Goal: Information Seeking & Learning: Find specific fact

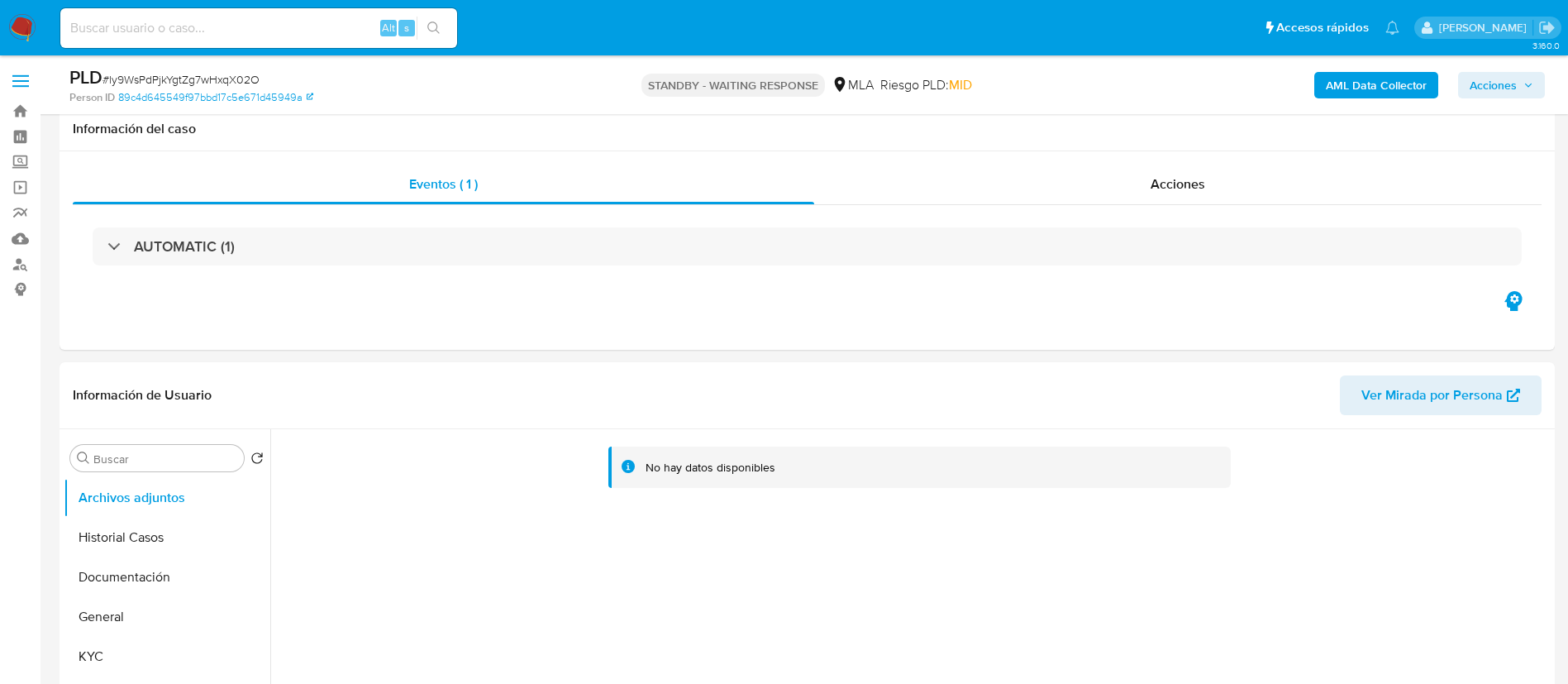
select select "10"
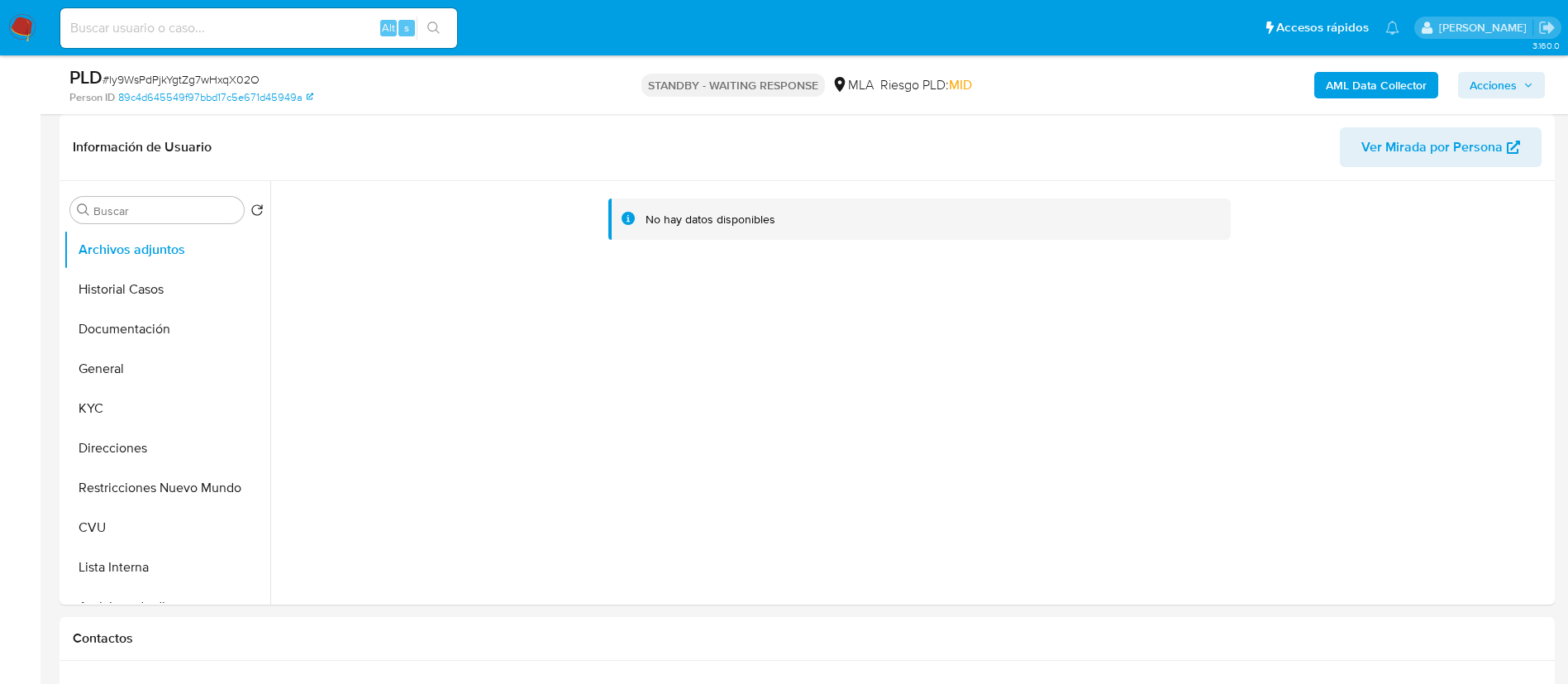
scroll to position [1707, 0]
drag, startPoint x: 344, startPoint y: 33, endPoint x: 406, endPoint y: 28, distance: 62.2
click at [344, 33] on input at bounding box center [258, 29] width 396 height 22
paste input "9IM9BYgbKROu1lZMV2azTJpX"
type input "9IM9BYgbKROu1lZMV2azTJpX"
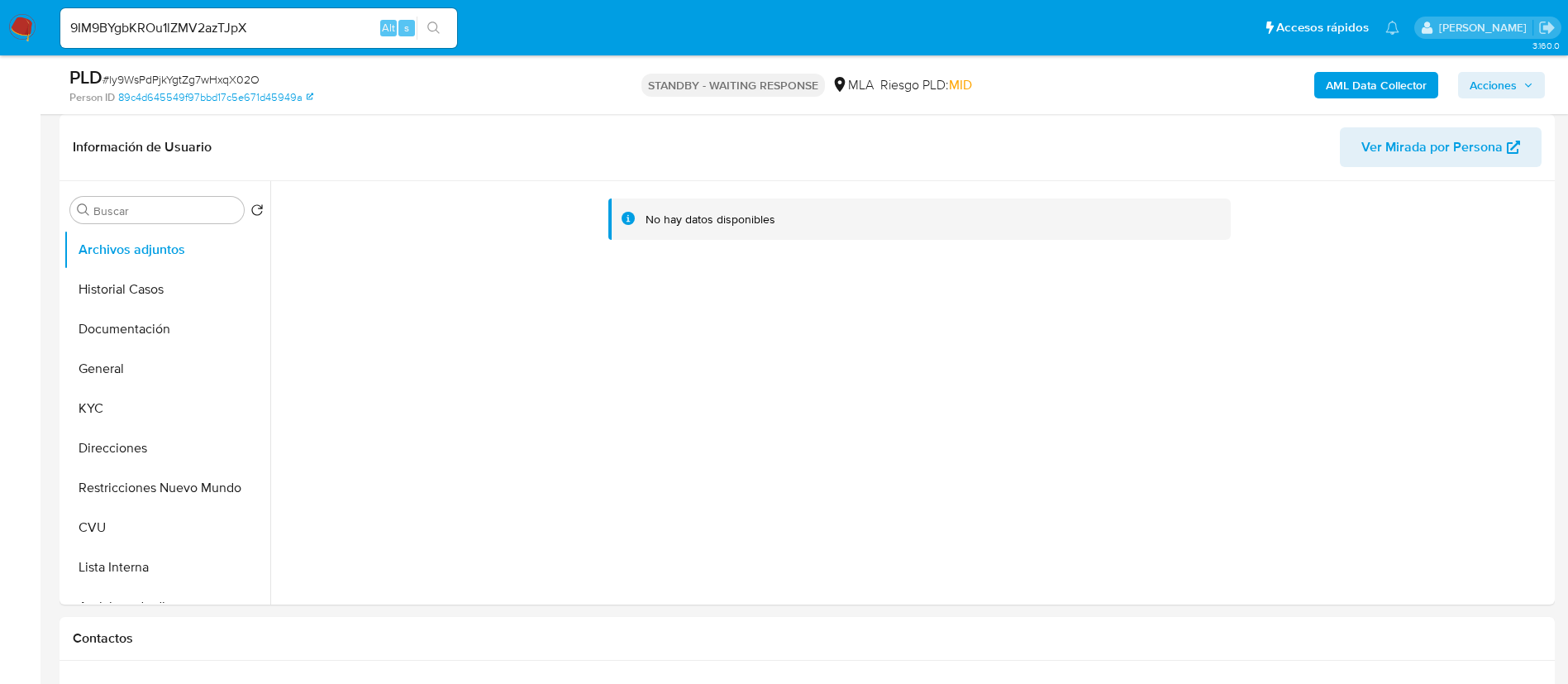
click at [438, 32] on icon "search-icon" at bounding box center [433, 28] width 13 height 13
click at [430, 19] on button "search-icon" at bounding box center [434, 29] width 33 height 24
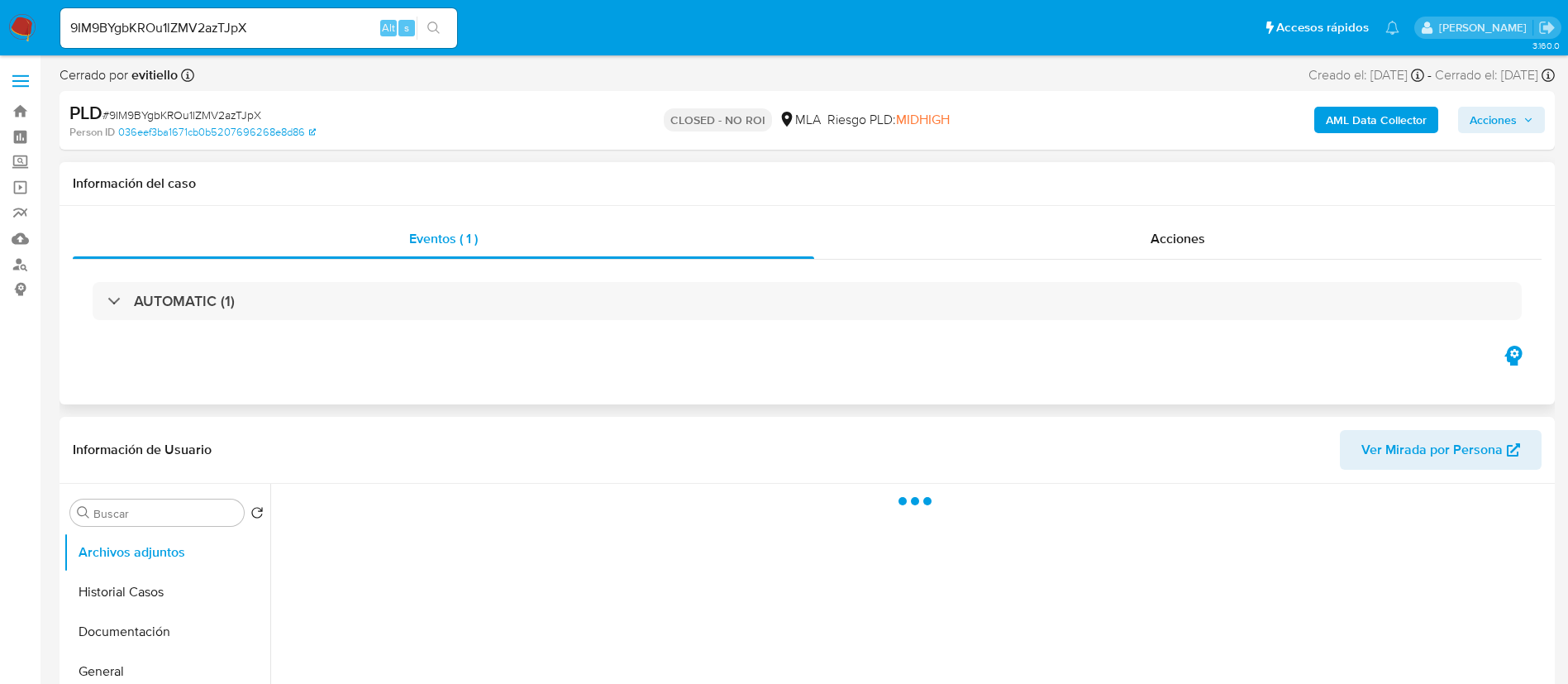
select select "10"
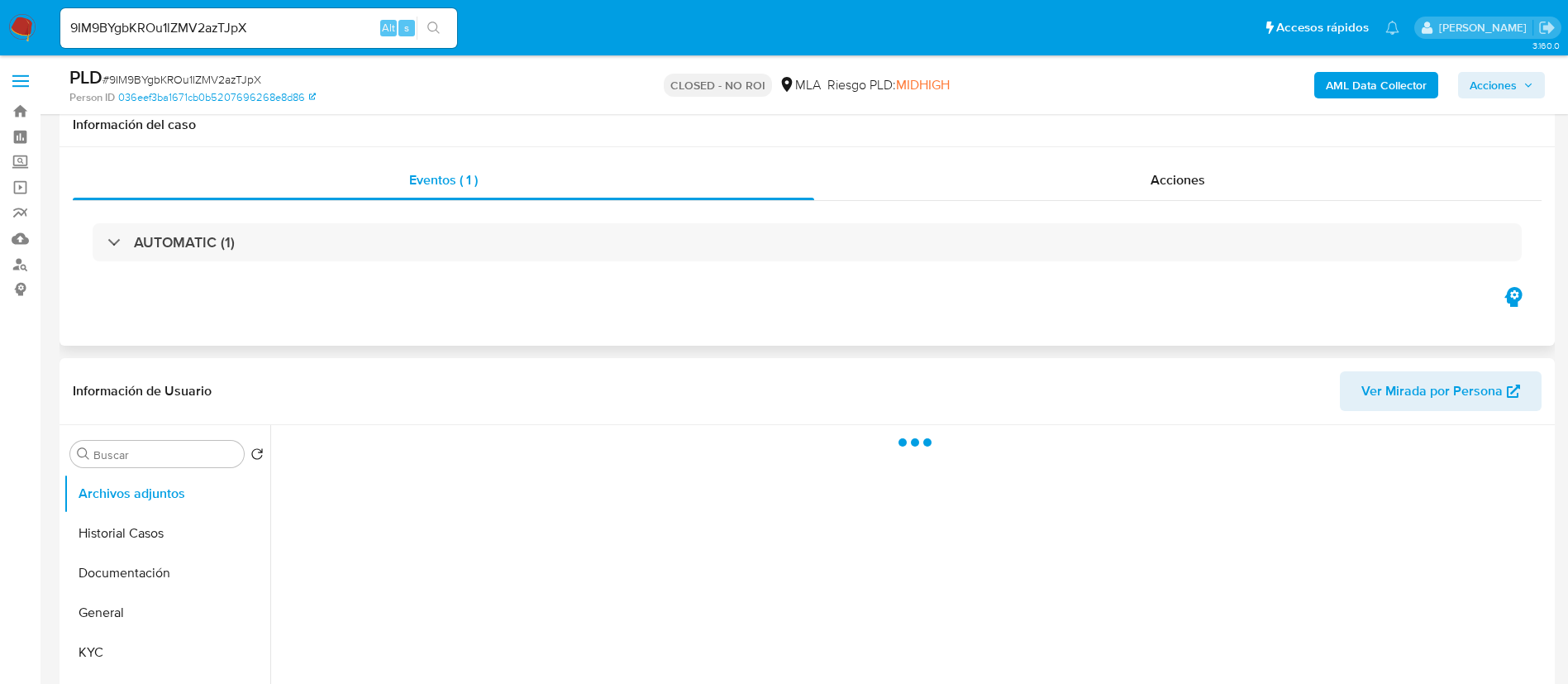
scroll to position [248, 0]
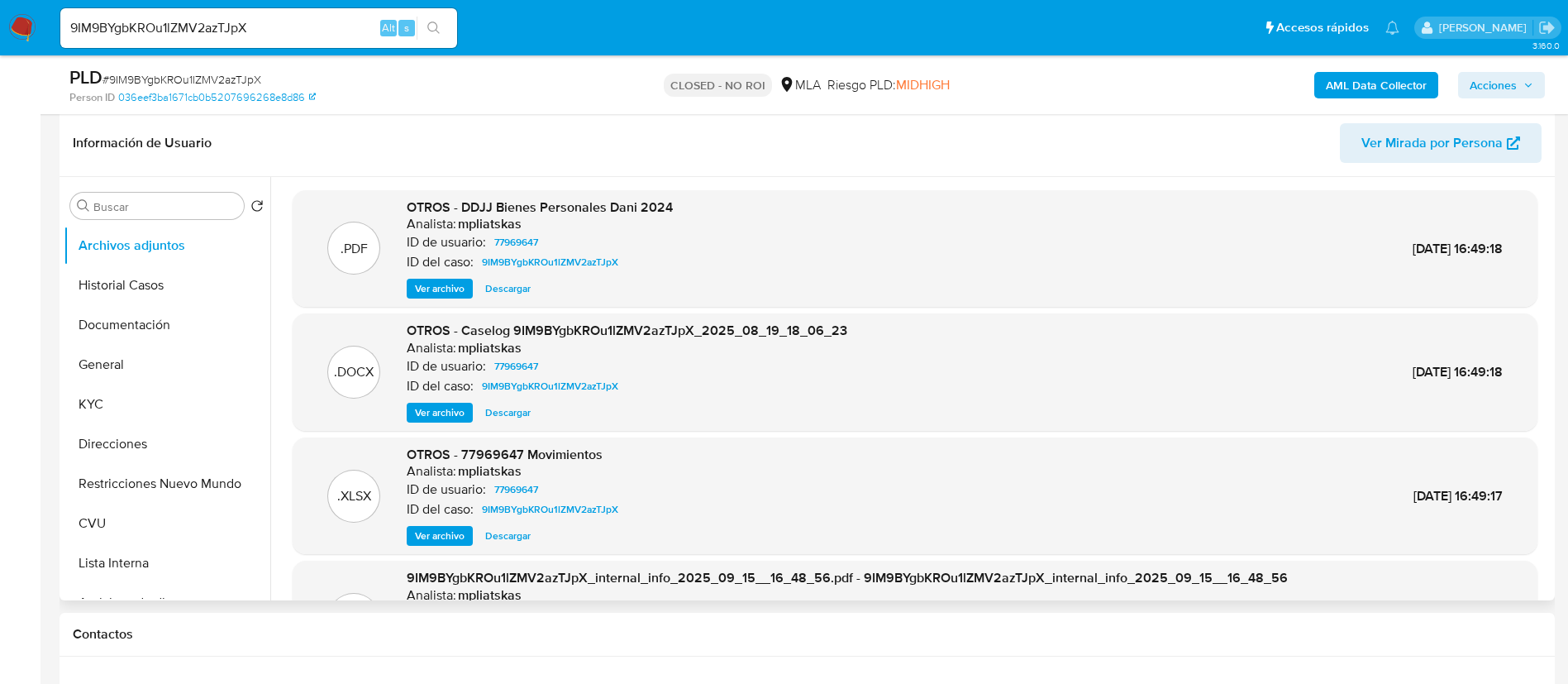
click at [514, 289] on span "Descargar" at bounding box center [508, 288] width 45 height 17
click at [327, 18] on input "9IM9BYgbKROu1lZMV2azTJpX" at bounding box center [258, 29] width 396 height 22
paste input "tCQmbArtr3YGwOP18l01FGu"
type input "tCQmbArtr3YGwOP18l01FGuX"
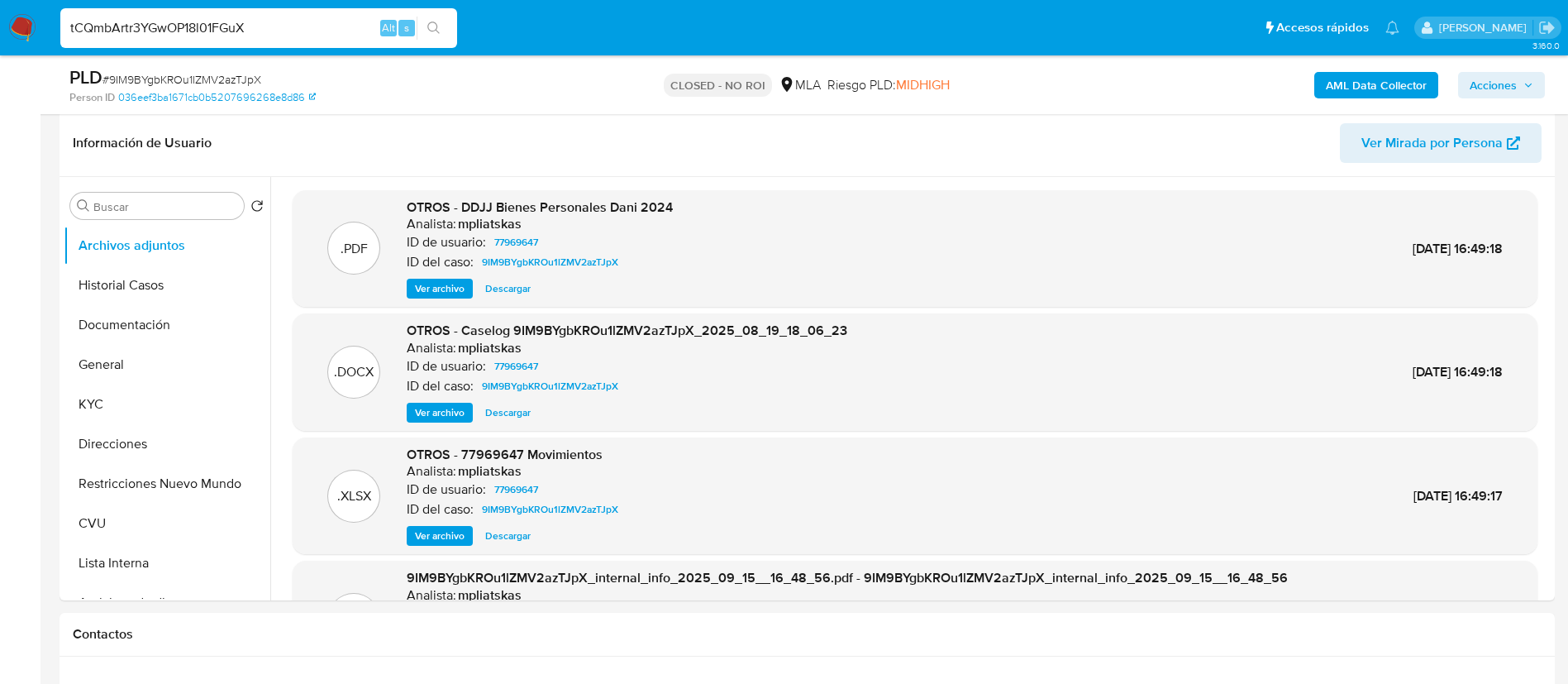
click at [424, 26] on button "search-icon" at bounding box center [434, 29] width 33 height 24
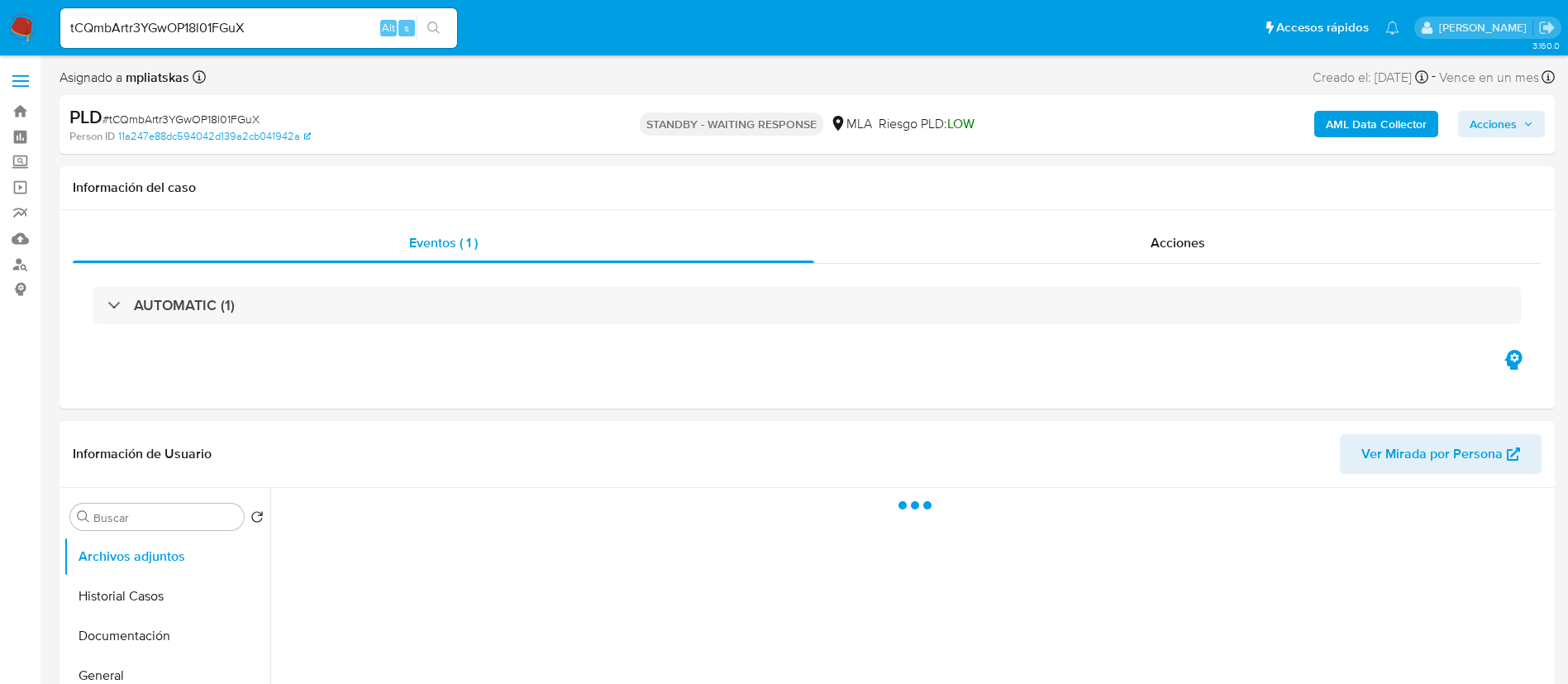
select select "10"
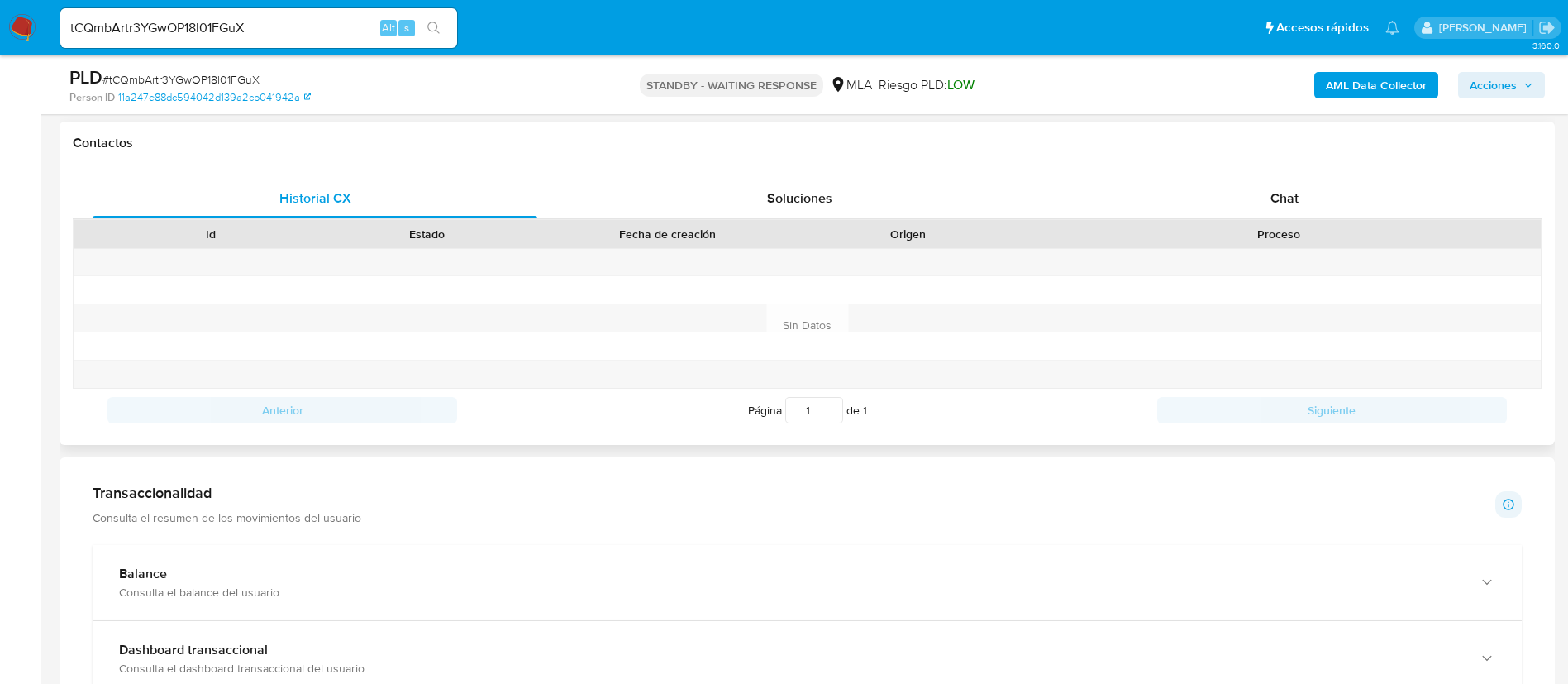
scroll to position [744, 0]
click at [1183, 203] on div "Chat" at bounding box center [1285, 198] width 445 height 39
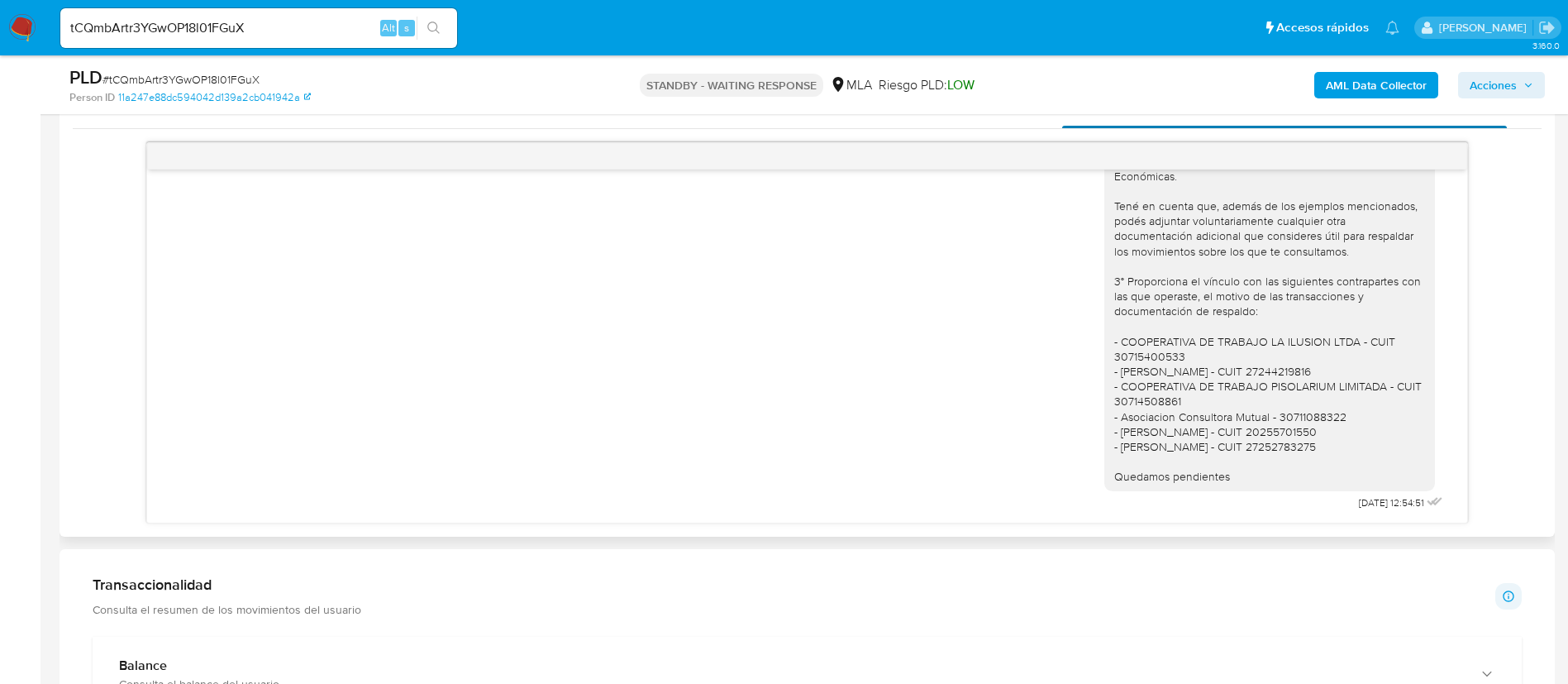
scroll to position [868, 0]
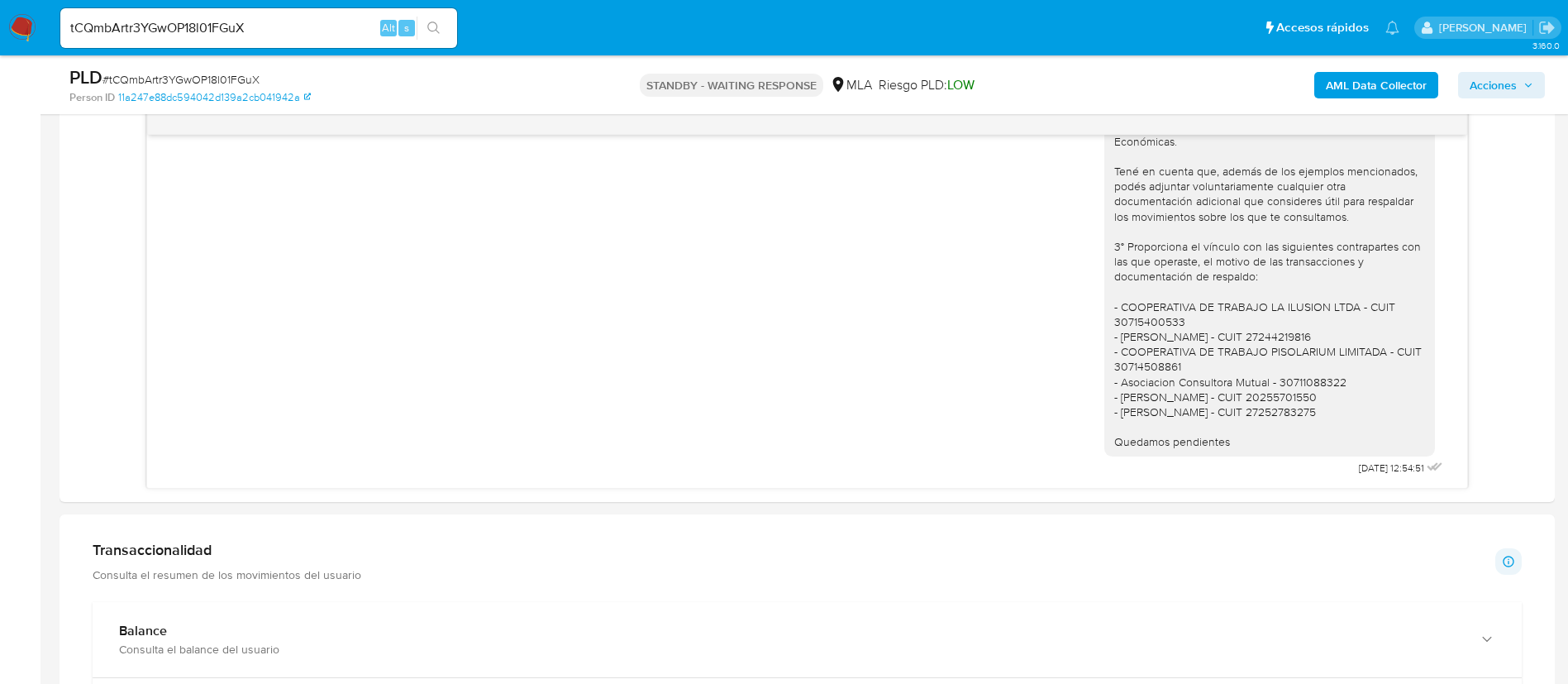
click at [389, 27] on span "Alt" at bounding box center [388, 28] width 13 height 16
click at [367, 27] on input "tCQmbArtr3YGwOP18l01FGuX" at bounding box center [258, 29] width 396 height 22
paste input "GuQn3vif5lsQL2hLWzxxlyNM"
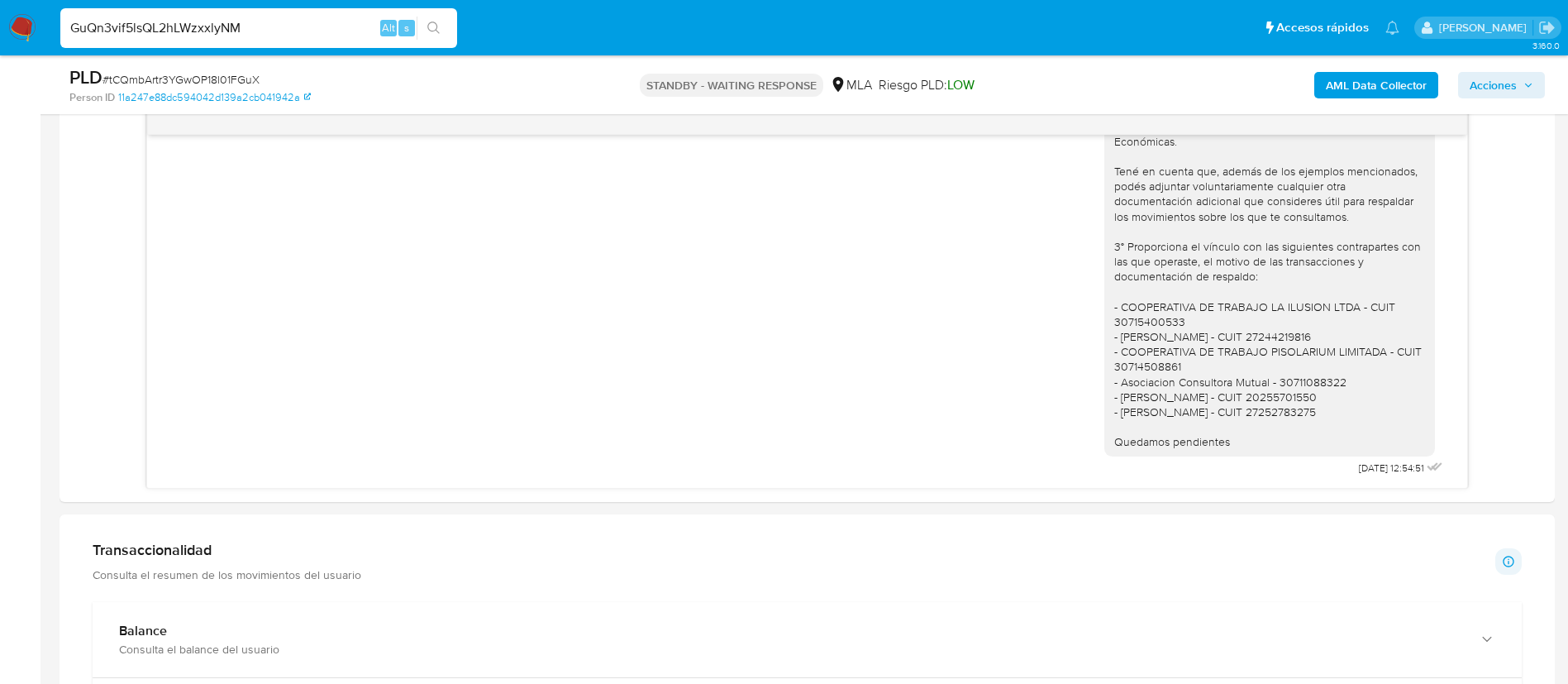
type input "GuQn3vif5lsQL2hLWzxxlyNM"
click at [418, 35] on button "search-icon" at bounding box center [434, 29] width 33 height 24
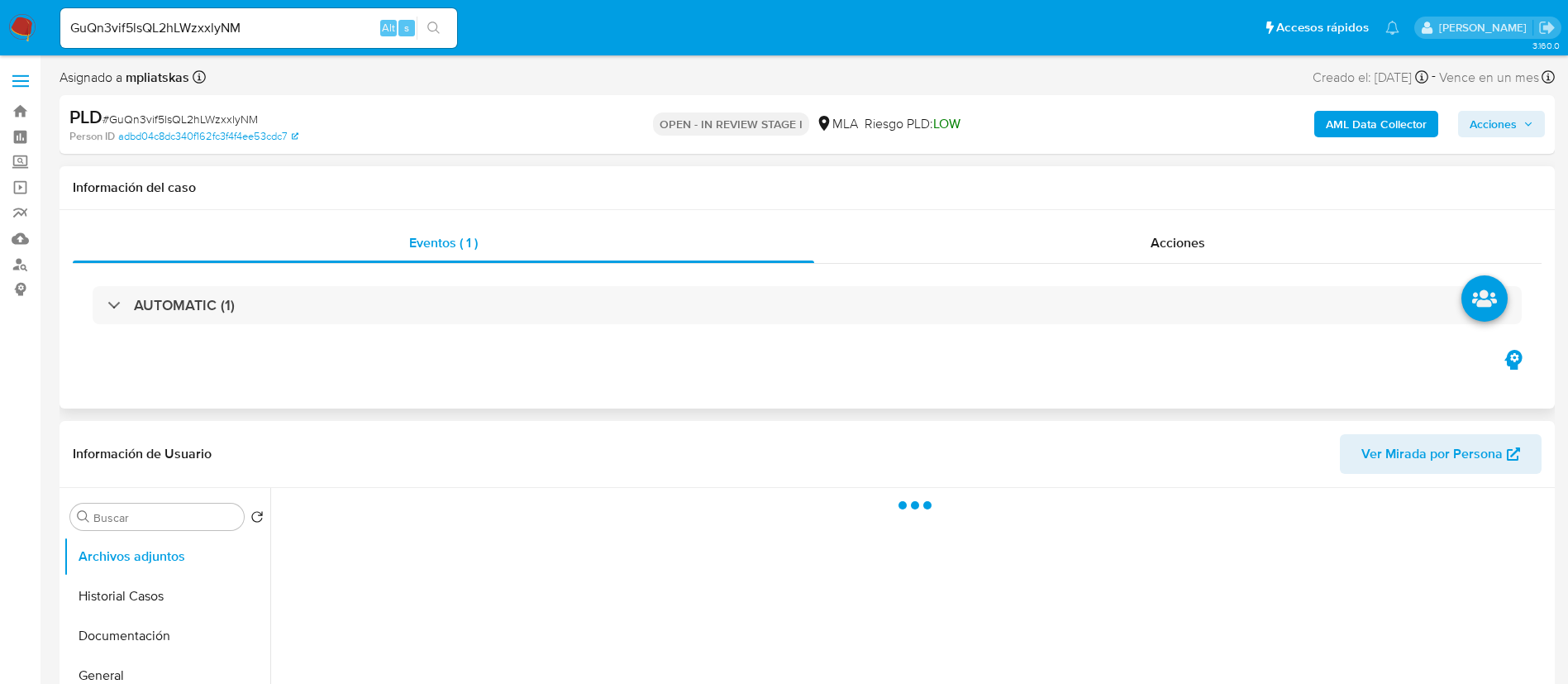
select select "10"
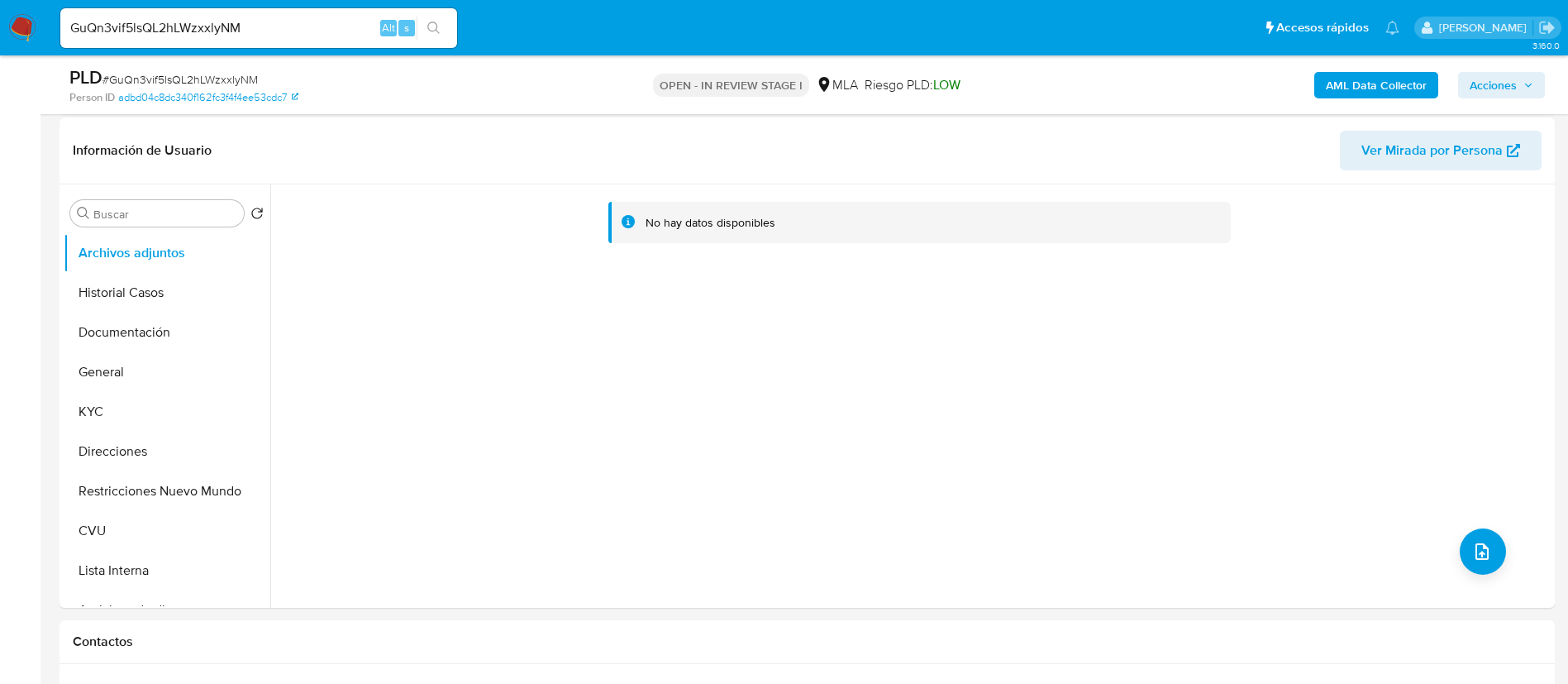
scroll to position [744, 0]
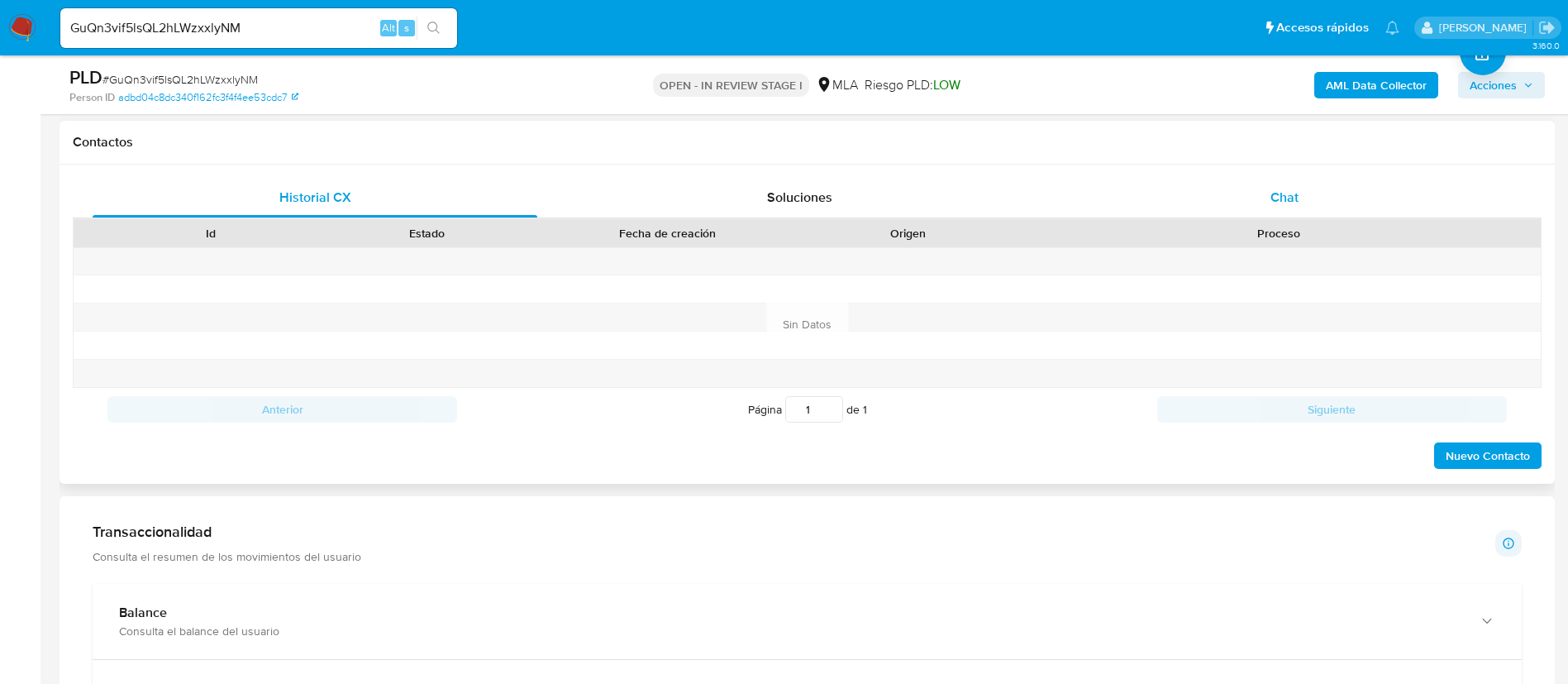
click at [1192, 199] on div "Chat" at bounding box center [1285, 198] width 445 height 39
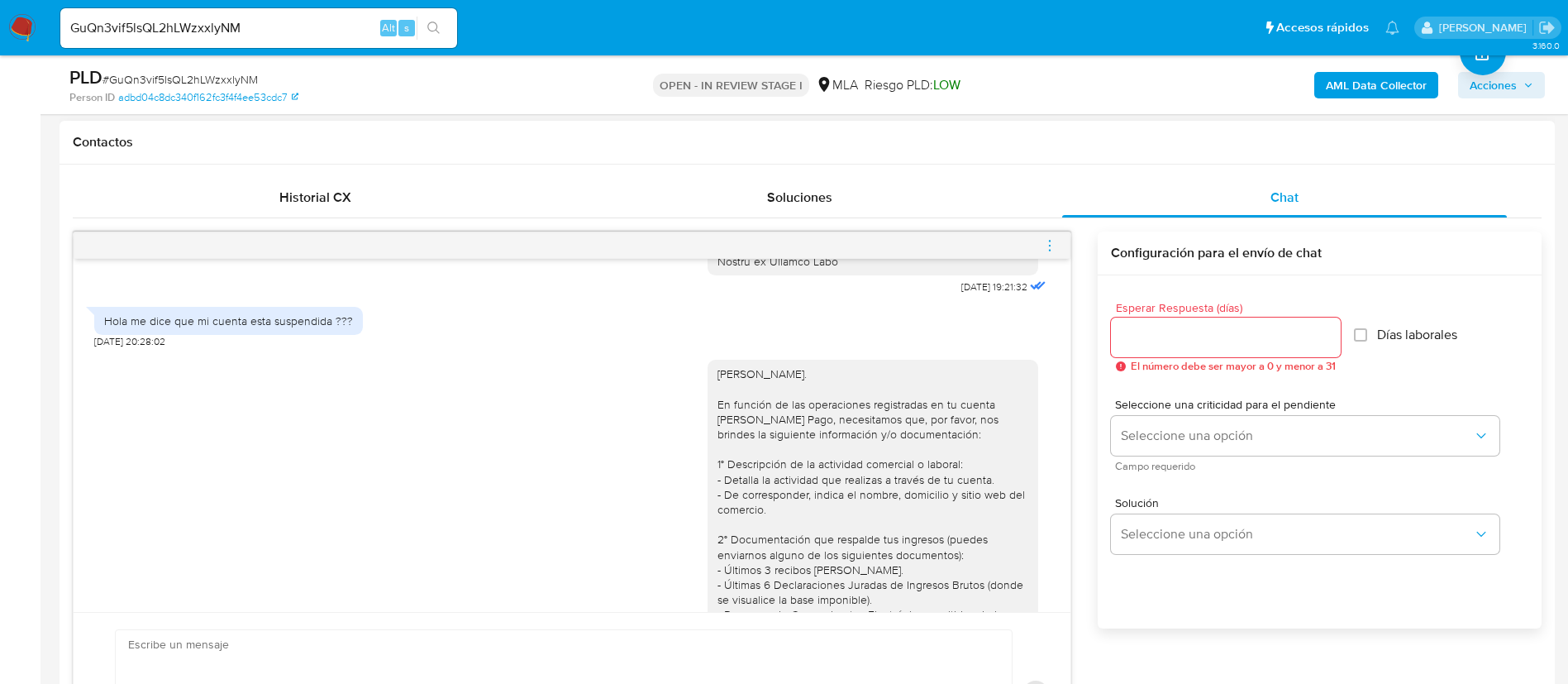
scroll to position [2643, 0]
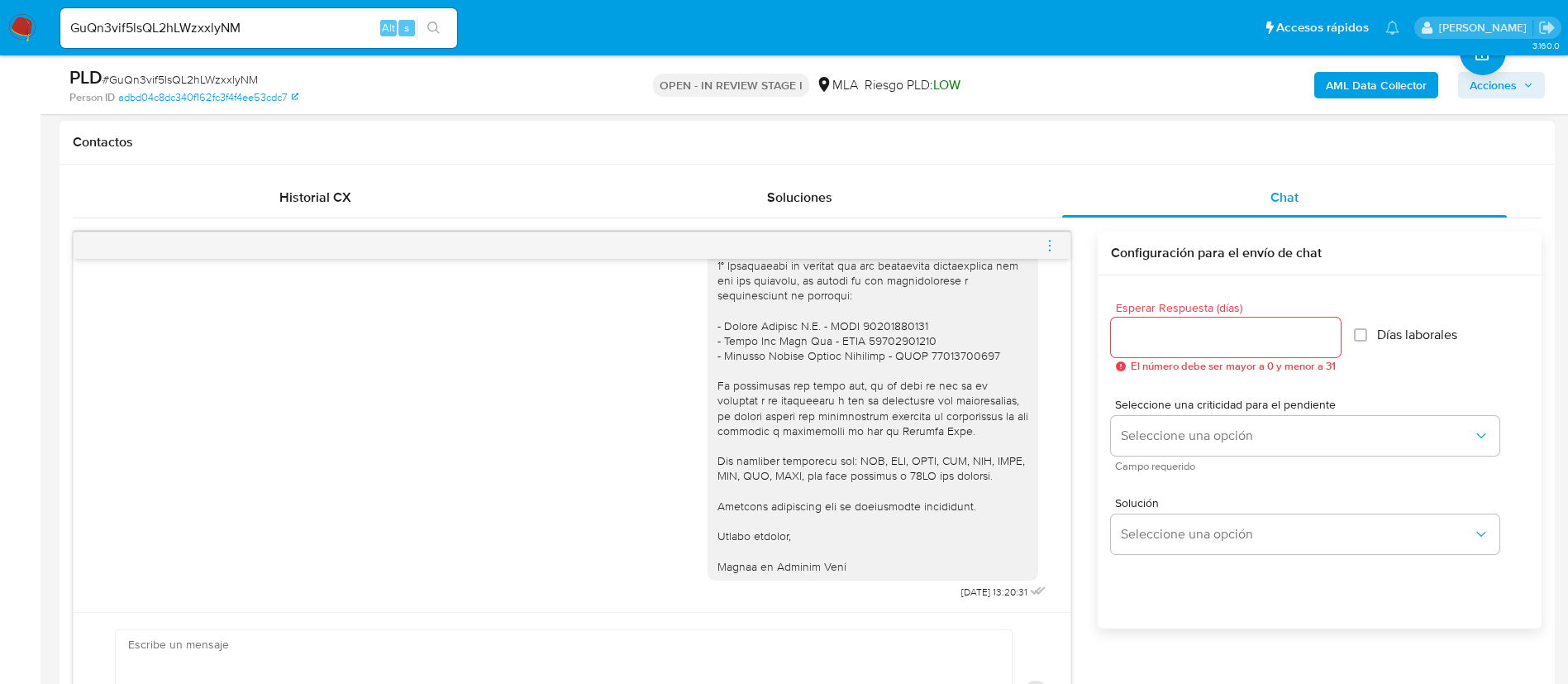
click at [237, 172] on div "Historial CX Soluciones Chat Id Estado Fecha de creación Origen Proceso Anterio…" at bounding box center [808, 476] width 1495 height 624
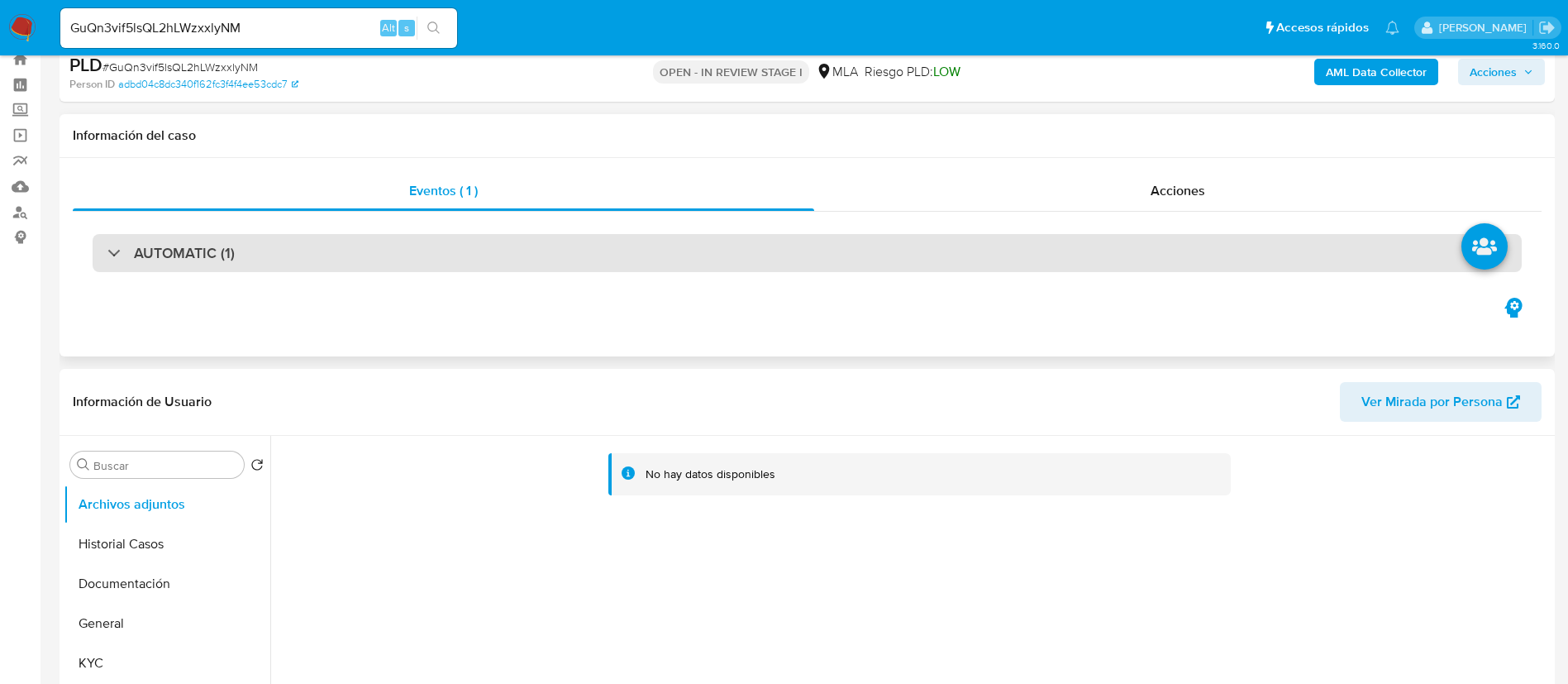
scroll to position [0, 0]
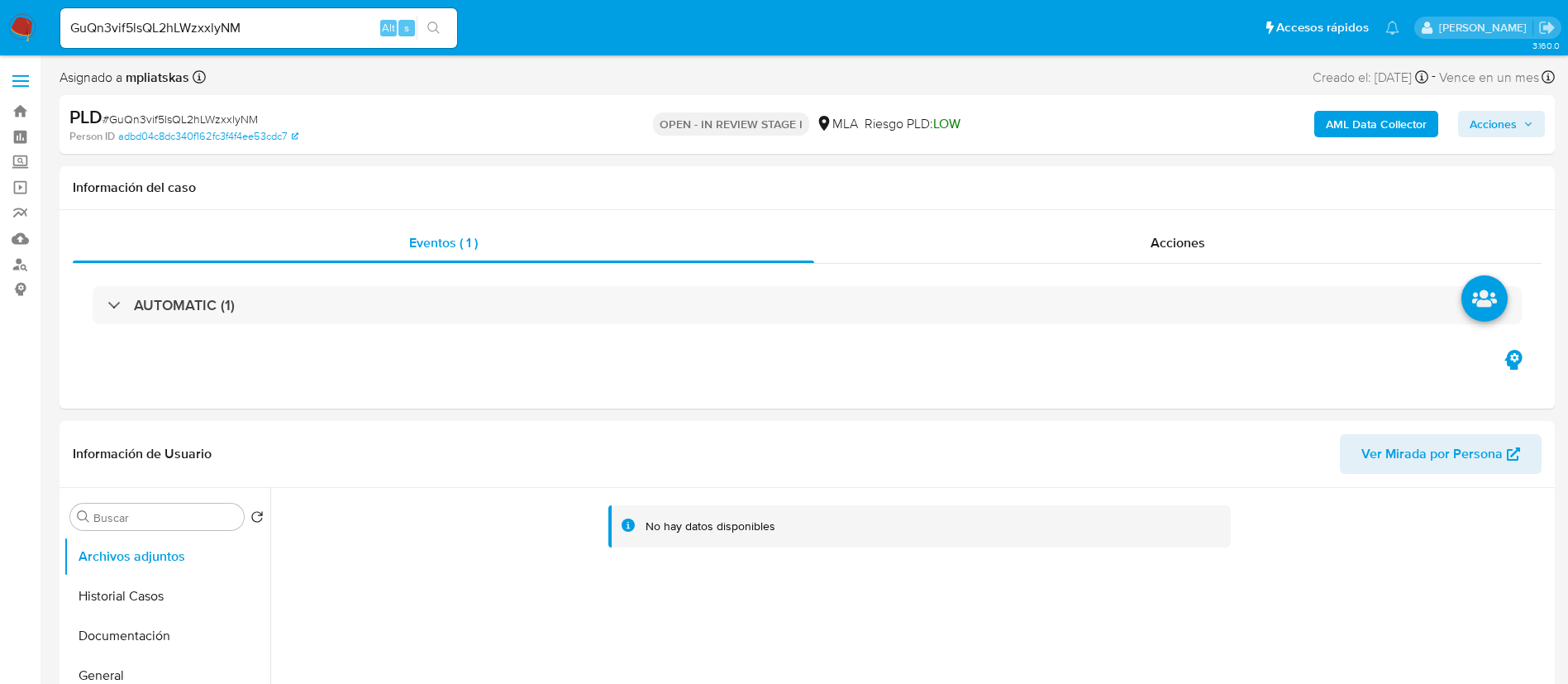
click at [19, 33] on img at bounding box center [22, 28] width 29 height 29
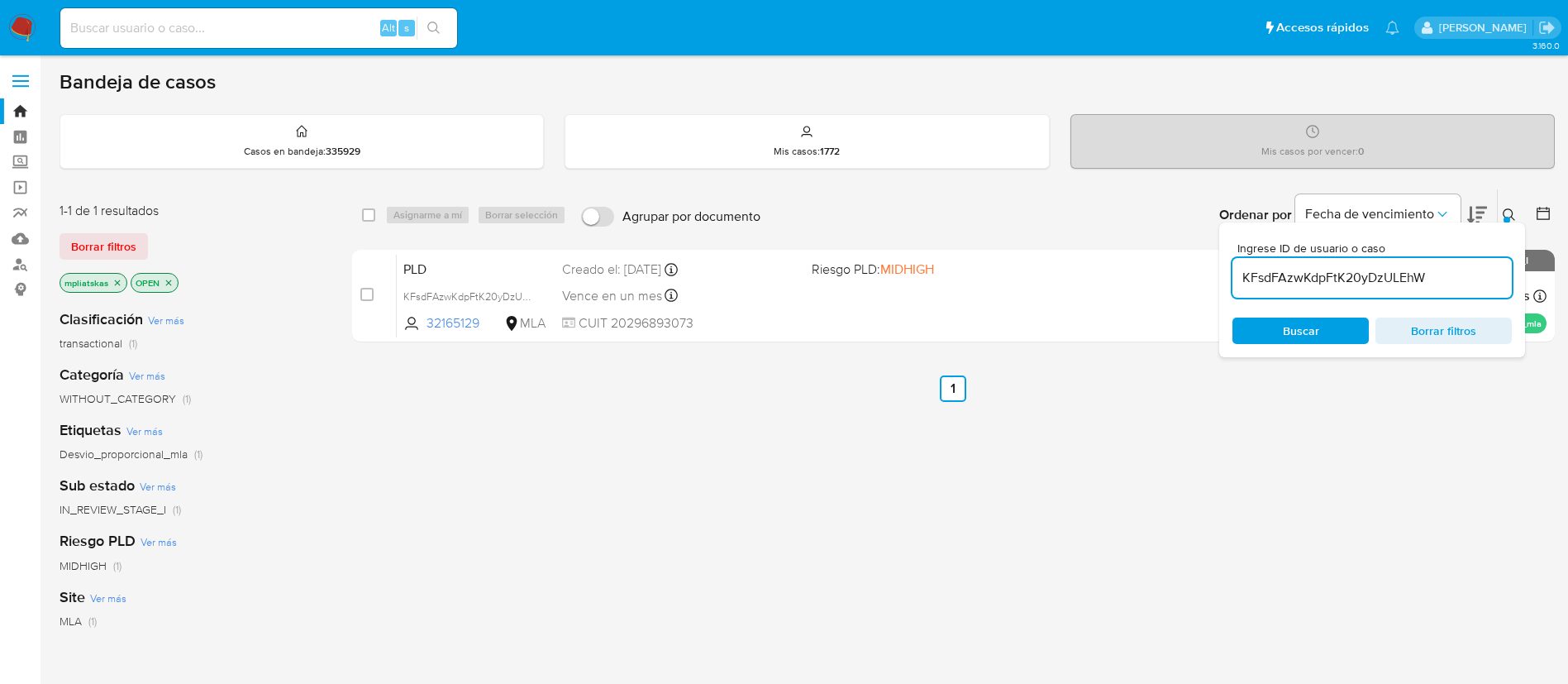
click at [22, 35] on img at bounding box center [22, 28] width 29 height 29
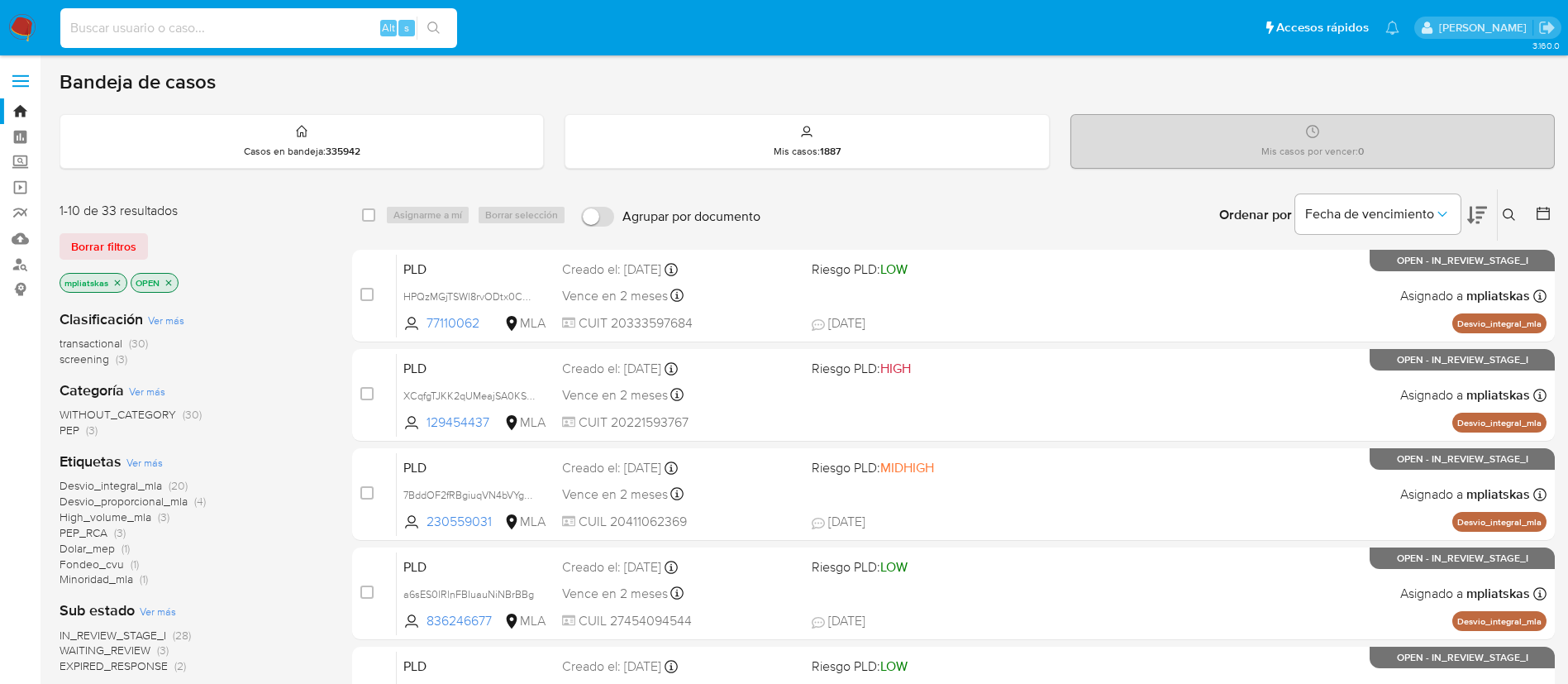
click at [356, 29] on input at bounding box center [258, 29] width 396 height 22
paste input "ly9WsPdPjkYgtZg7wHxqX02O"
type input "ly9WsPdPjkYgtZg7wHxqX02O"
click at [440, 19] on button "search-icon" at bounding box center [434, 29] width 33 height 24
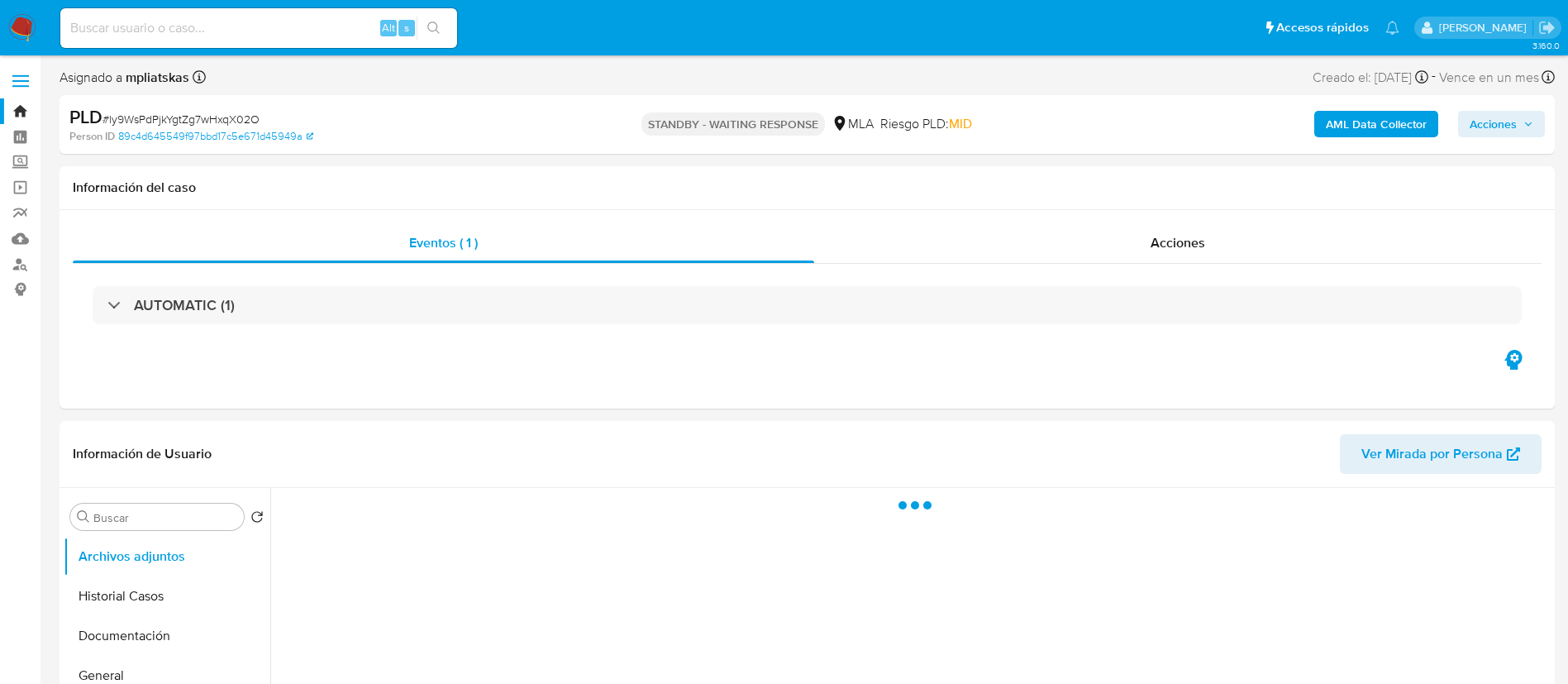
select select "10"
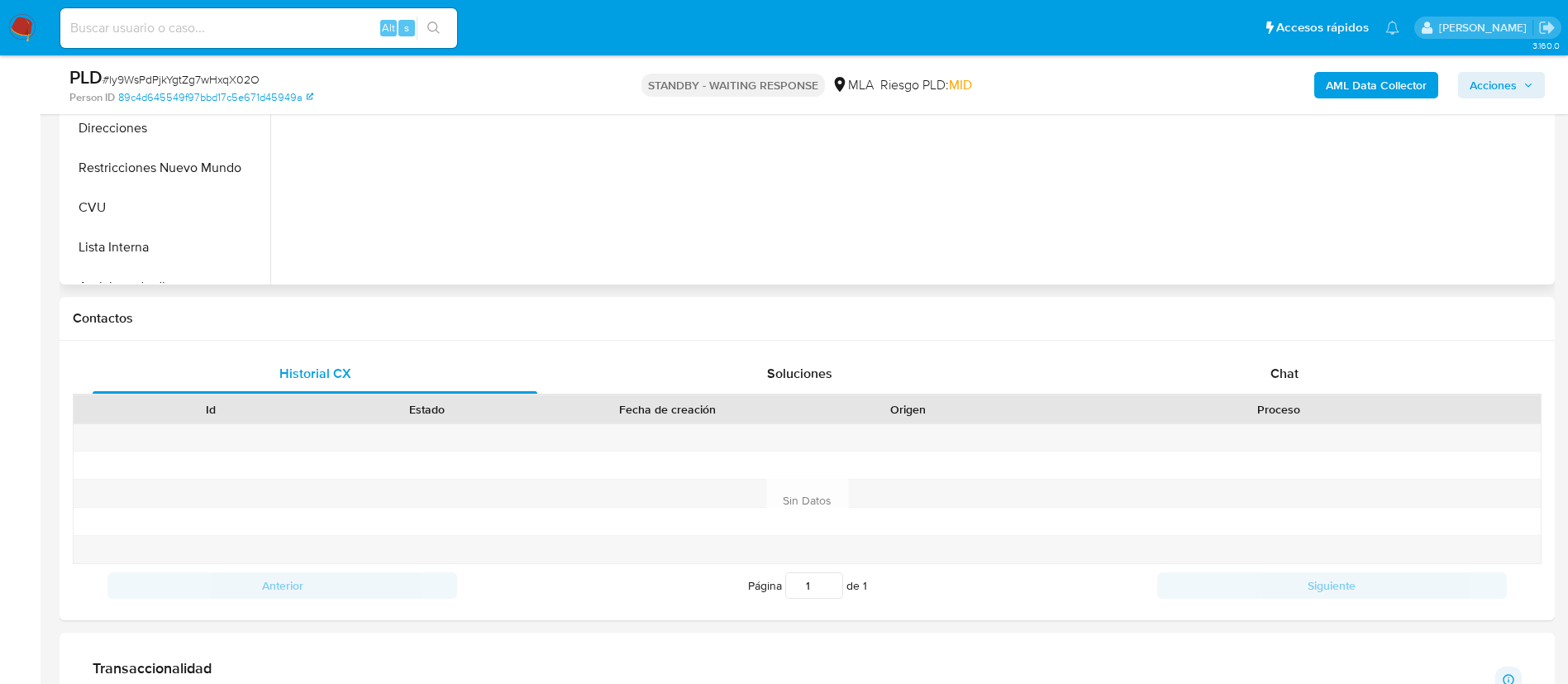
scroll to position [620, 0]
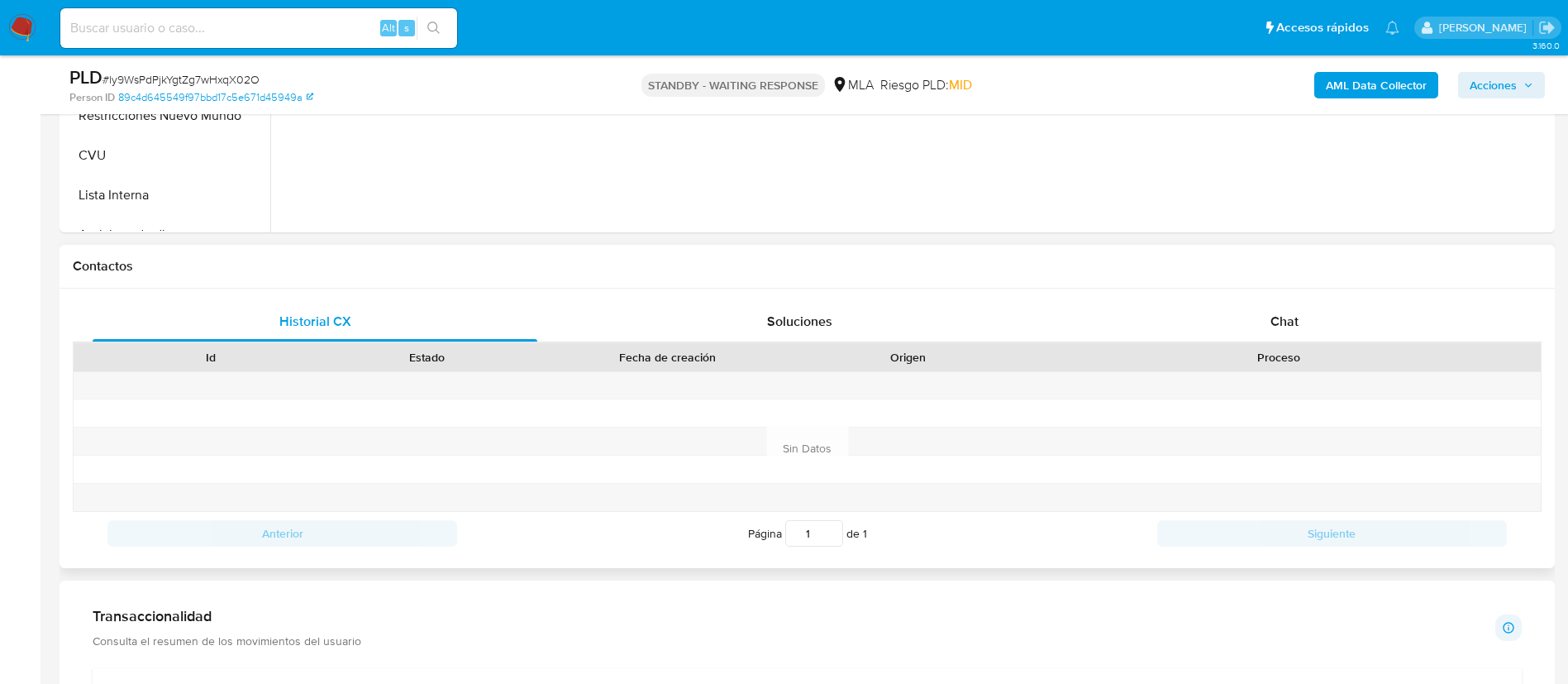
click at [1129, 285] on div "Contactos" at bounding box center [808, 267] width 1495 height 44
click at [1124, 317] on div "Chat" at bounding box center [1285, 322] width 445 height 39
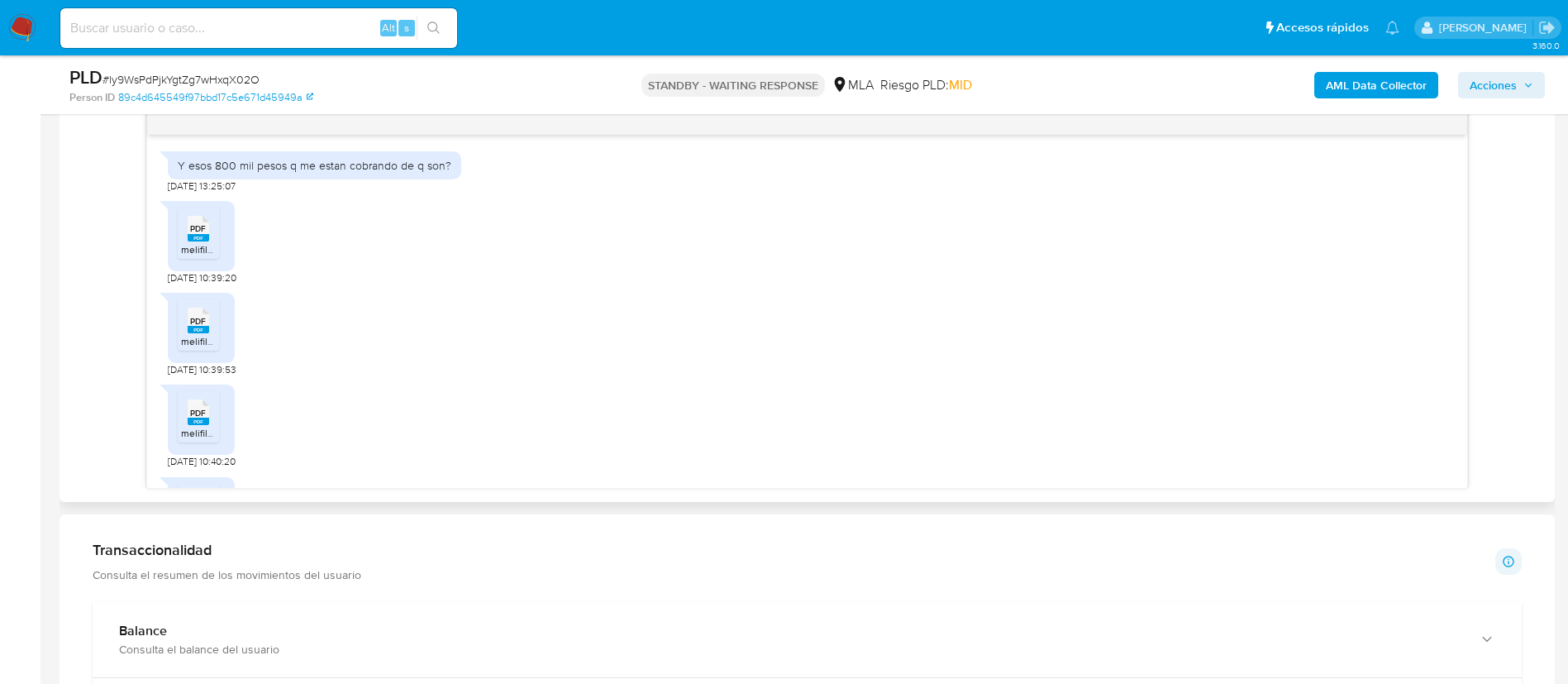
scroll to position [1707, 0]
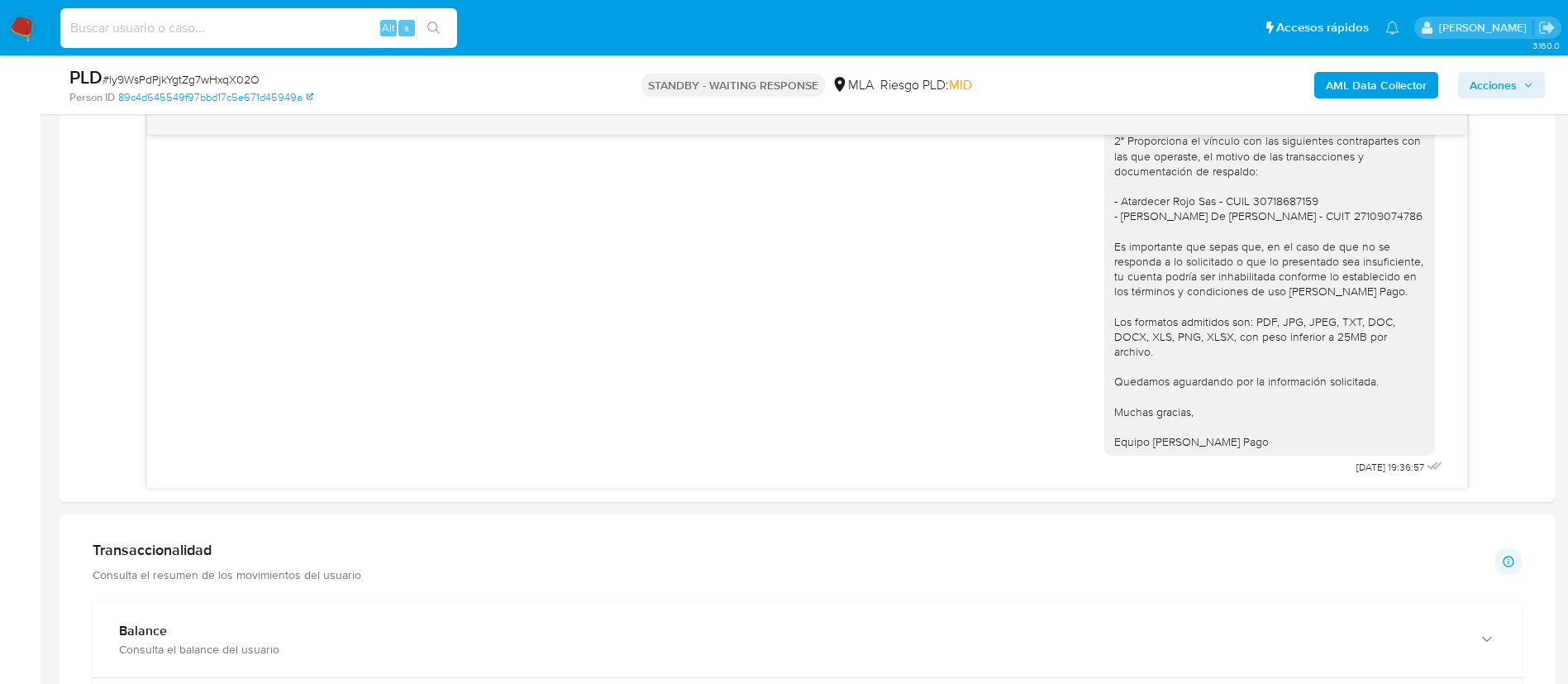
click at [359, 26] on input at bounding box center [258, 29] width 396 height 22
paste input "qkTdKDgdvnrM0E50dJO7B1rY"
type input "qkTdKDgdvnrM0E50dJO7B1rY"
click at [438, 13] on div "qkTdKDgdvnrM0E50dJO7B1rY Alt s" at bounding box center [258, 28] width 396 height 39
click at [430, 27] on icon "search-icon" at bounding box center [433, 28] width 13 height 13
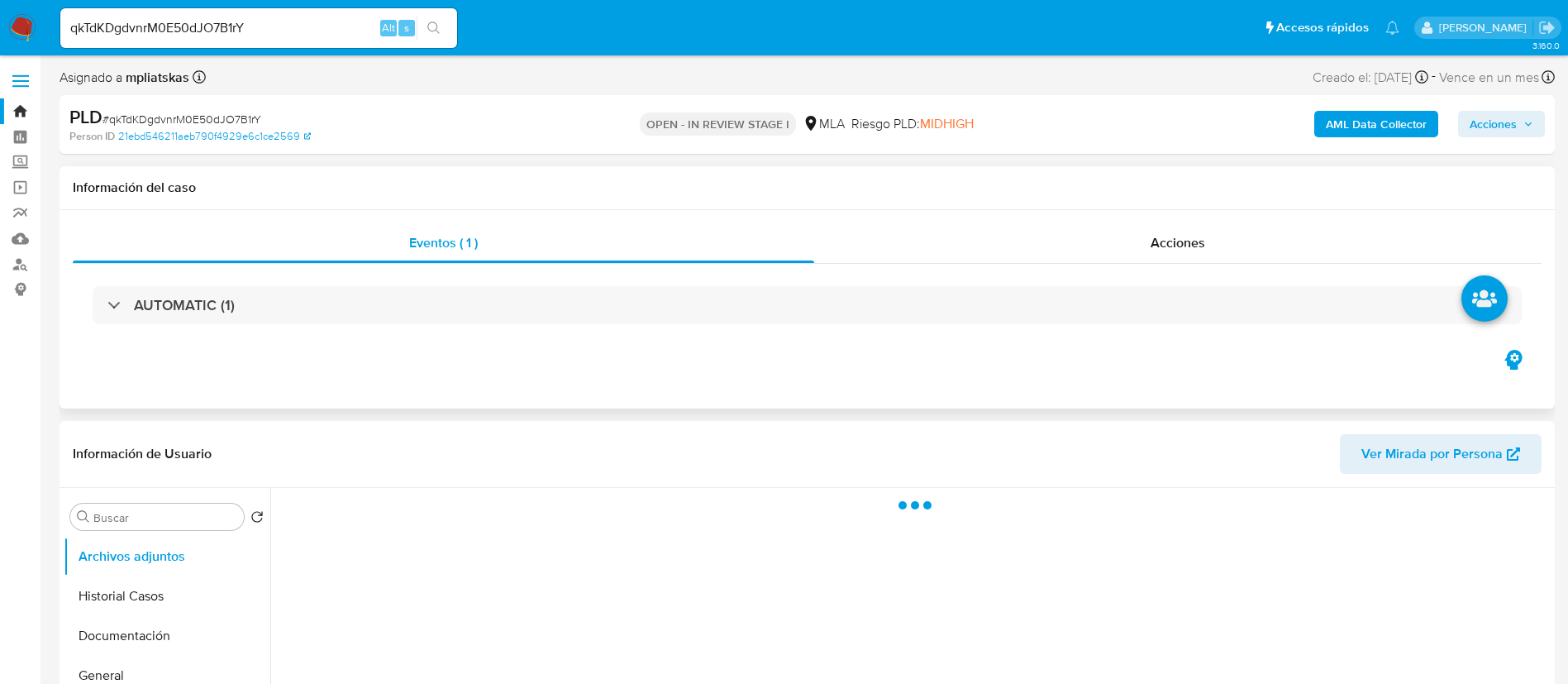
select select "10"
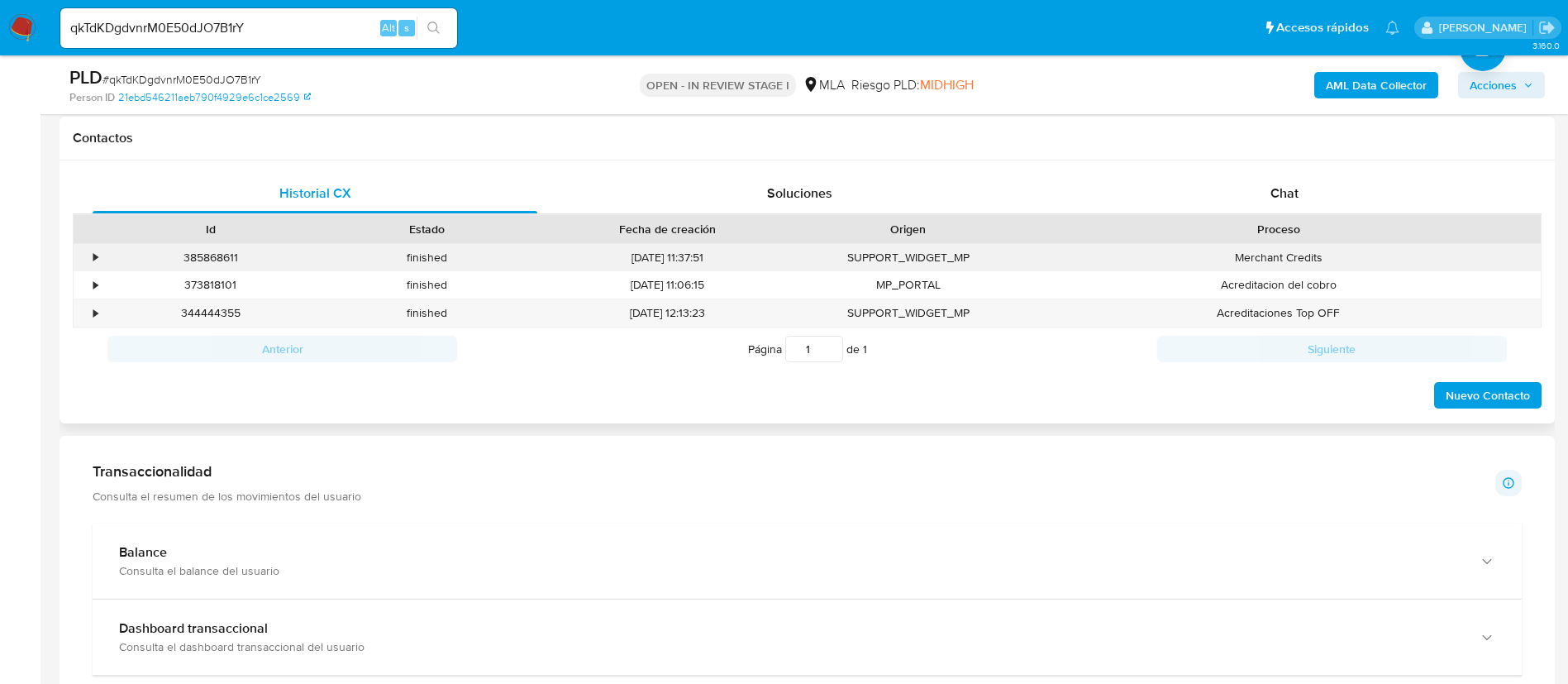
scroll to position [744, 0]
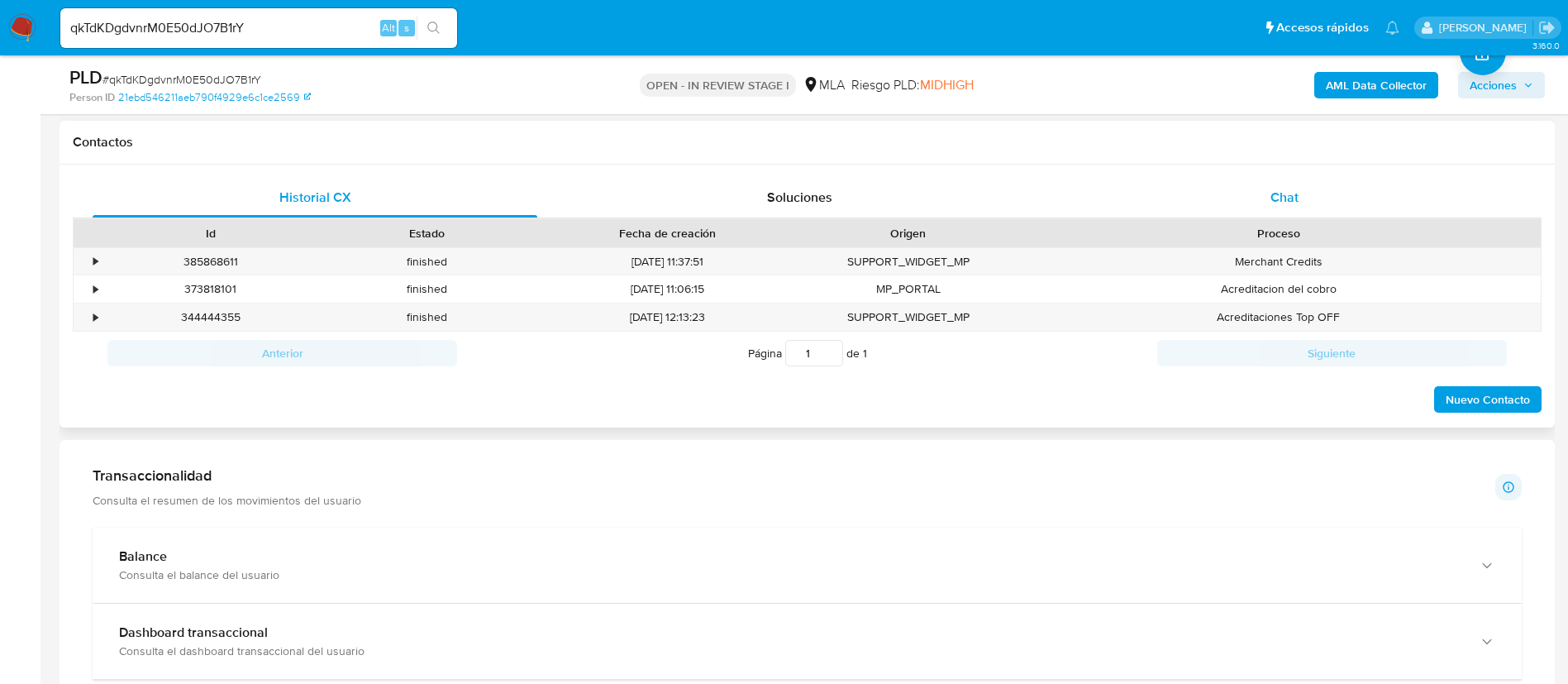
click at [1172, 205] on div "Chat" at bounding box center [1285, 198] width 445 height 39
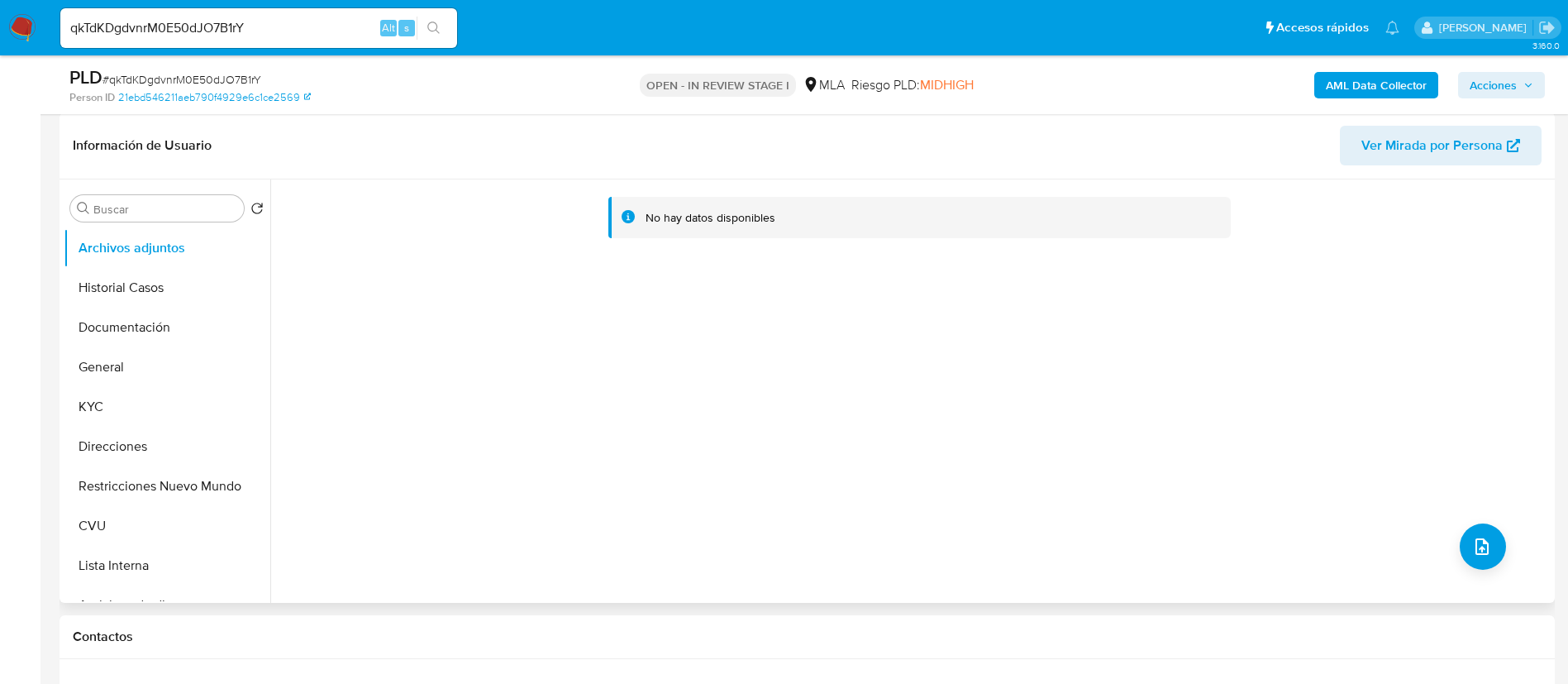
scroll to position [248, 0]
click at [168, 402] on button "KYC" at bounding box center [160, 408] width 194 height 39
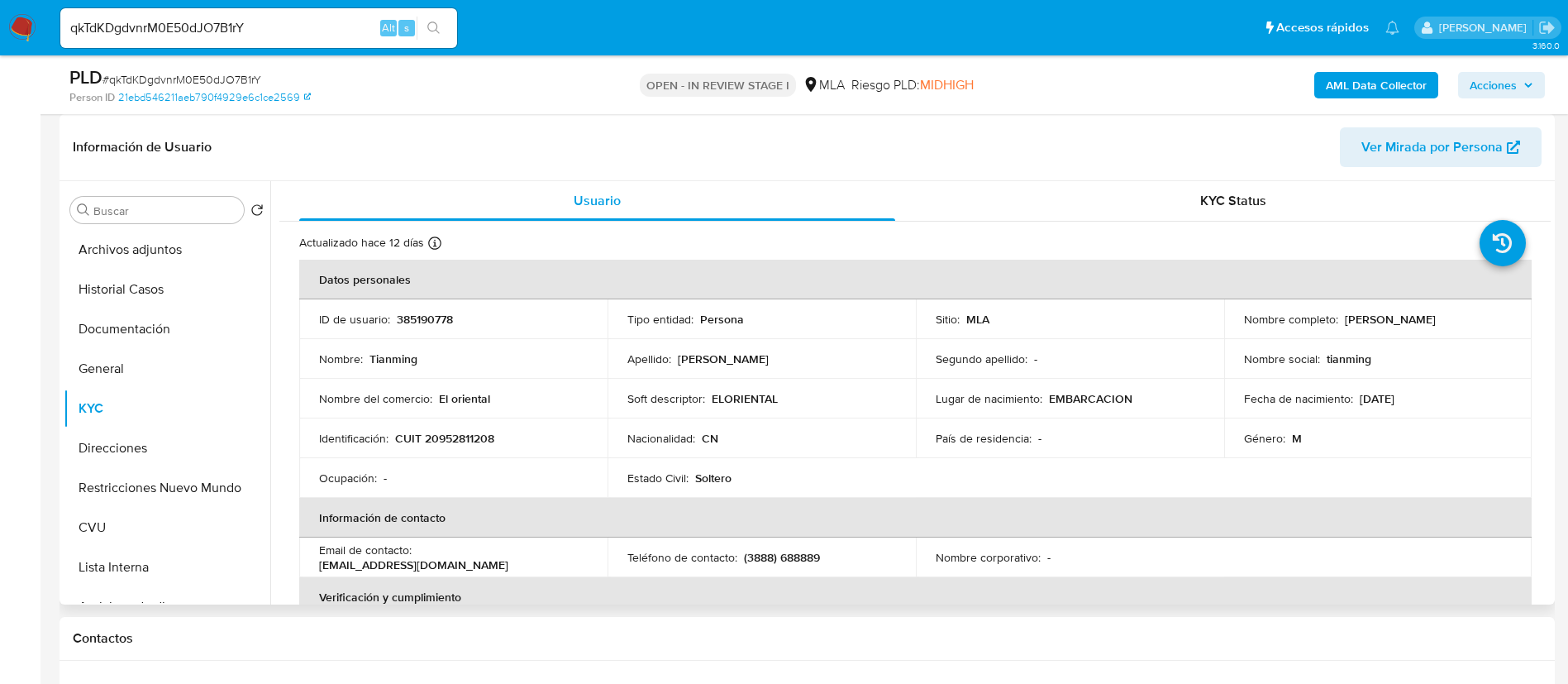
click at [509, 560] on p "a1166488888@gmail.com" at bounding box center [413, 564] width 189 height 15
drag, startPoint x: 417, startPoint y: 556, endPoint x: 577, endPoint y: 553, distance: 160.0
click at [577, 553] on div "Email de contacto : a1166488888@gmail.com" at bounding box center [452, 557] width 269 height 30
copy p "a1166488888@gmail.com"
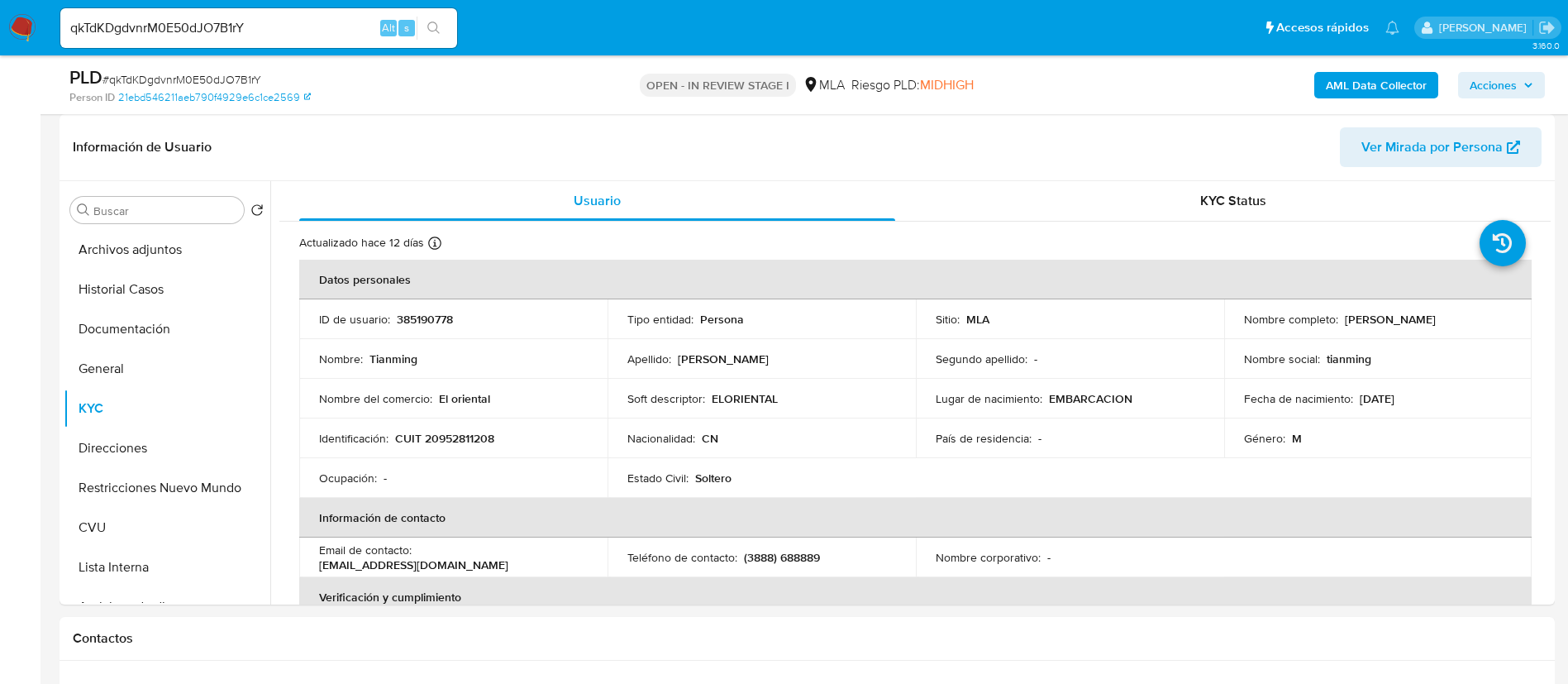
click at [267, 16] on div "qkTdKDgdvnrM0E50dJO7B1rY Alt s" at bounding box center [258, 28] width 396 height 39
click at [244, 26] on input "qkTdKDgdvnrM0E50dJO7B1rY" at bounding box center [258, 29] width 396 height 22
paste input "323529580"
type input "323529580"
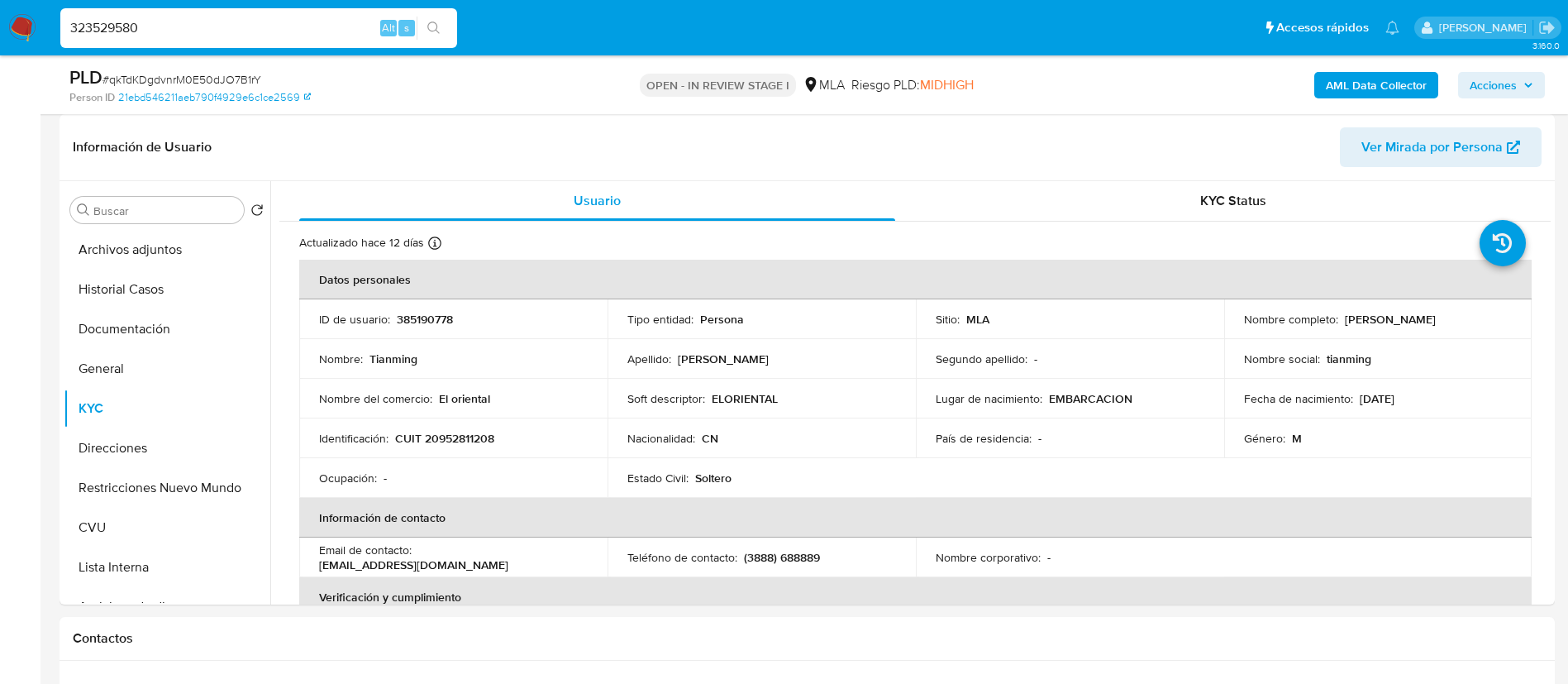
click at [443, 32] on button "search-icon" at bounding box center [434, 29] width 33 height 24
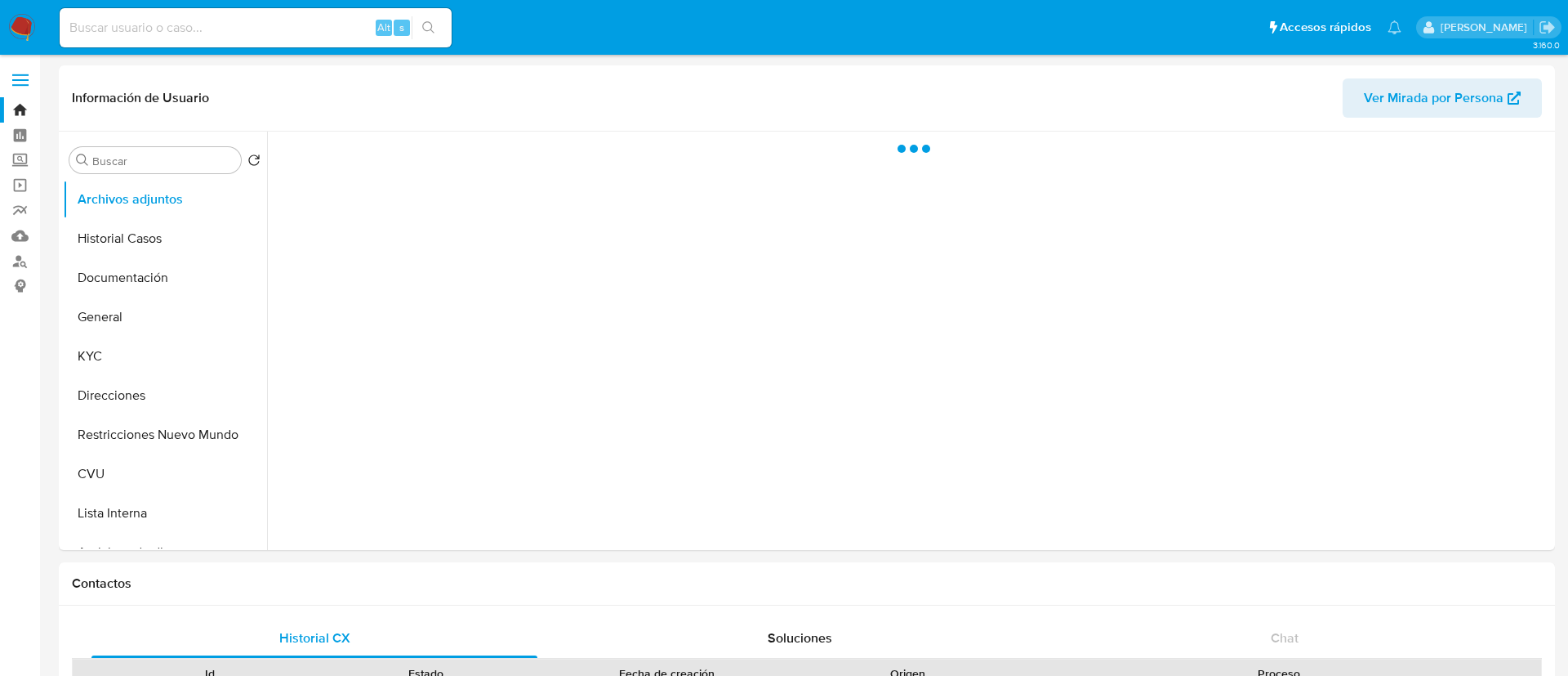
select select "10"
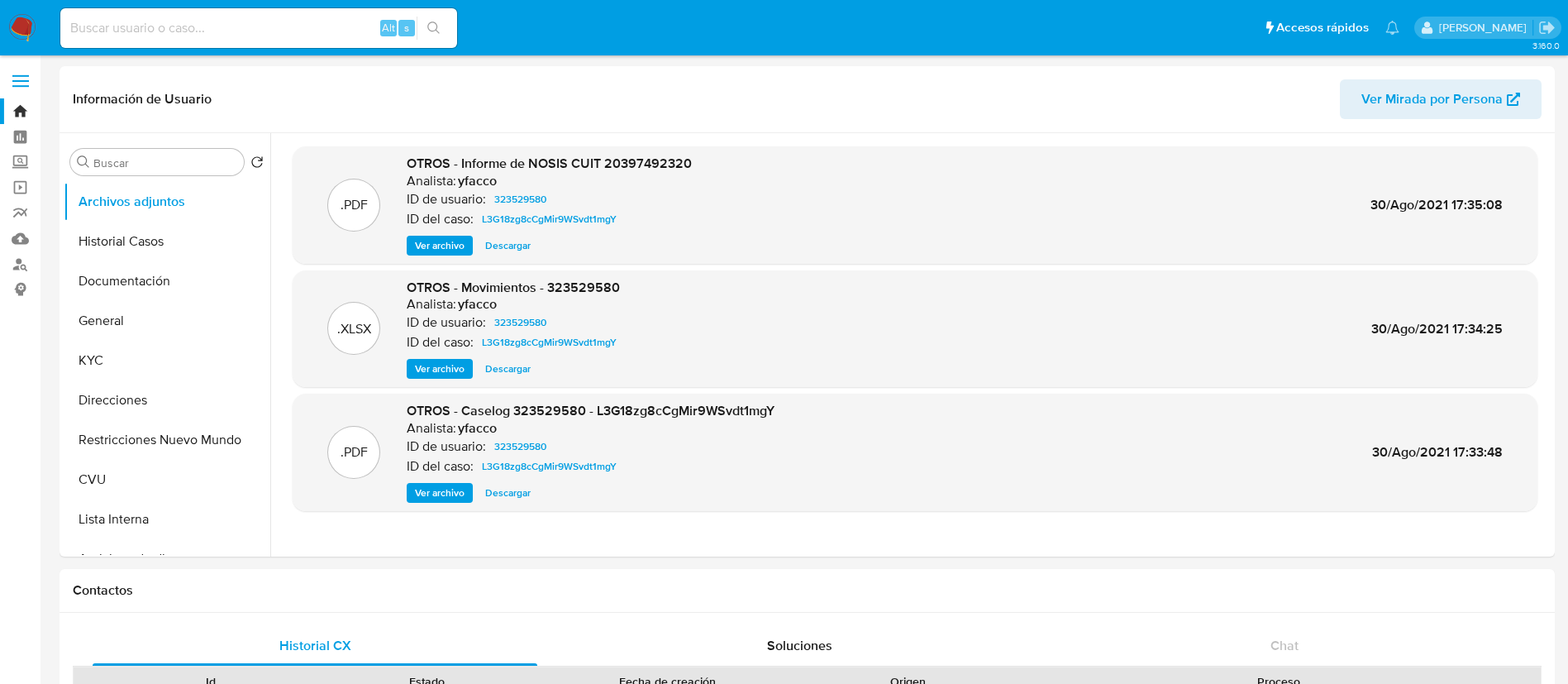
click at [353, 21] on input at bounding box center [258, 29] width 396 height 22
paste input "323529580"
click at [443, 26] on button "search-icon" at bounding box center [434, 29] width 33 height 24
click at [448, 478] on div "OTROS - Caselog 323529580 - L3G18zg8cCgMir9WSvdt1mgY Analista: yfacco ID de usu…" at bounding box center [590, 452] width 368 height 101
click at [448, 488] on span "Ver archivo" at bounding box center [440, 492] width 49 height 17
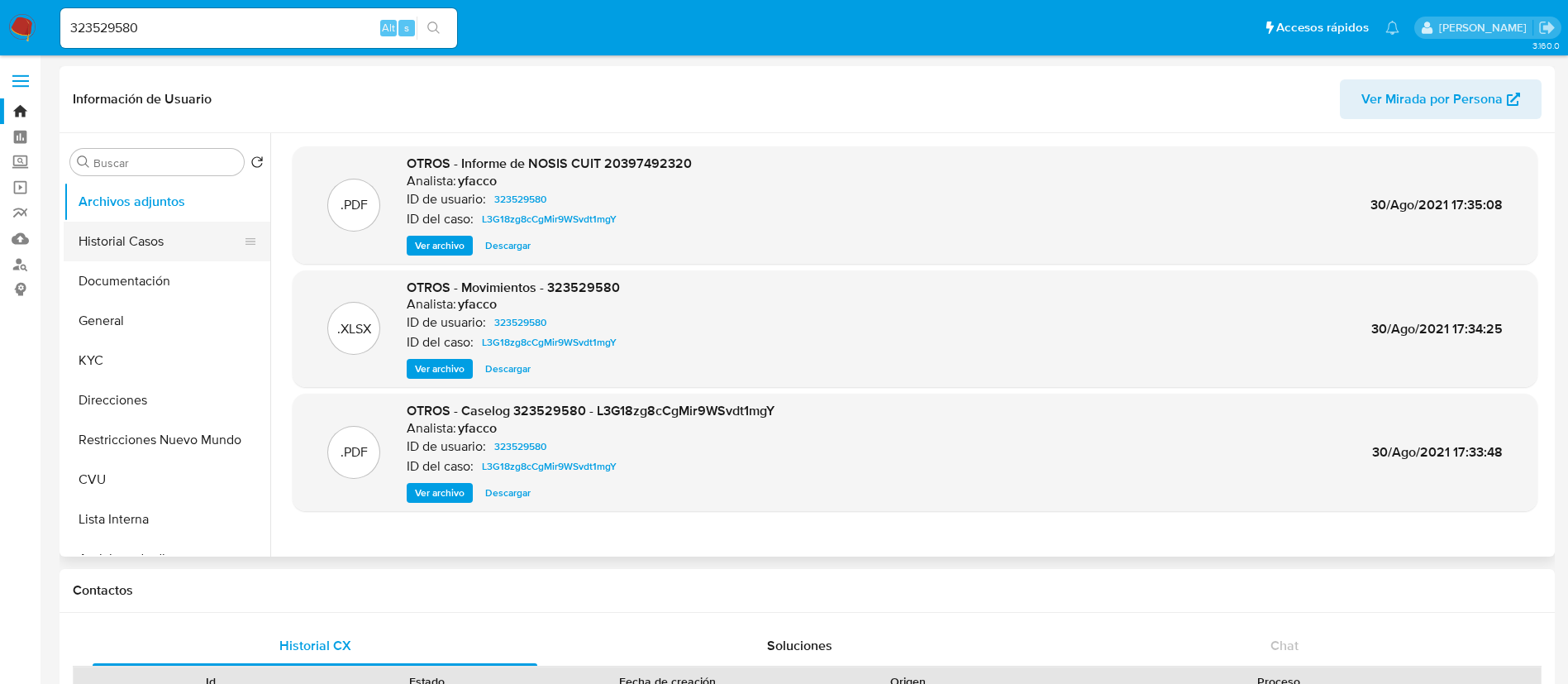
click at [158, 236] on button "Historial Casos" at bounding box center [160, 241] width 194 height 39
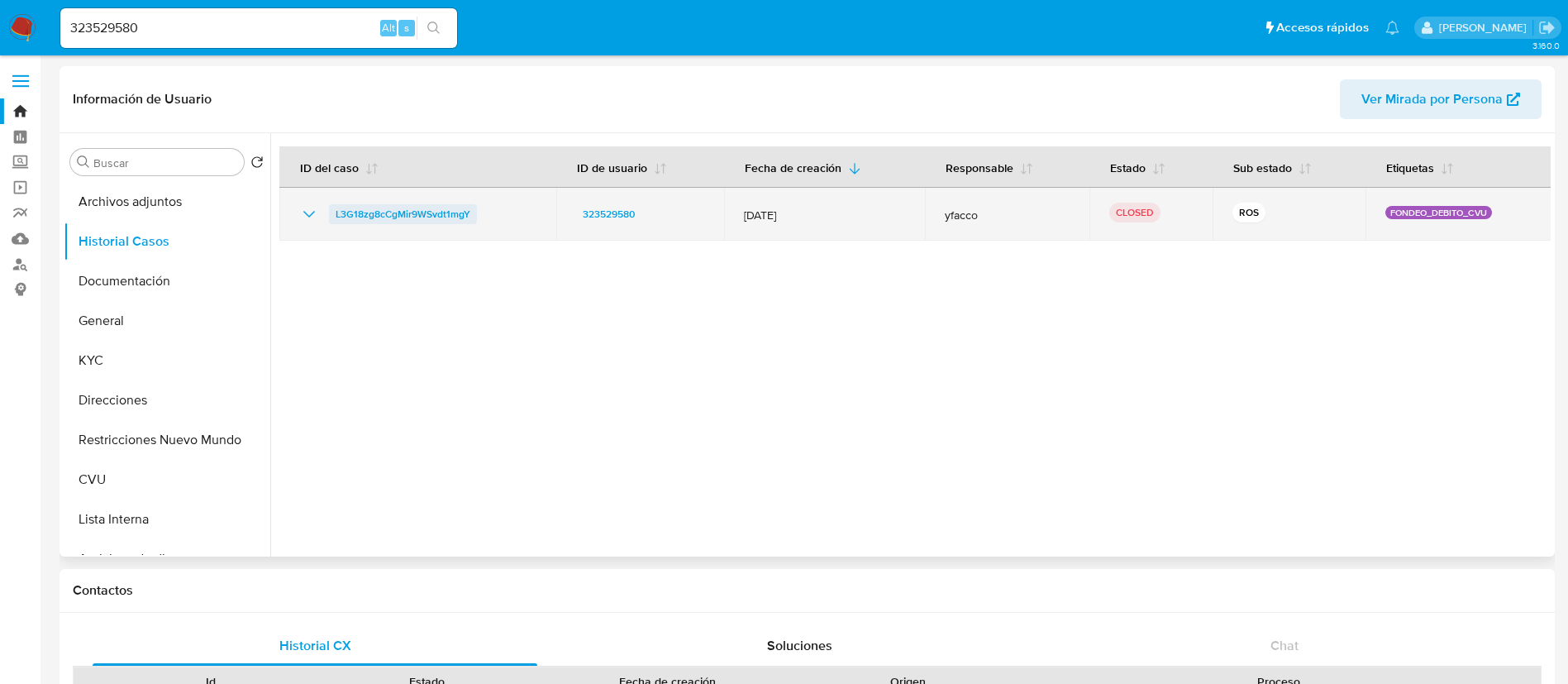
click at [373, 213] on span "L3G18zg8cCgMir9WSvdt1mgY" at bounding box center [402, 215] width 135 height 20
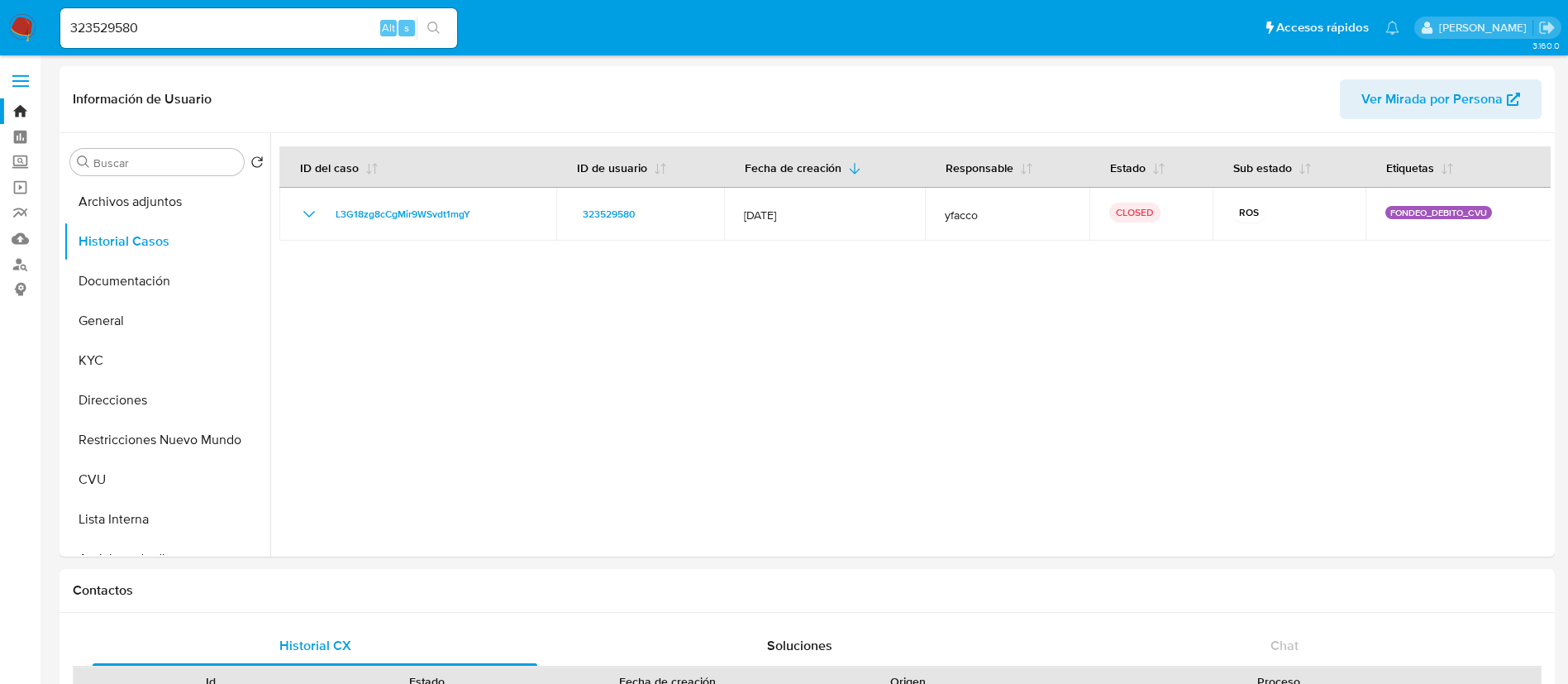
click at [319, 31] on input "323529580" at bounding box center [258, 29] width 396 height 22
paste input "402613504"
click at [320, 27] on input "323529580402613504" at bounding box center [258, 29] width 396 height 22
paste input
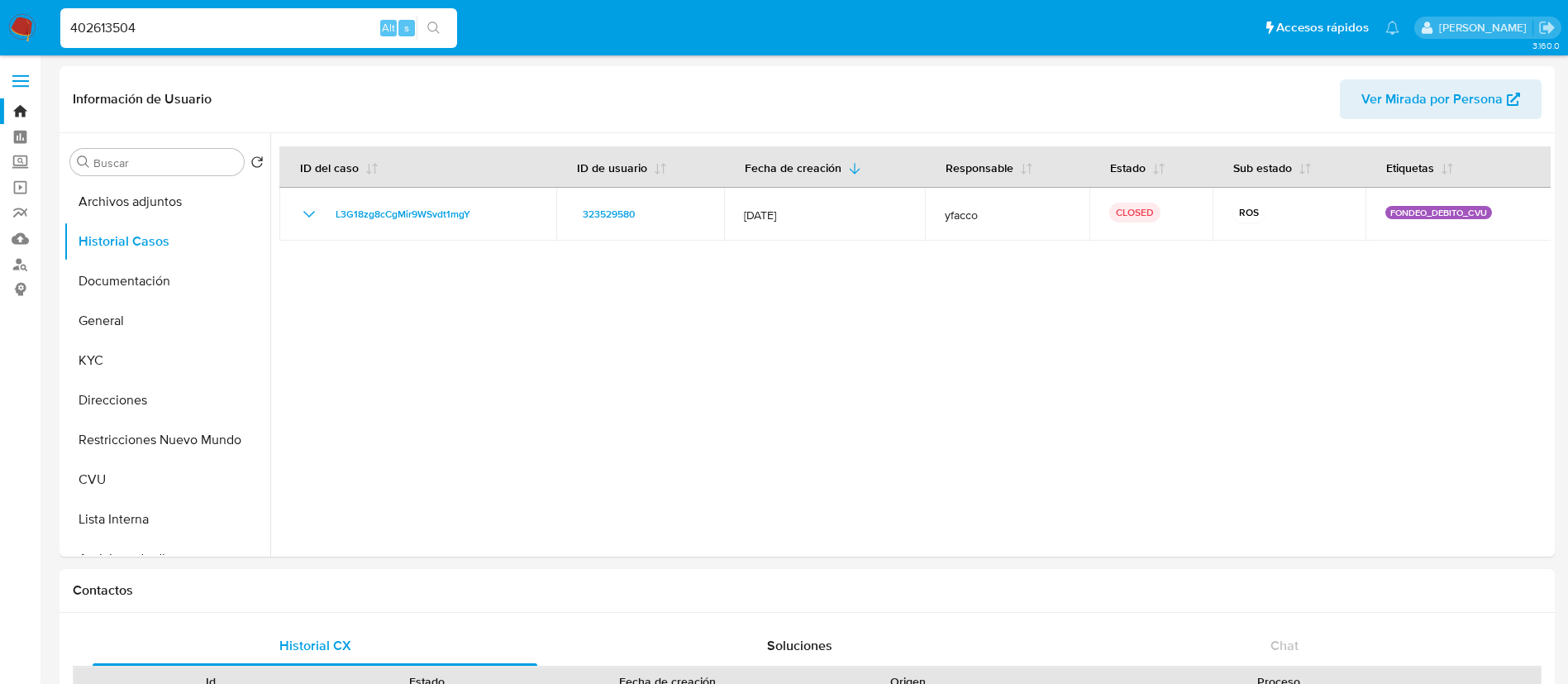
click at [320, 25] on input "402613504" at bounding box center [258, 29] width 396 height 22
paste input "643470142"
type input "643470142"
click at [431, 13] on div "643470142 Alt s" at bounding box center [258, 28] width 396 height 39
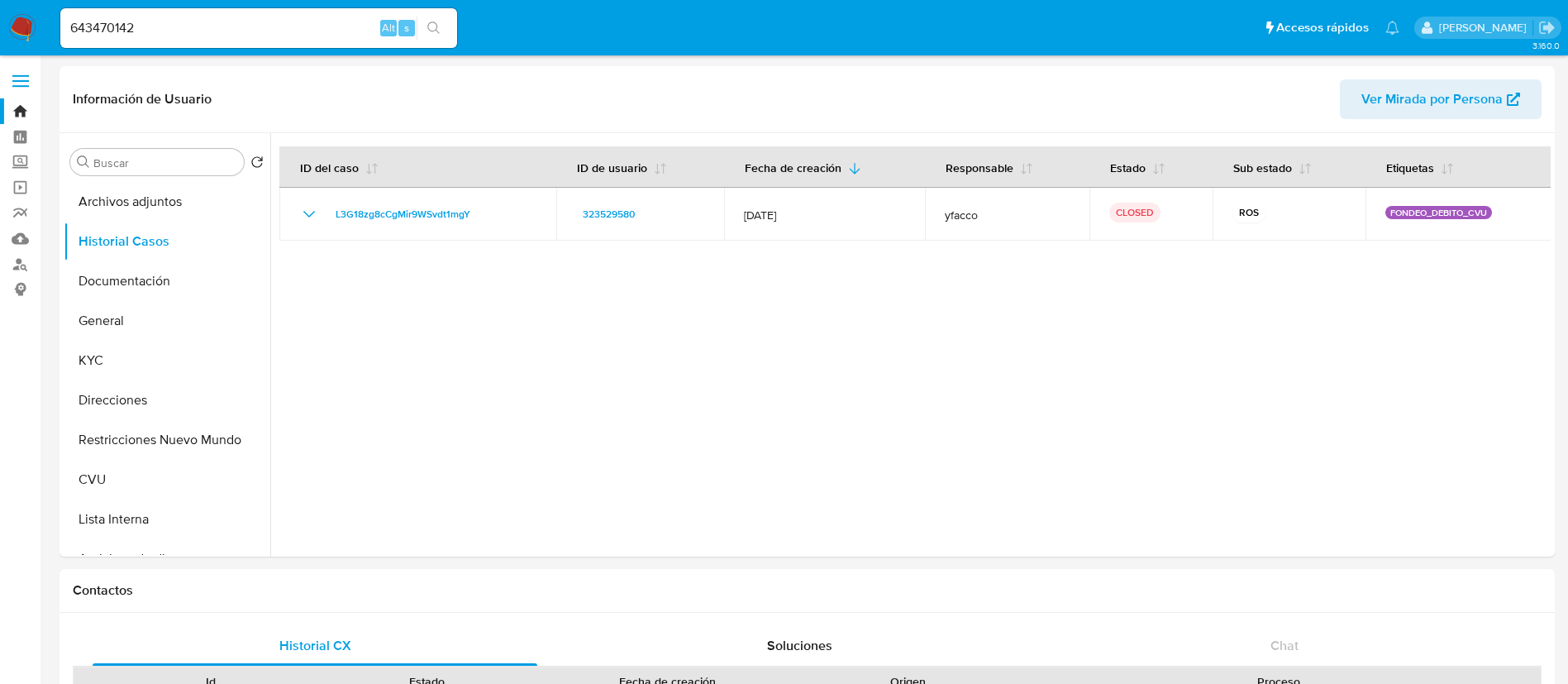
click at [423, 32] on button "search-icon" at bounding box center [434, 29] width 33 height 24
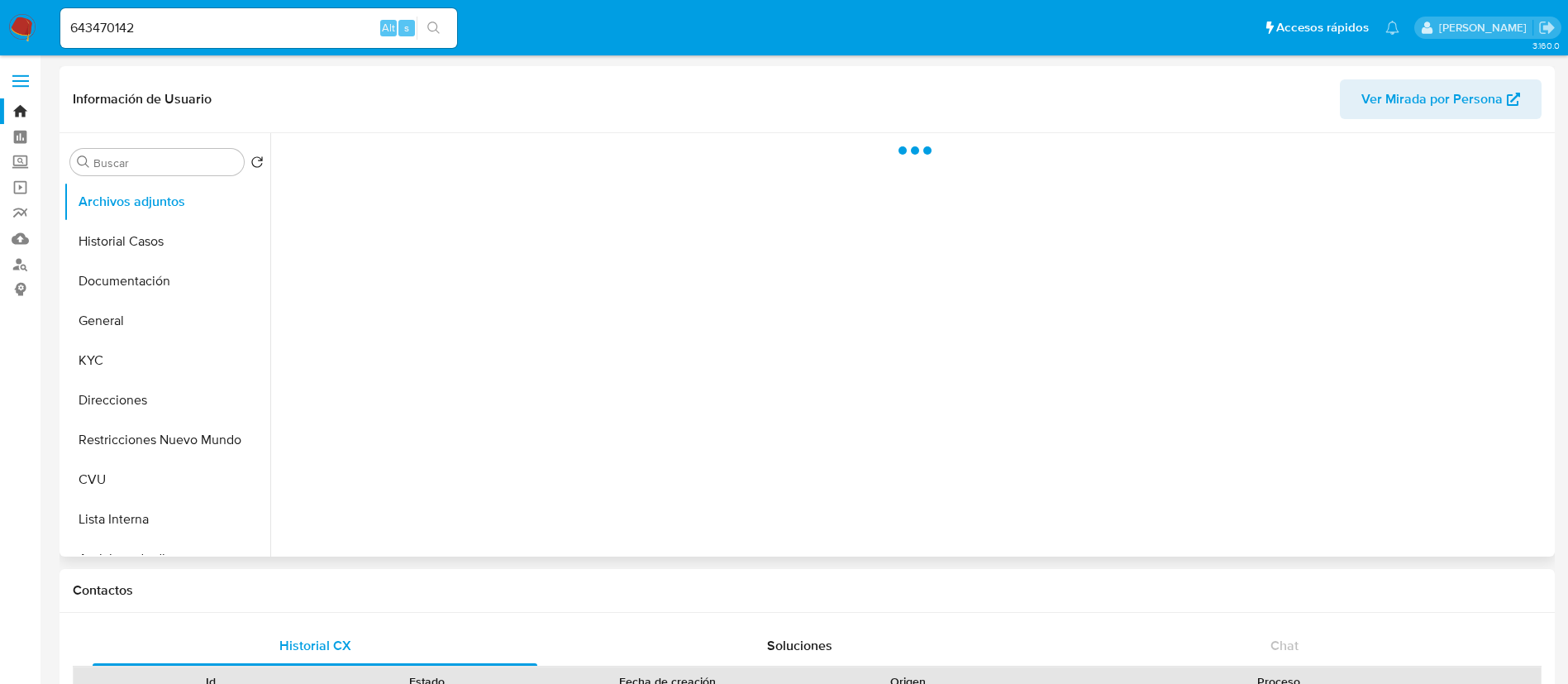
select select "10"
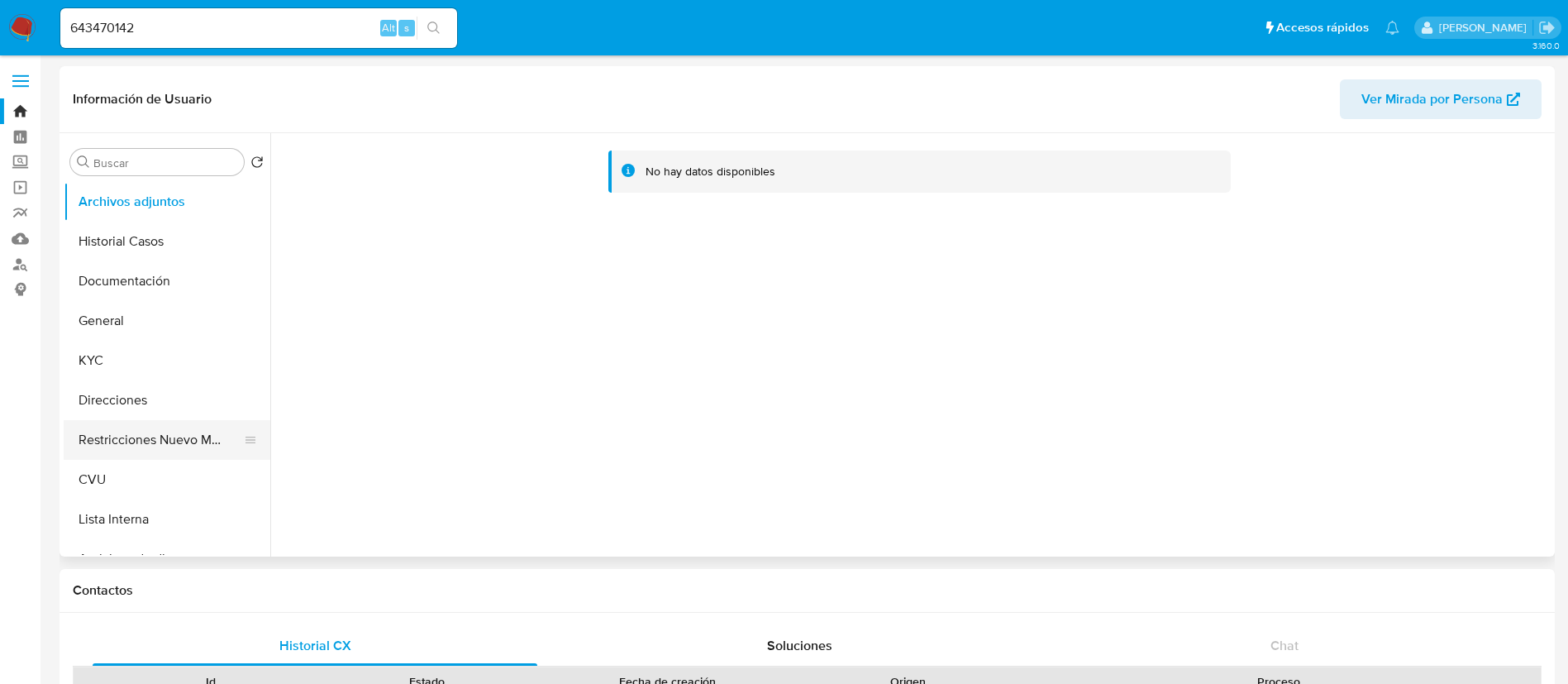
click at [167, 431] on button "Restricciones Nuevo Mundo" at bounding box center [160, 440] width 194 height 39
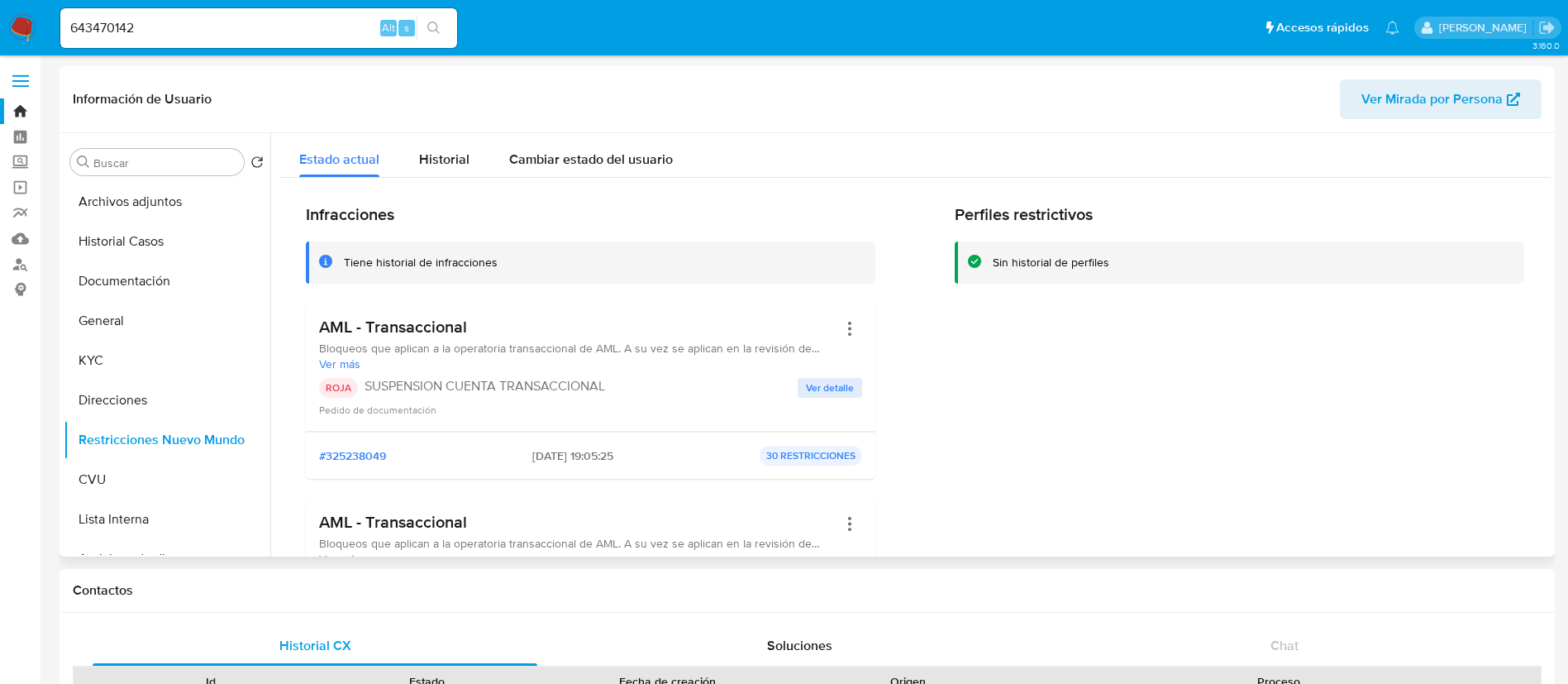
click at [826, 386] on span "Ver detalle" at bounding box center [829, 388] width 48 height 17
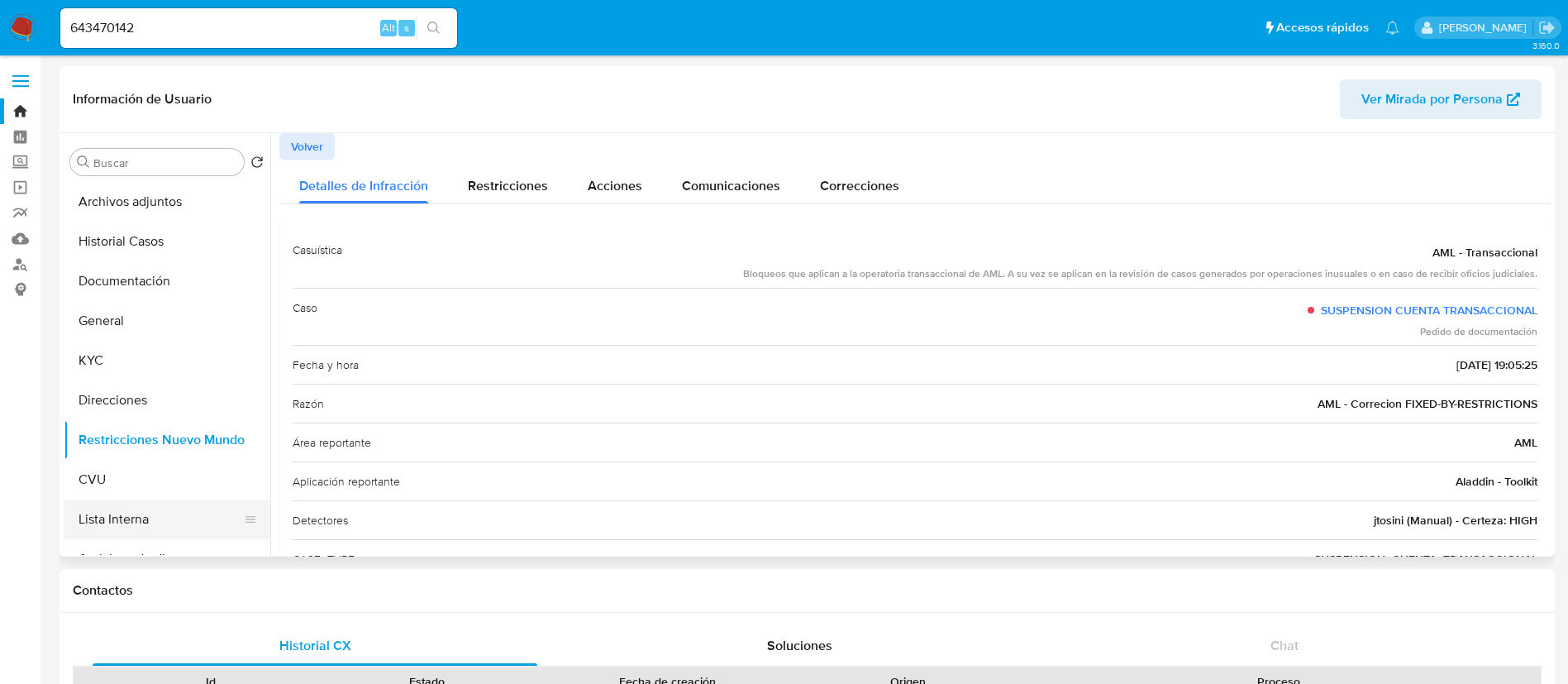
click at [146, 516] on button "Lista Interna" at bounding box center [160, 520] width 194 height 39
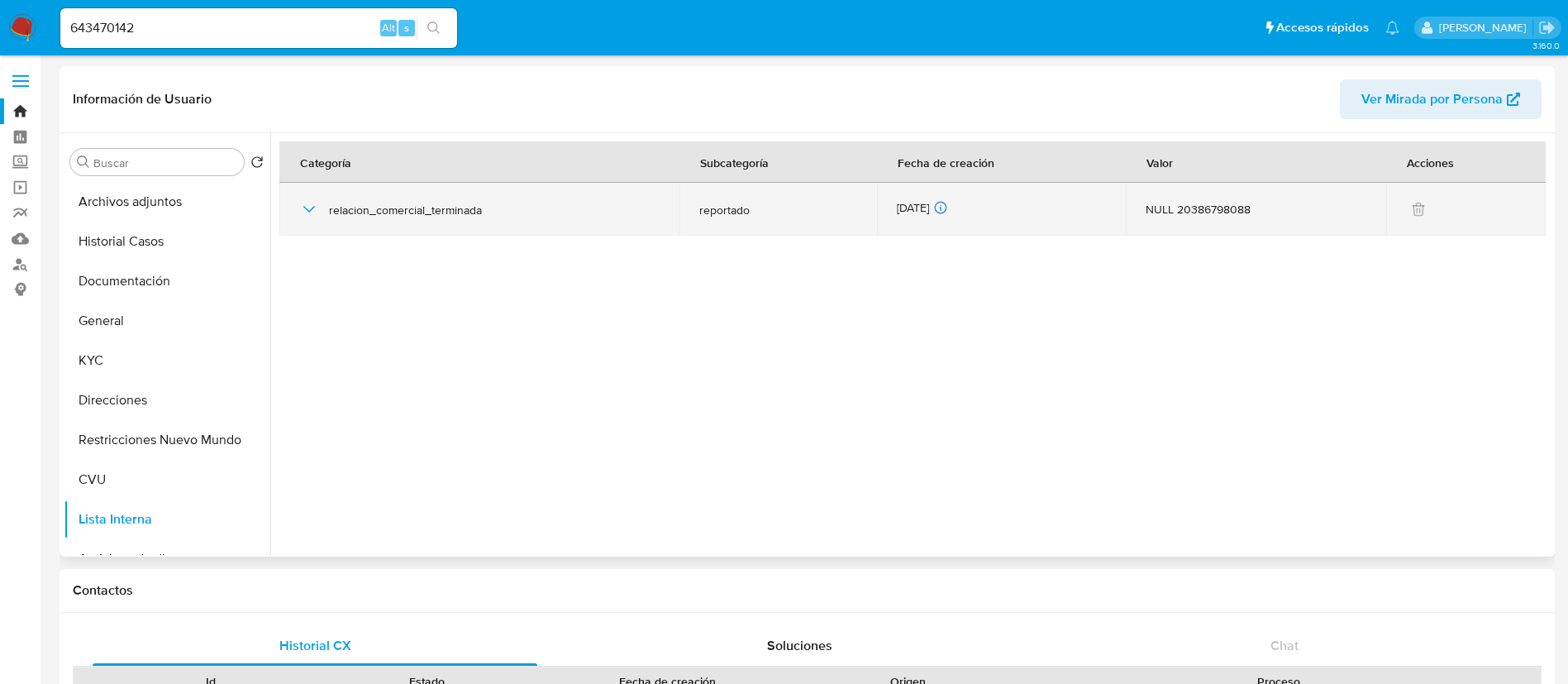
click at [311, 213] on icon "button" at bounding box center [309, 210] width 20 height 20
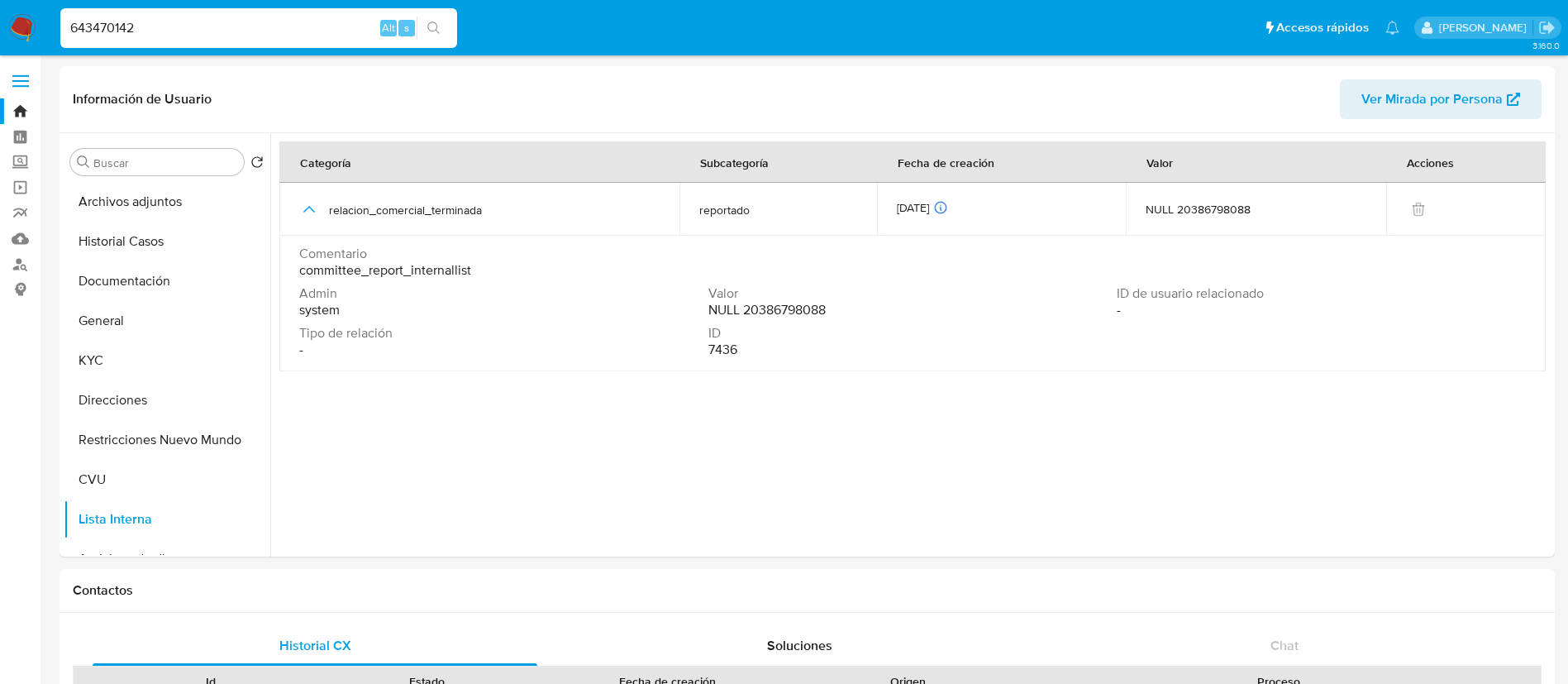
click at [316, 38] on input "643470142" at bounding box center [258, 29] width 396 height 22
paste input "238523166"
type input "238523166"
click at [437, 33] on icon "search-icon" at bounding box center [433, 28] width 13 height 13
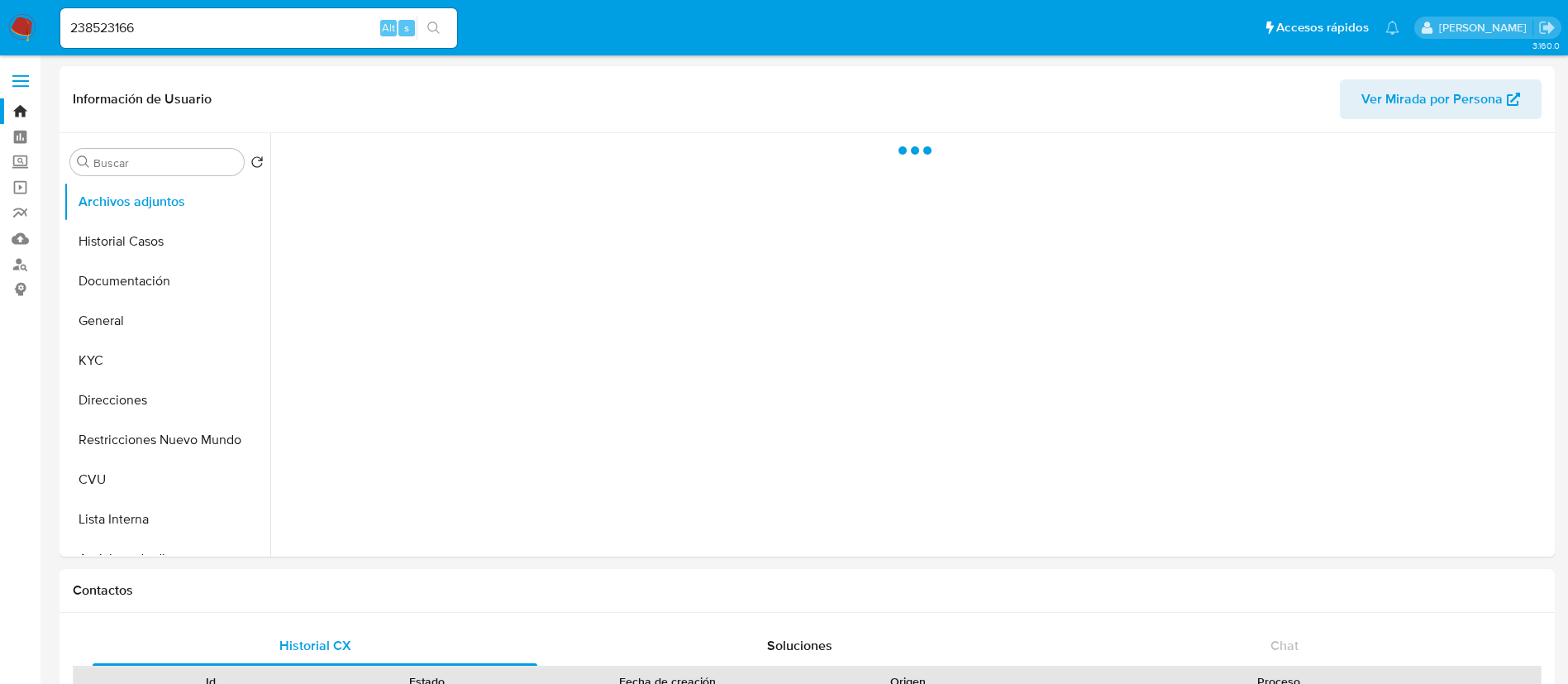
select select "10"
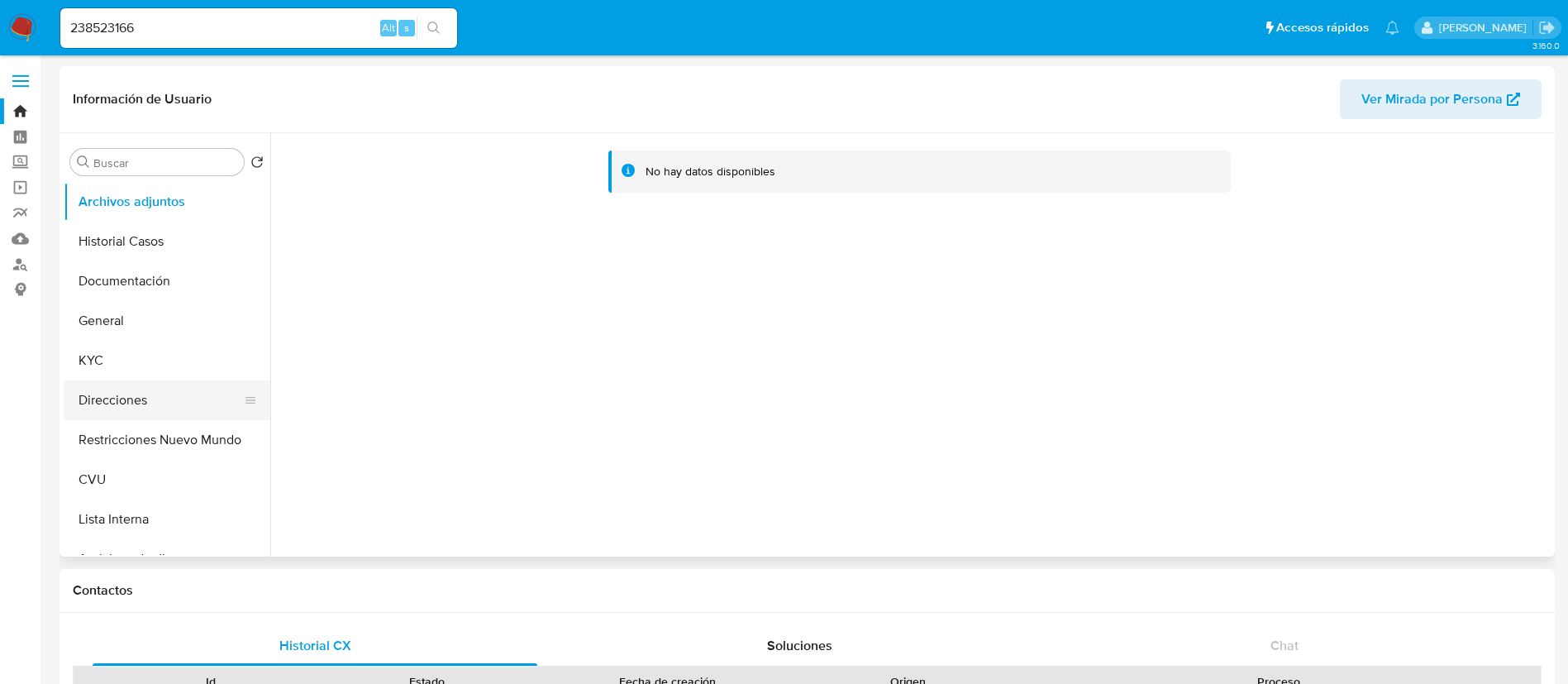
click at [123, 382] on button "Direcciones" at bounding box center [160, 401] width 194 height 39
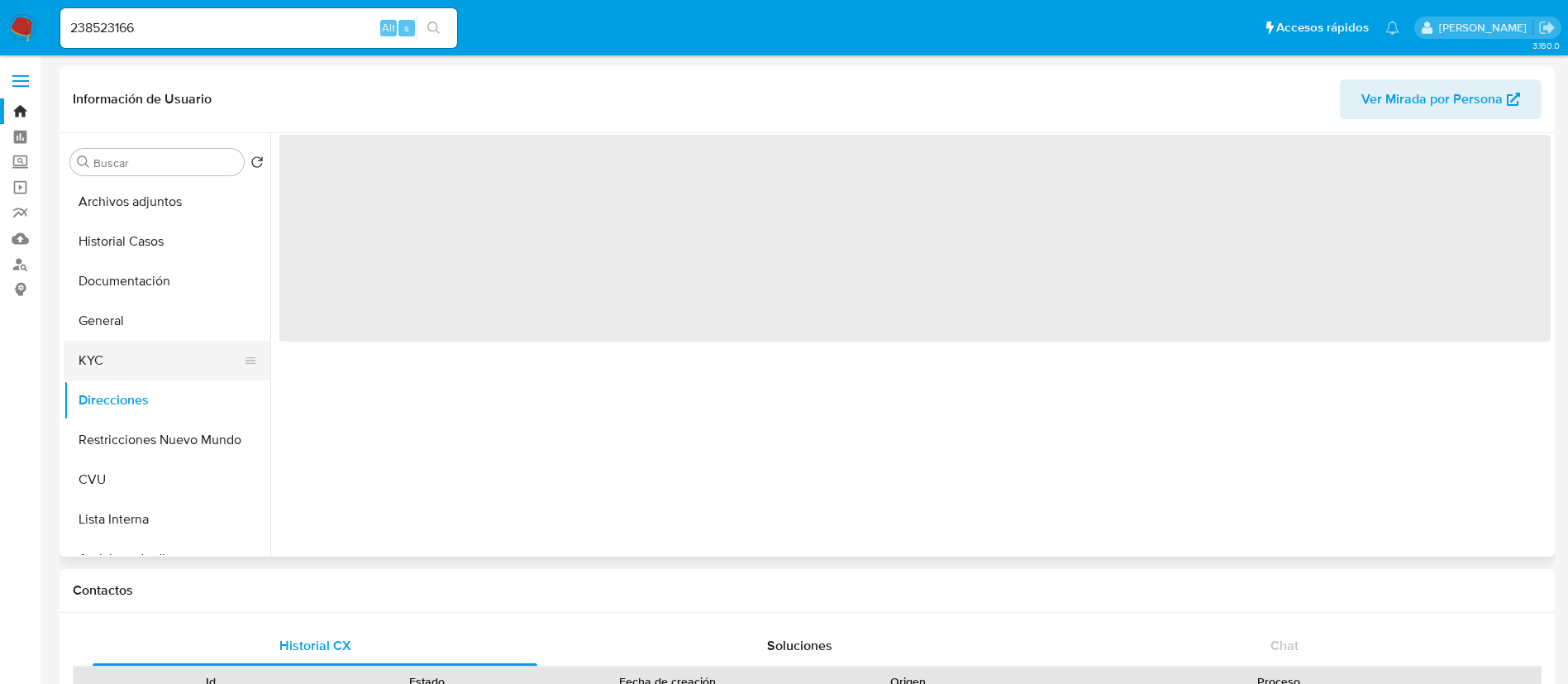
click at [120, 371] on button "KYC" at bounding box center [160, 360] width 194 height 39
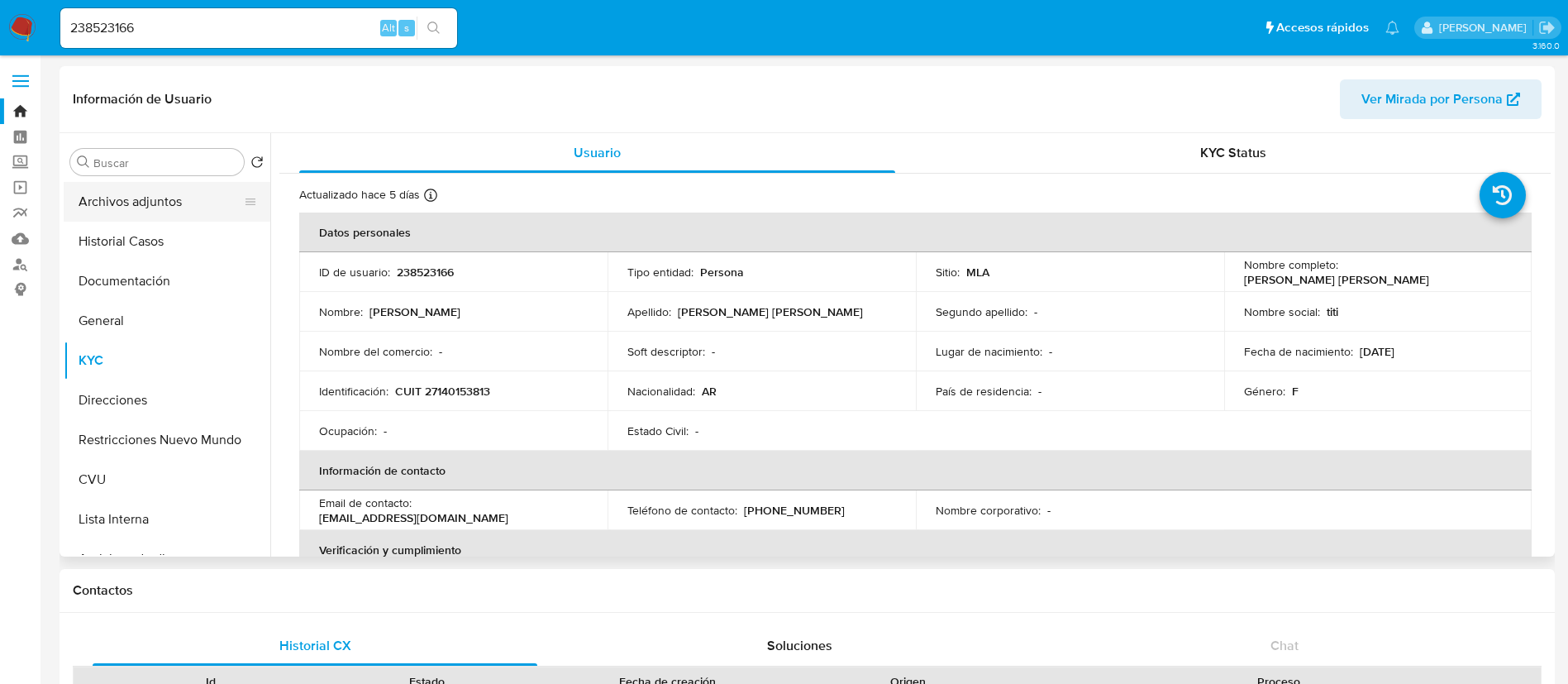
click at [168, 201] on button "Archivos adjuntos" at bounding box center [160, 202] width 194 height 39
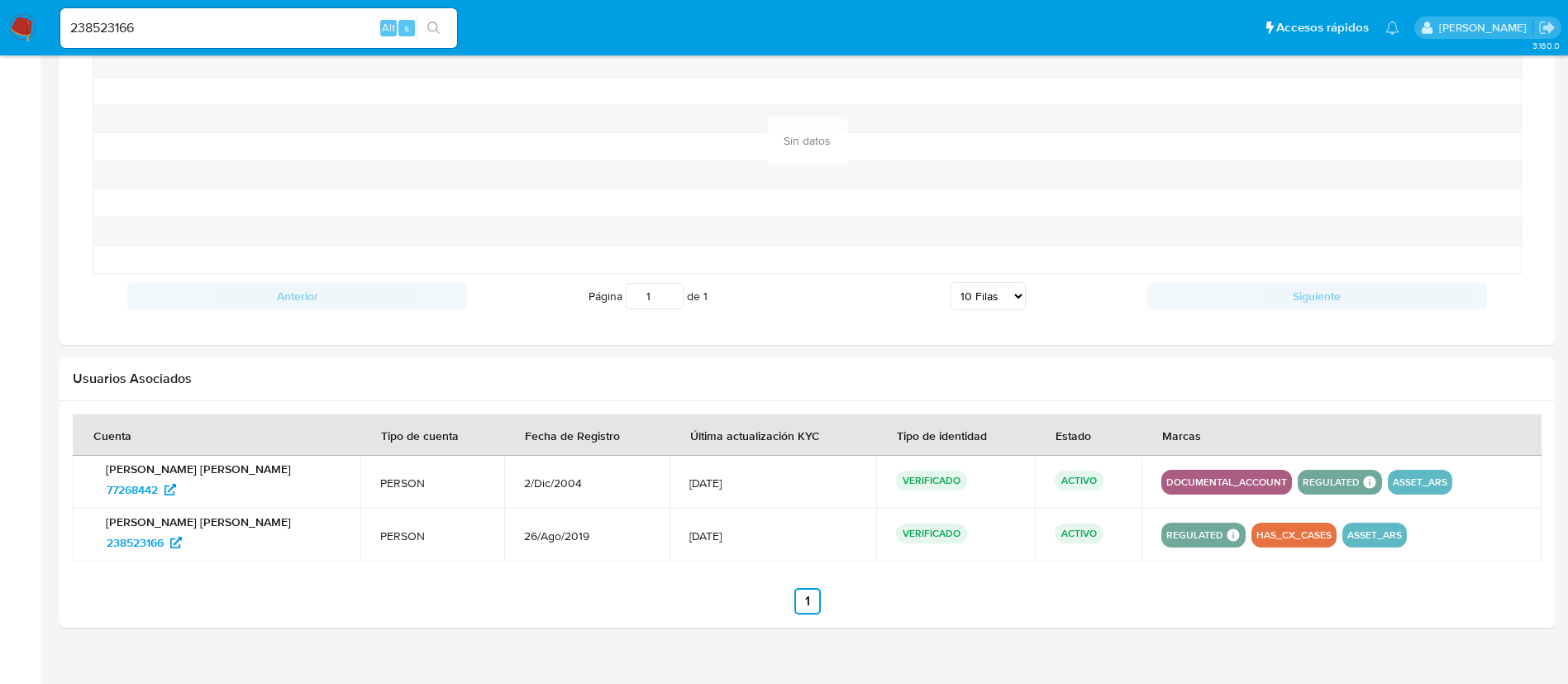
scroll to position [1254, 0]
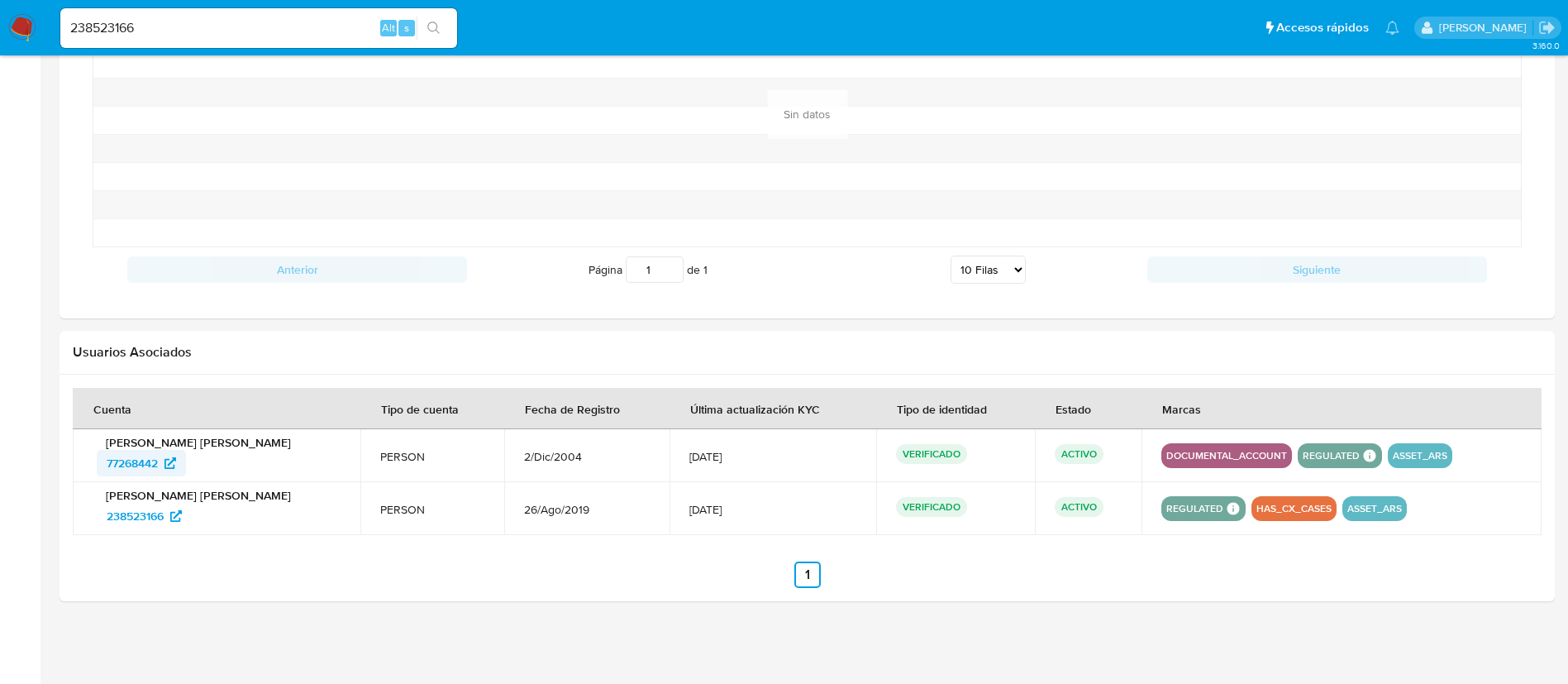
click at [148, 466] on span "77268442" at bounding box center [132, 463] width 51 height 27
click at [263, 37] on input "238523166" at bounding box center [258, 29] width 396 height 22
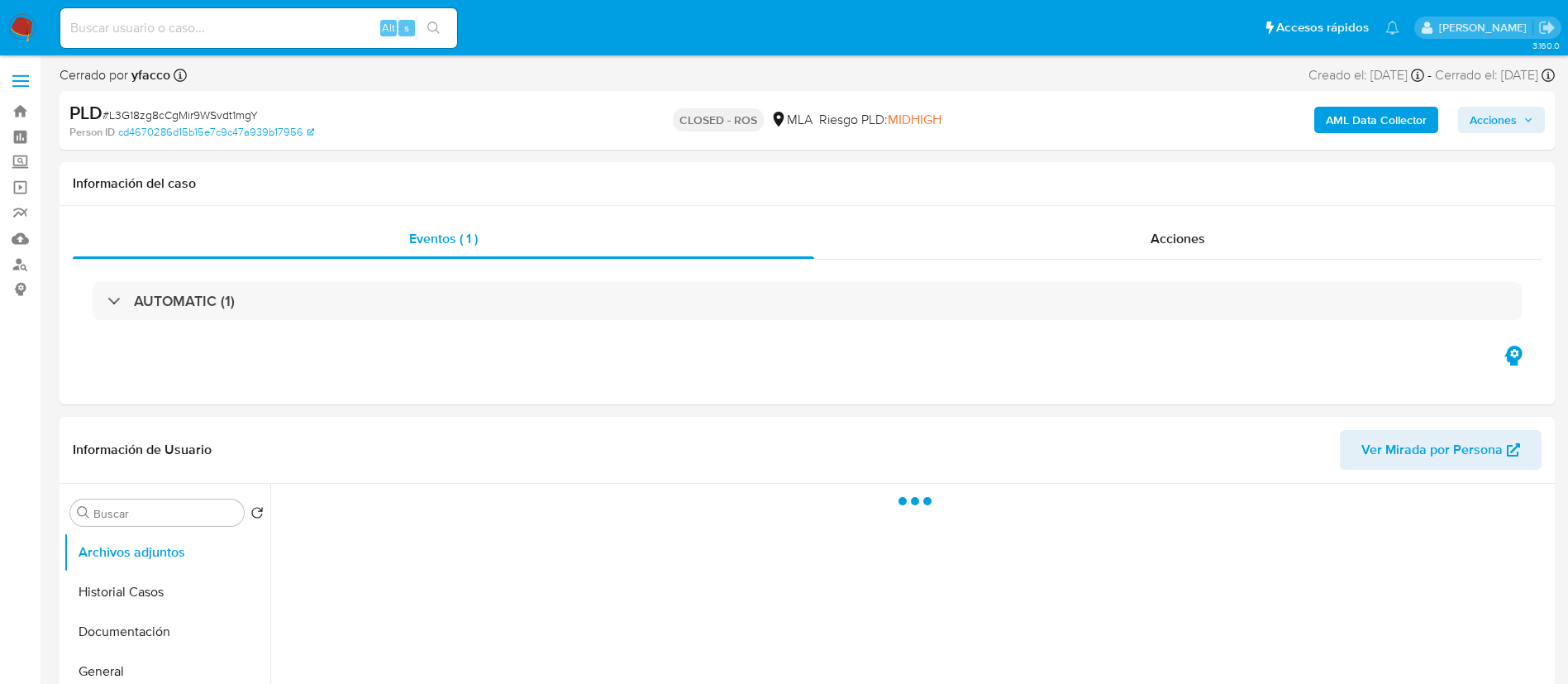
select select "10"
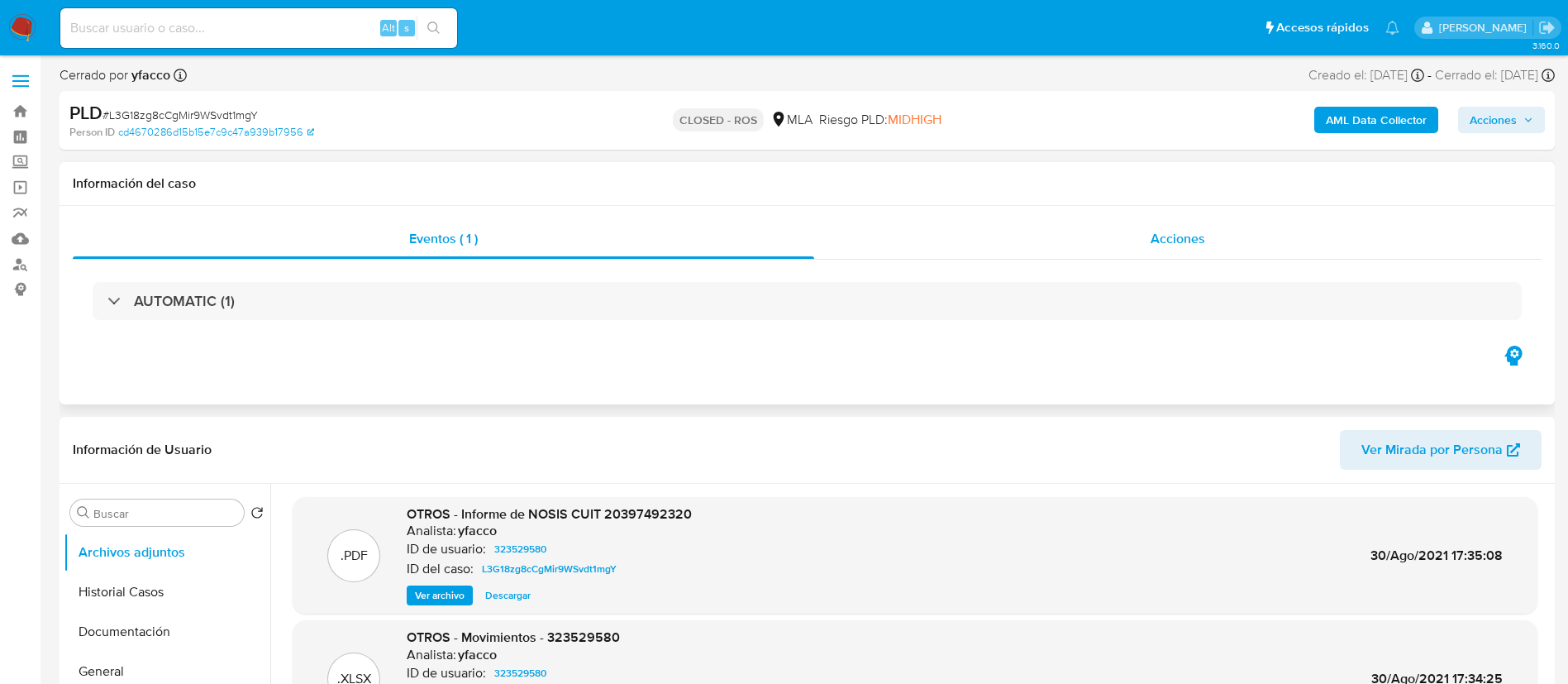
click at [1172, 223] on div "Acciones" at bounding box center [1178, 239] width 728 height 39
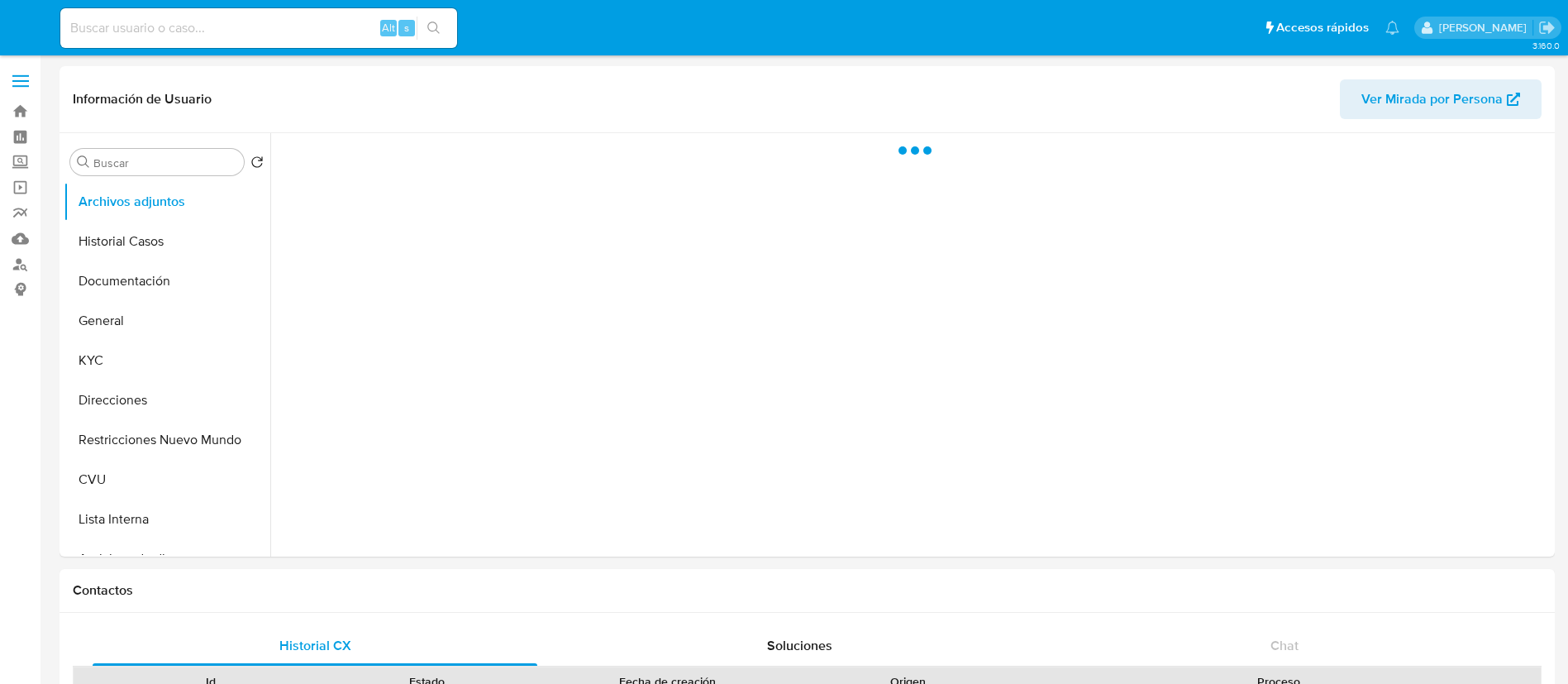
select select "10"
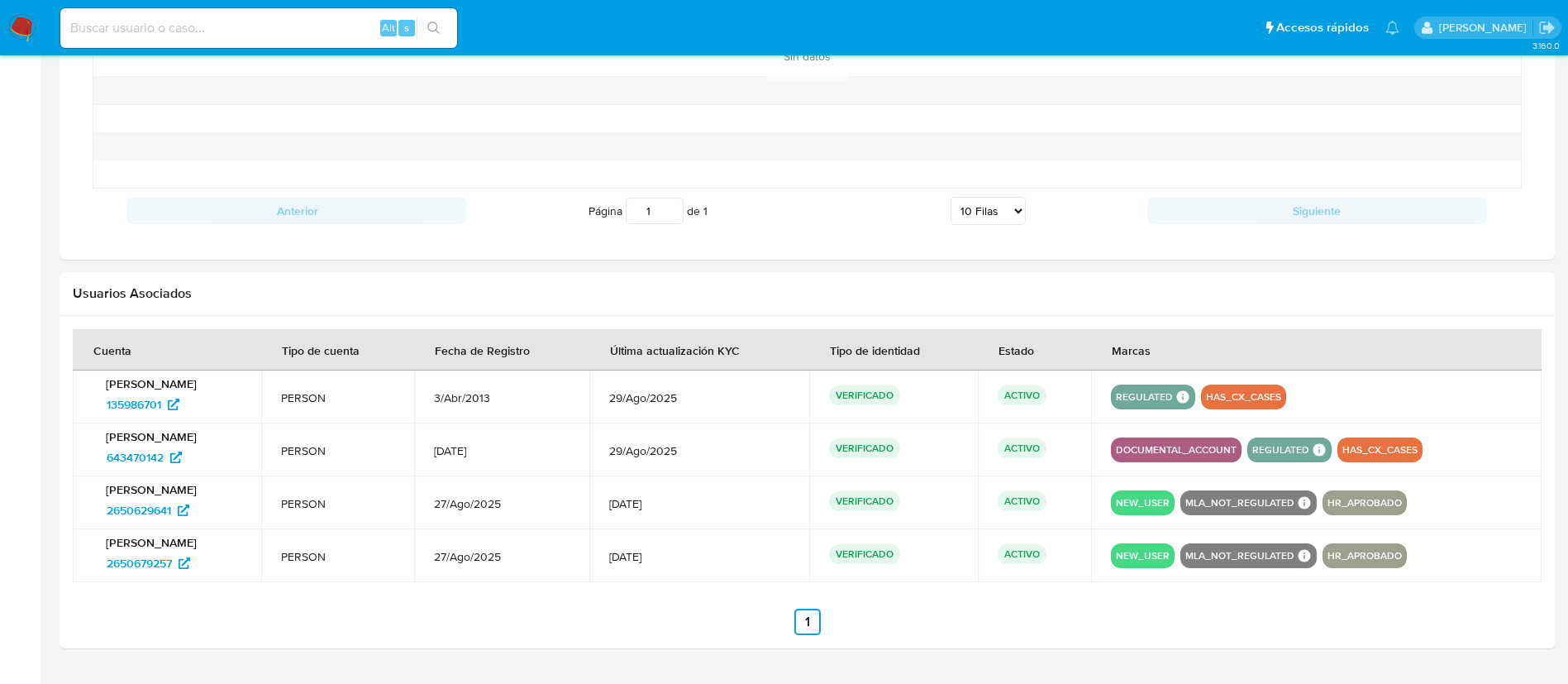
scroll to position [1471, 0]
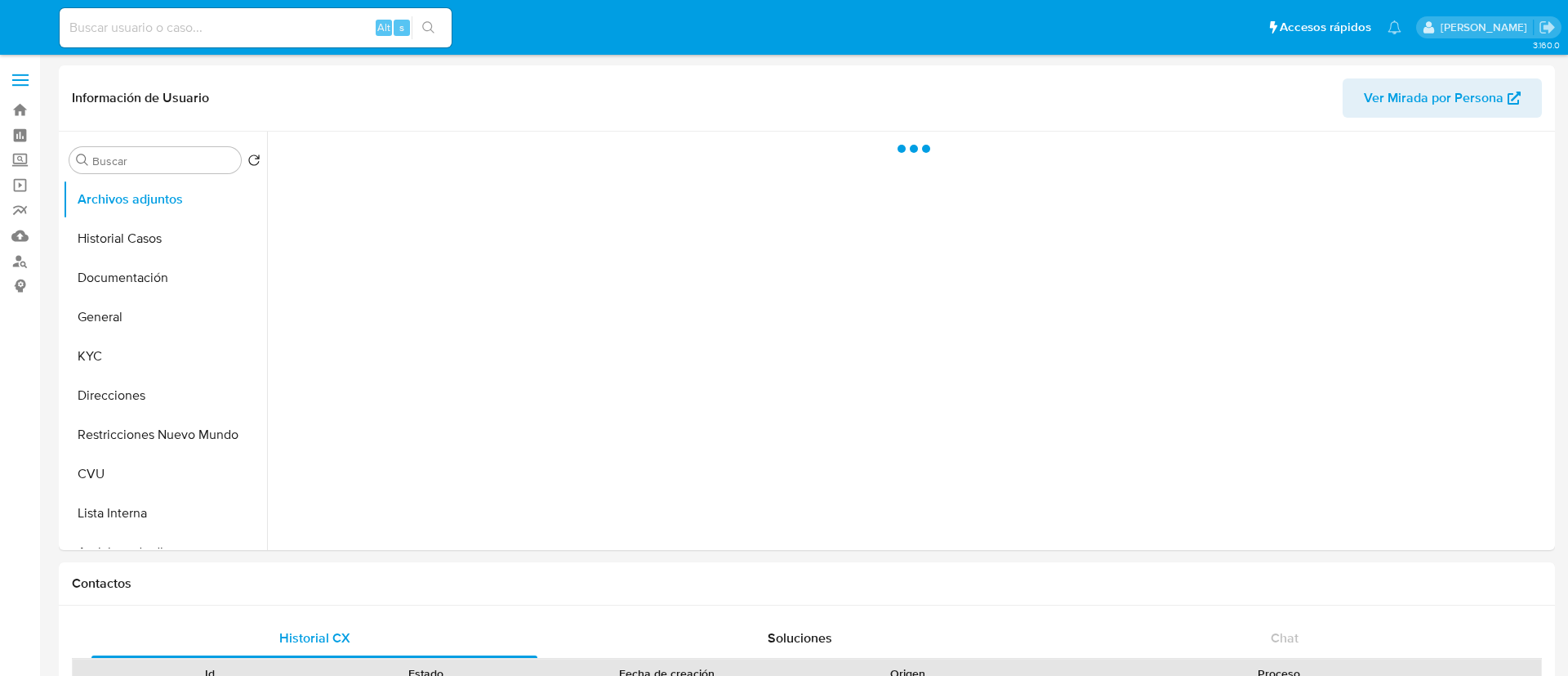
select select "10"
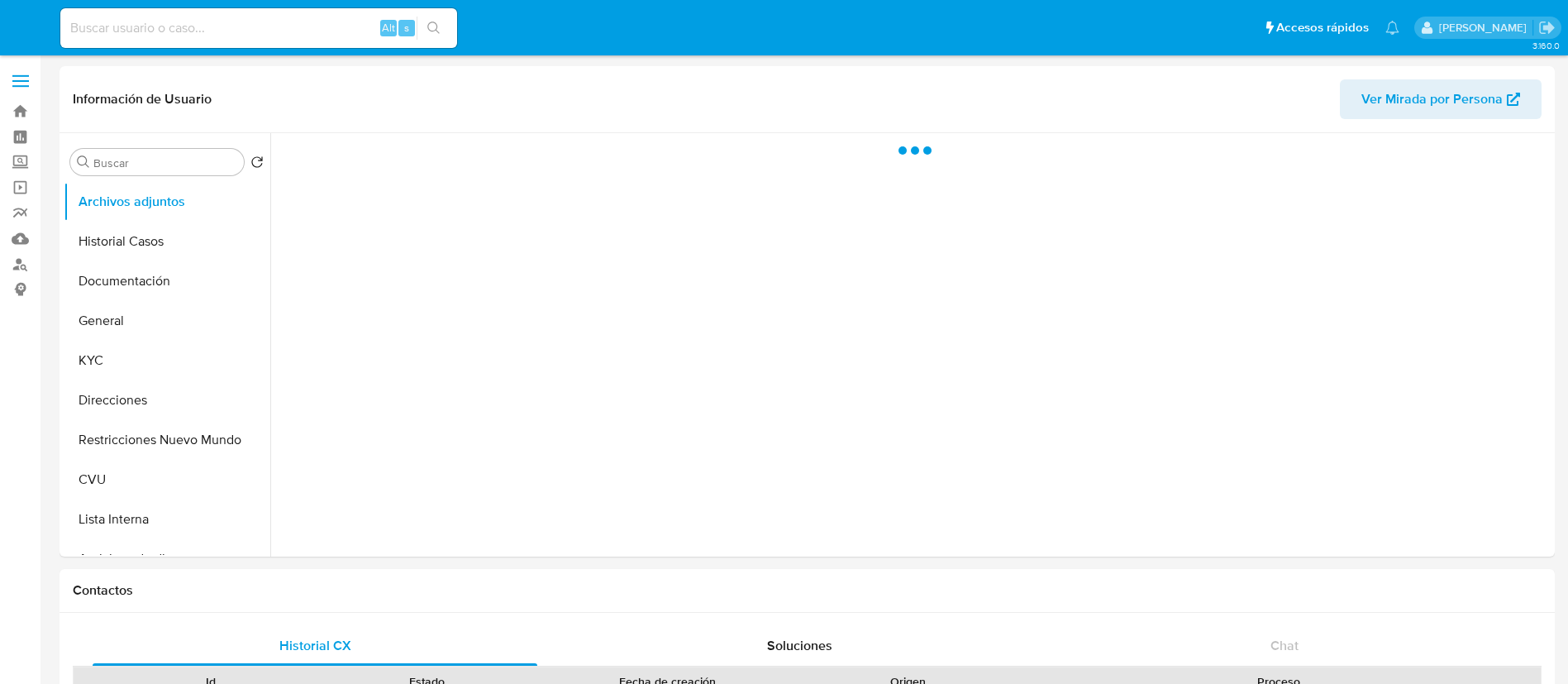
select select "10"
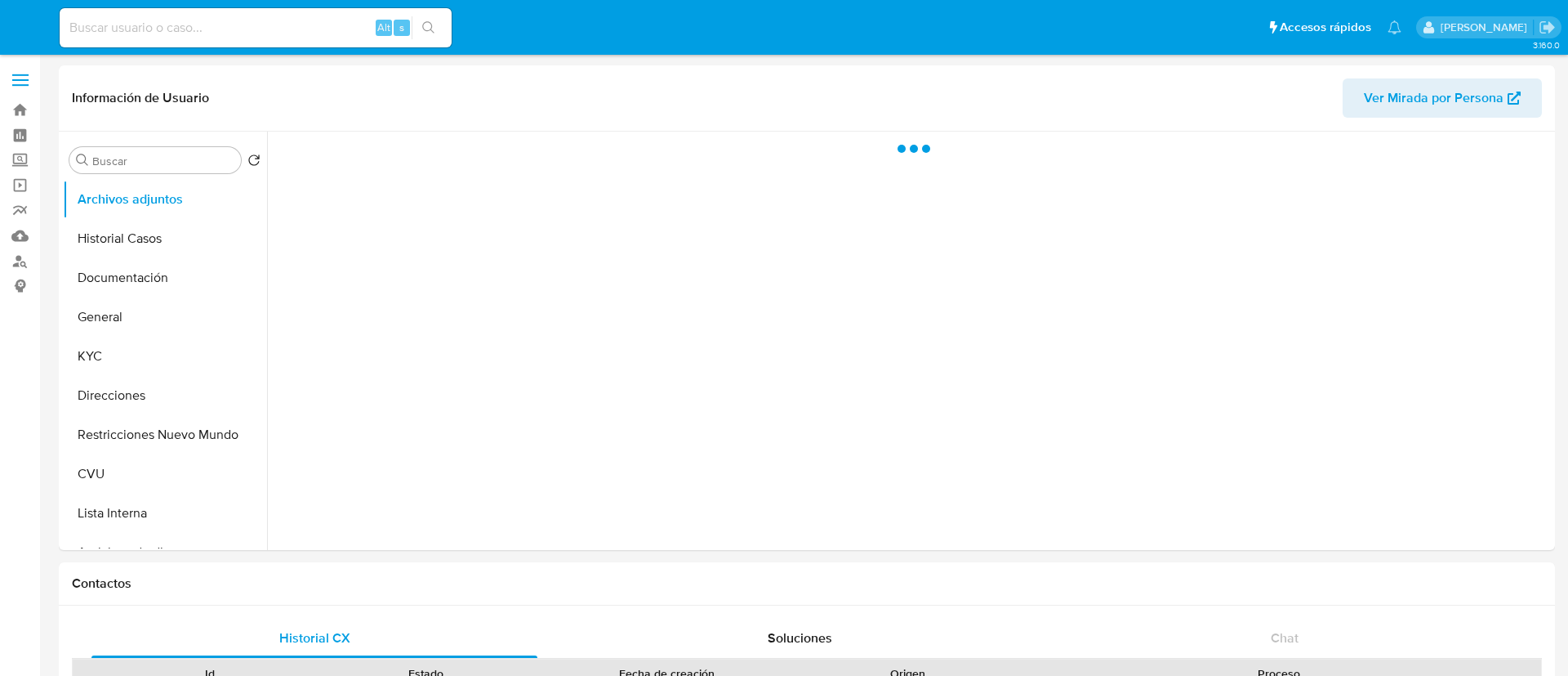
select select "10"
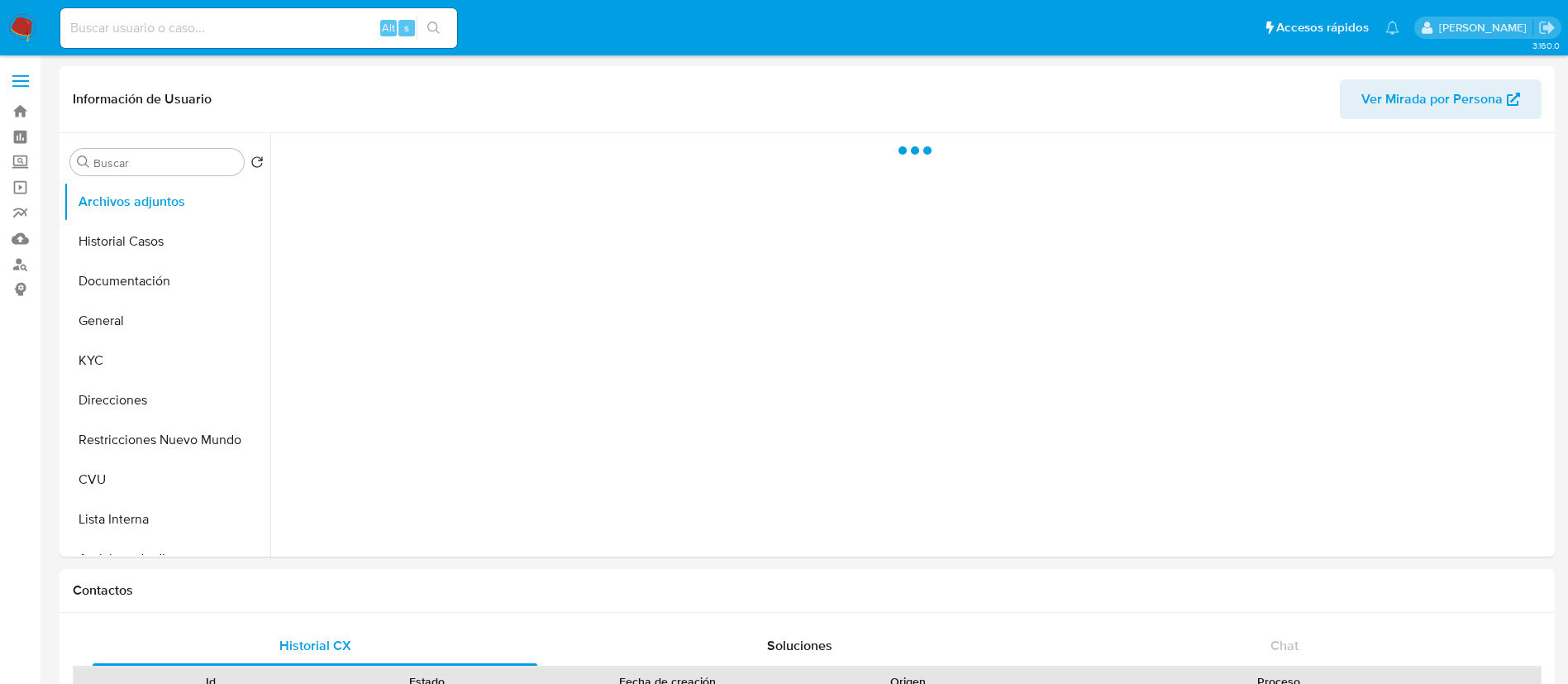
select select "10"
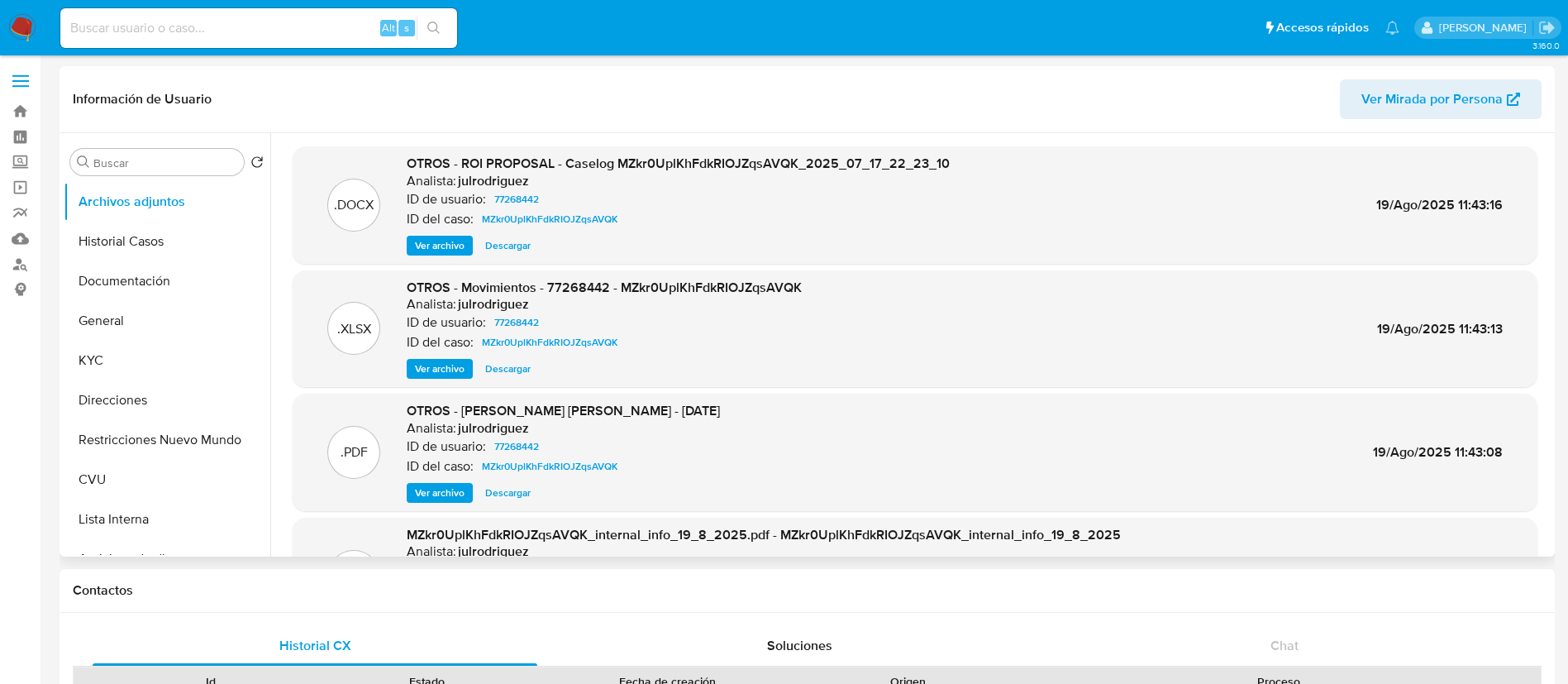
click at [428, 240] on span "Ver archivo" at bounding box center [440, 245] width 49 height 17
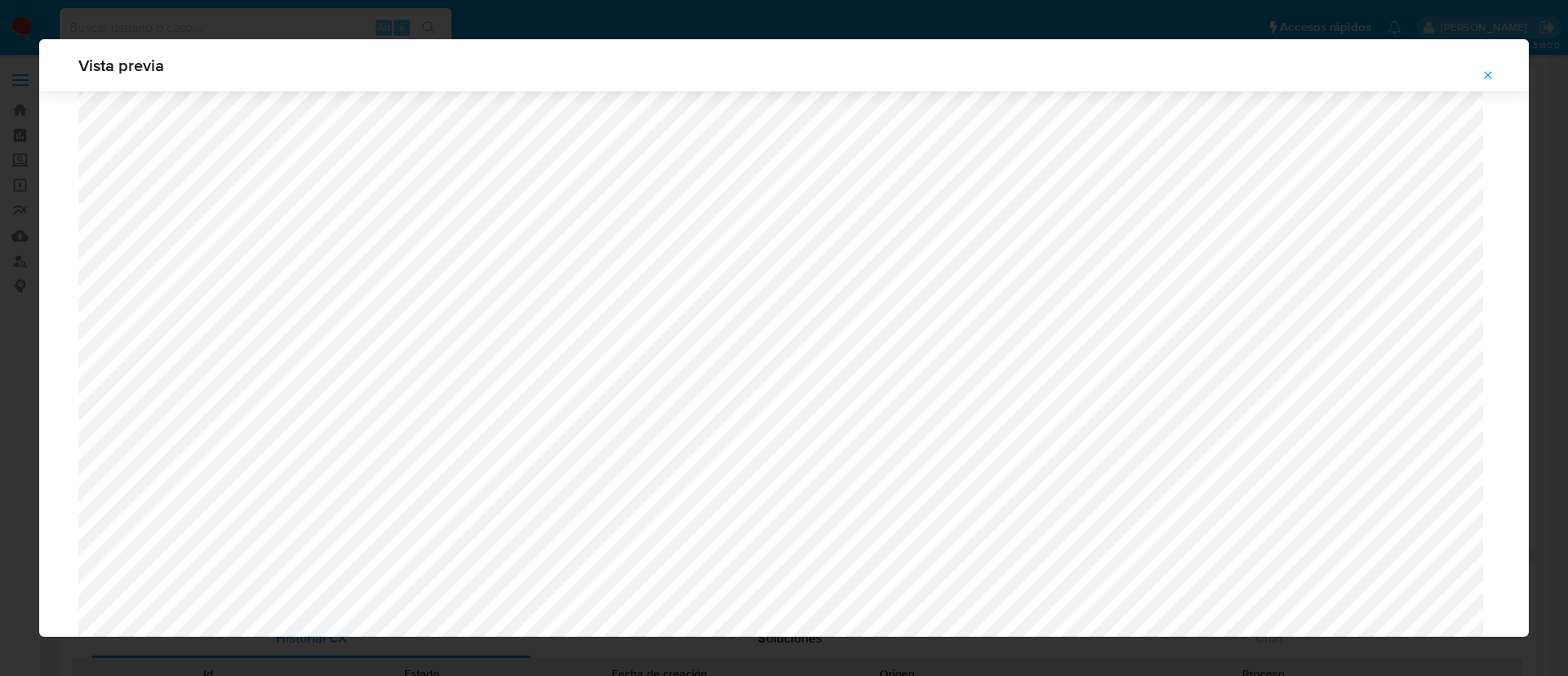
scroll to position [1561, 0]
click at [1482, 73] on icon "Attachment preview" at bounding box center [1487, 75] width 13 height 13
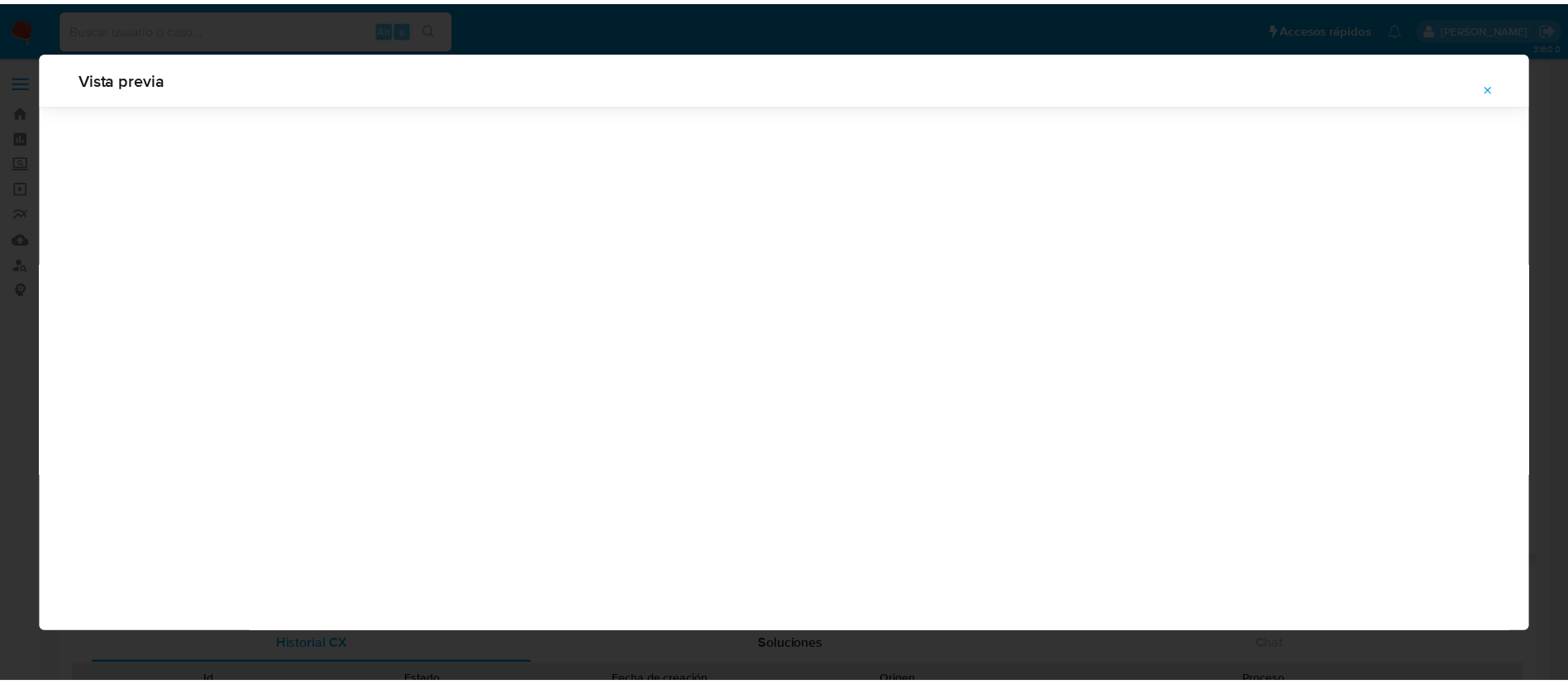
scroll to position [0, 0]
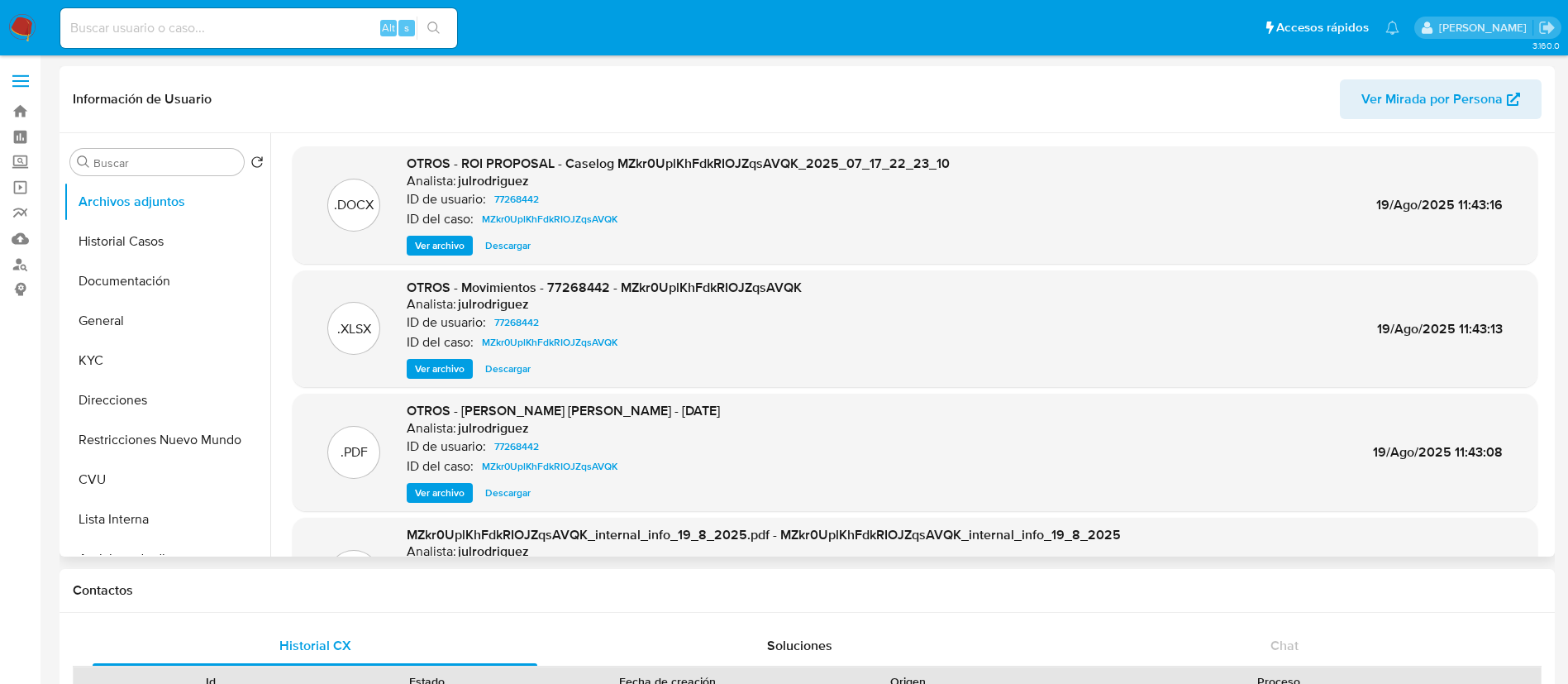
click at [352, 18] on input at bounding box center [258, 29] width 396 height 22
paste input "139367634"
type input "139367634"
click at [424, 36] on button "search-icon" at bounding box center [434, 29] width 33 height 24
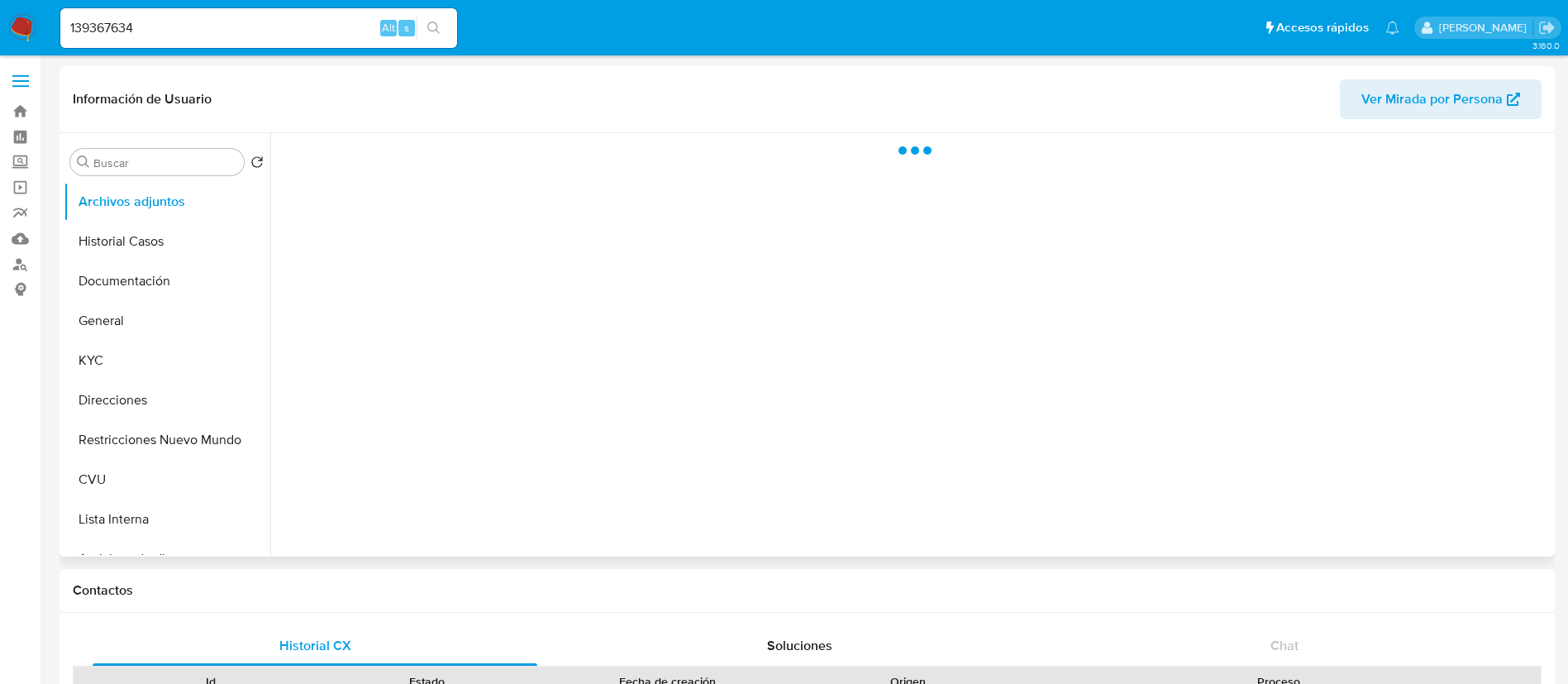
select select "10"
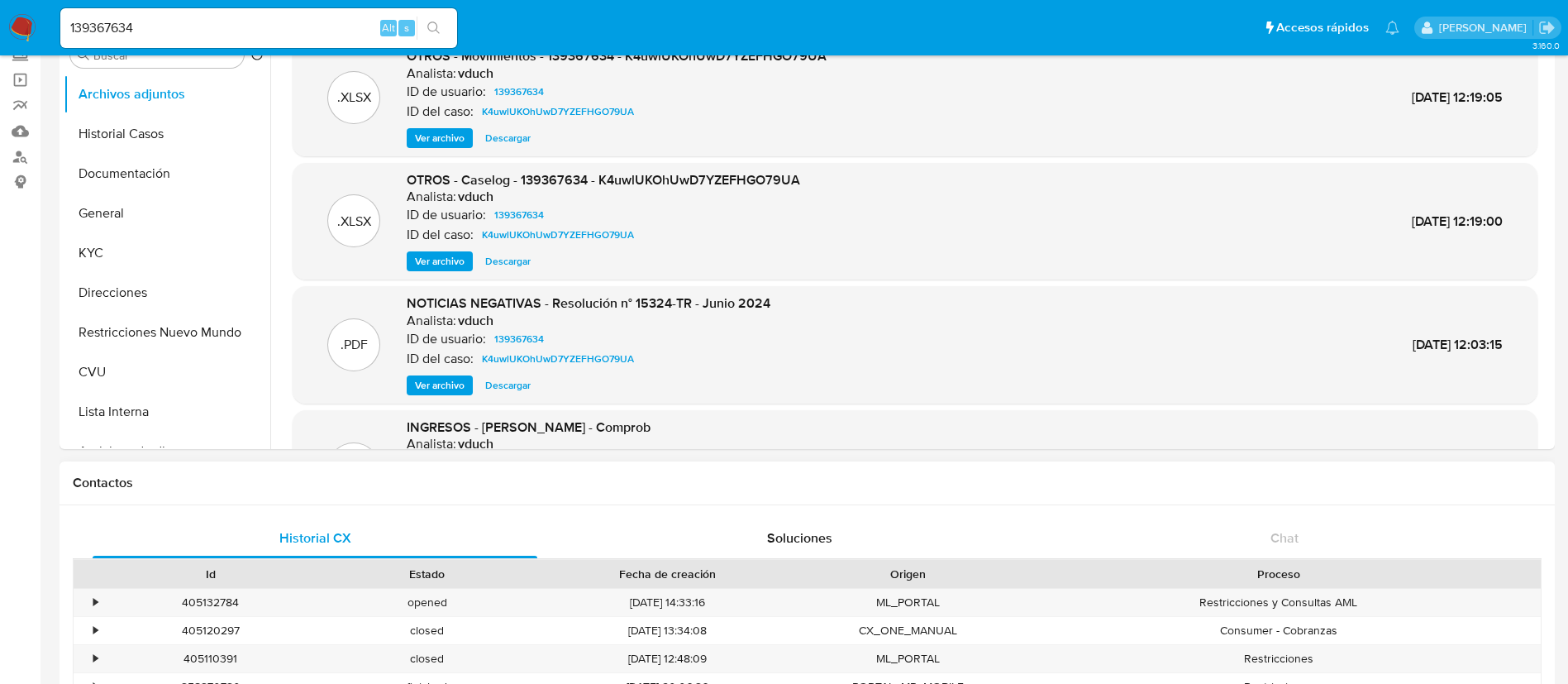
scroll to position [248, 0]
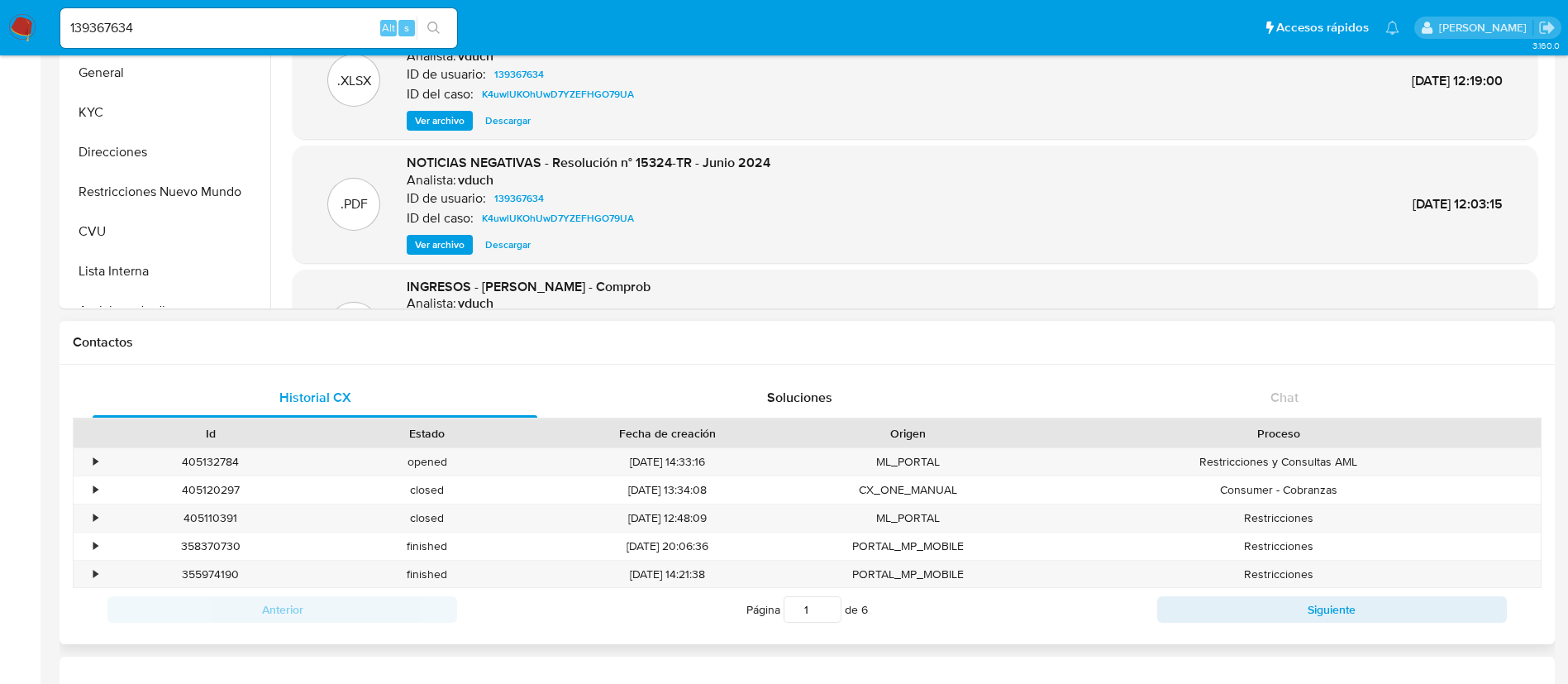
click at [1183, 626] on div "Anterior Página 1 de 6 Siguiente" at bounding box center [807, 609] width 1469 height 43
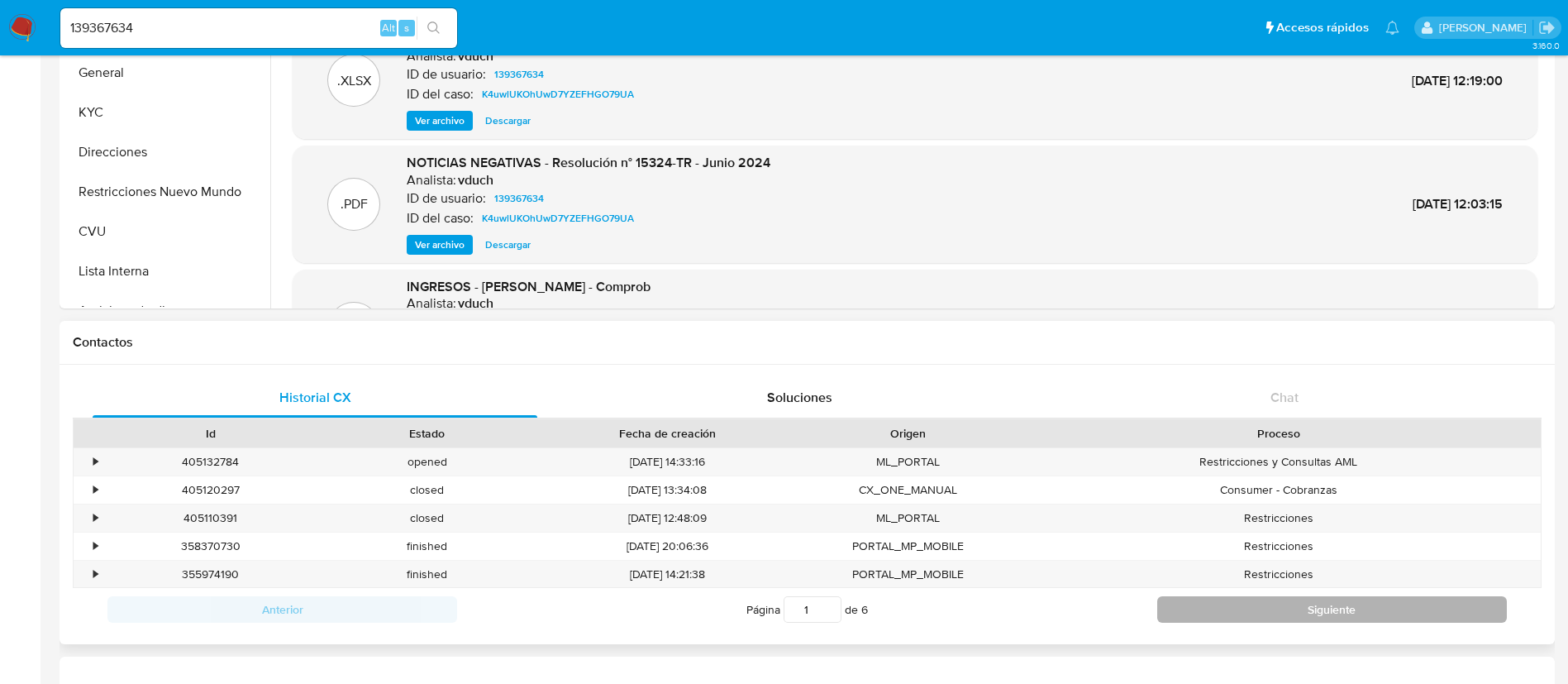
click at [1195, 614] on button "Siguiente" at bounding box center [1332, 609] width 349 height 27
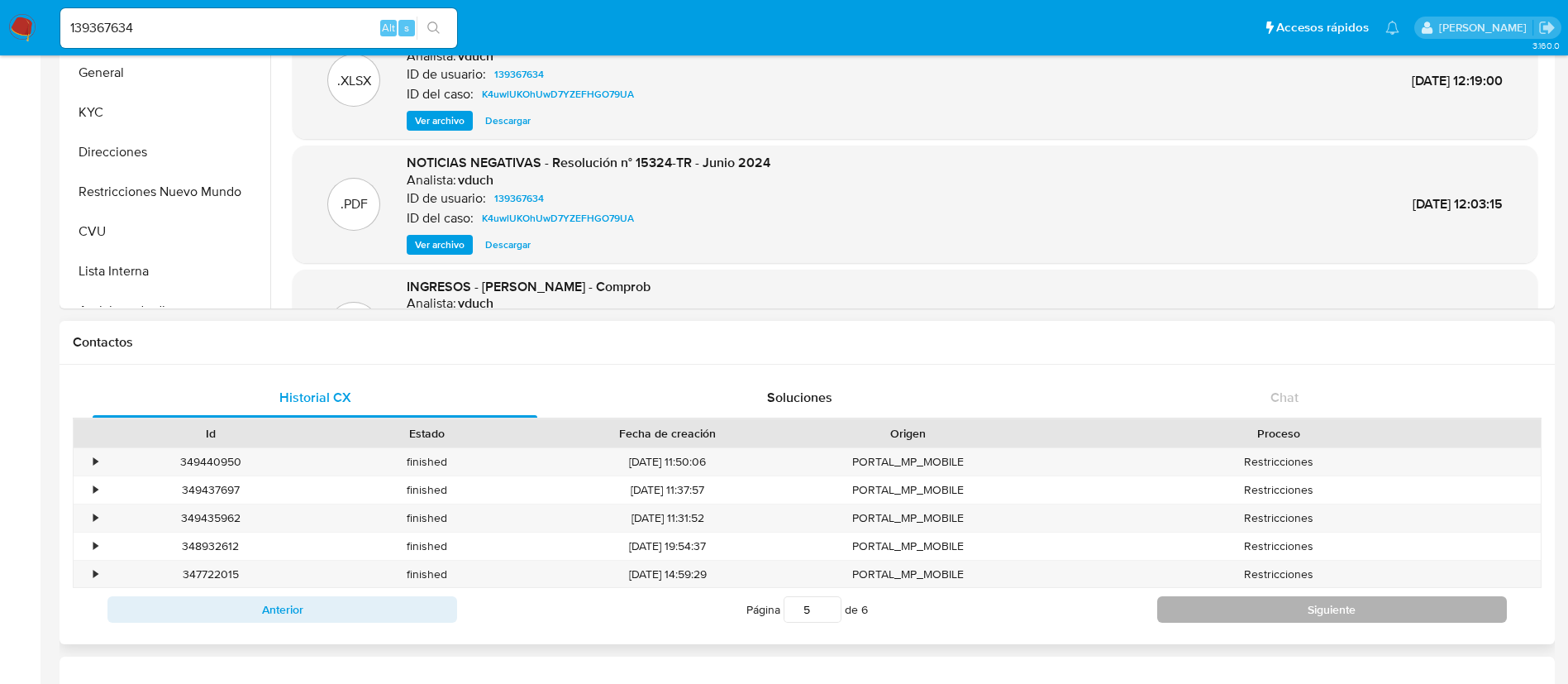
type input "6"
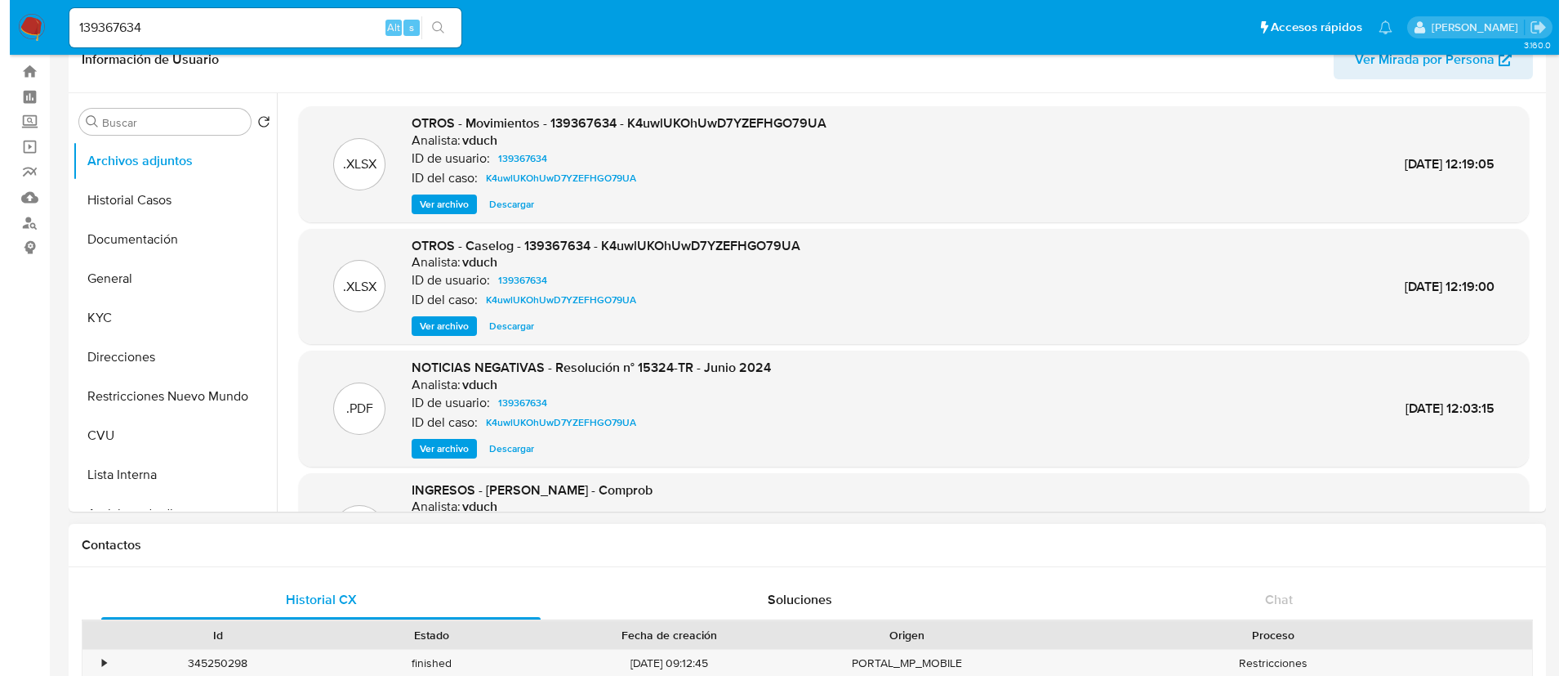
scroll to position [0, 0]
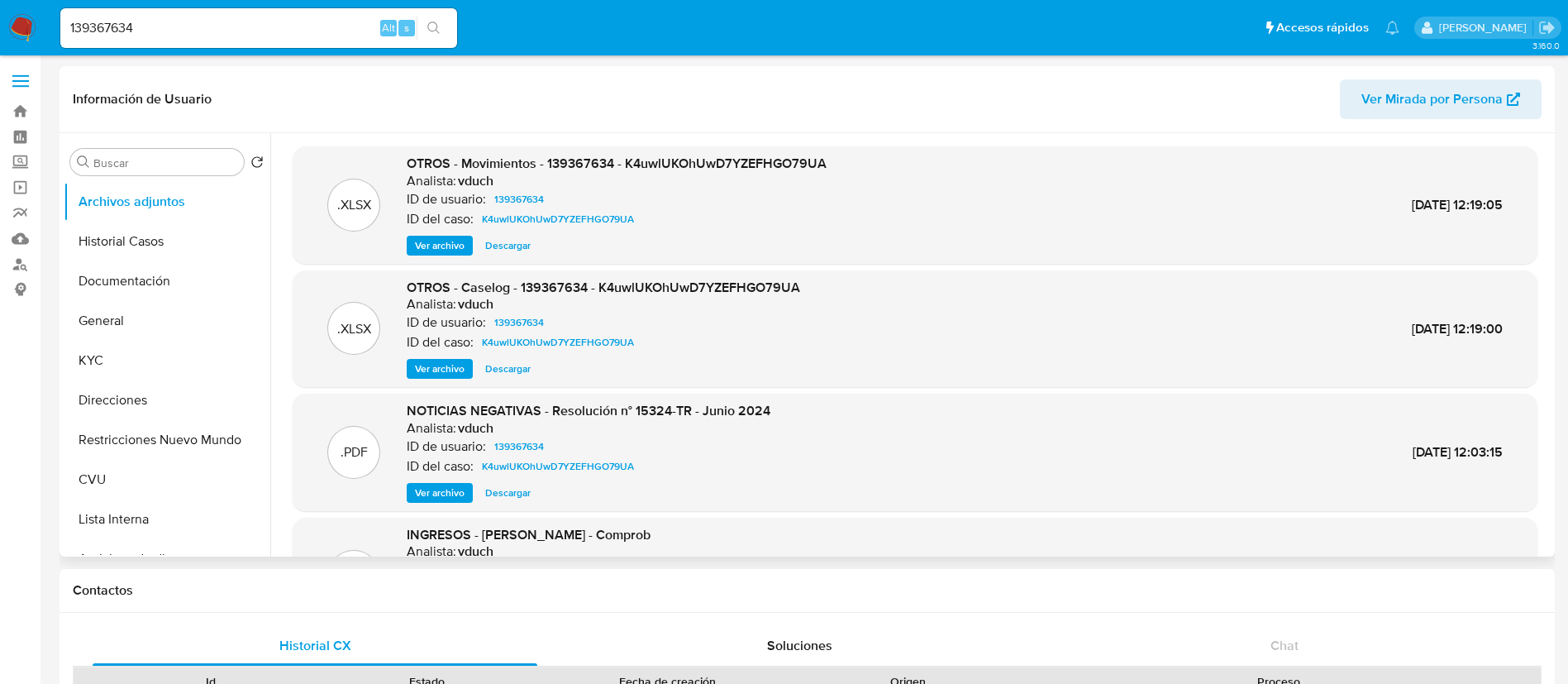
click at [442, 361] on span "Ver archivo" at bounding box center [440, 368] width 49 height 17
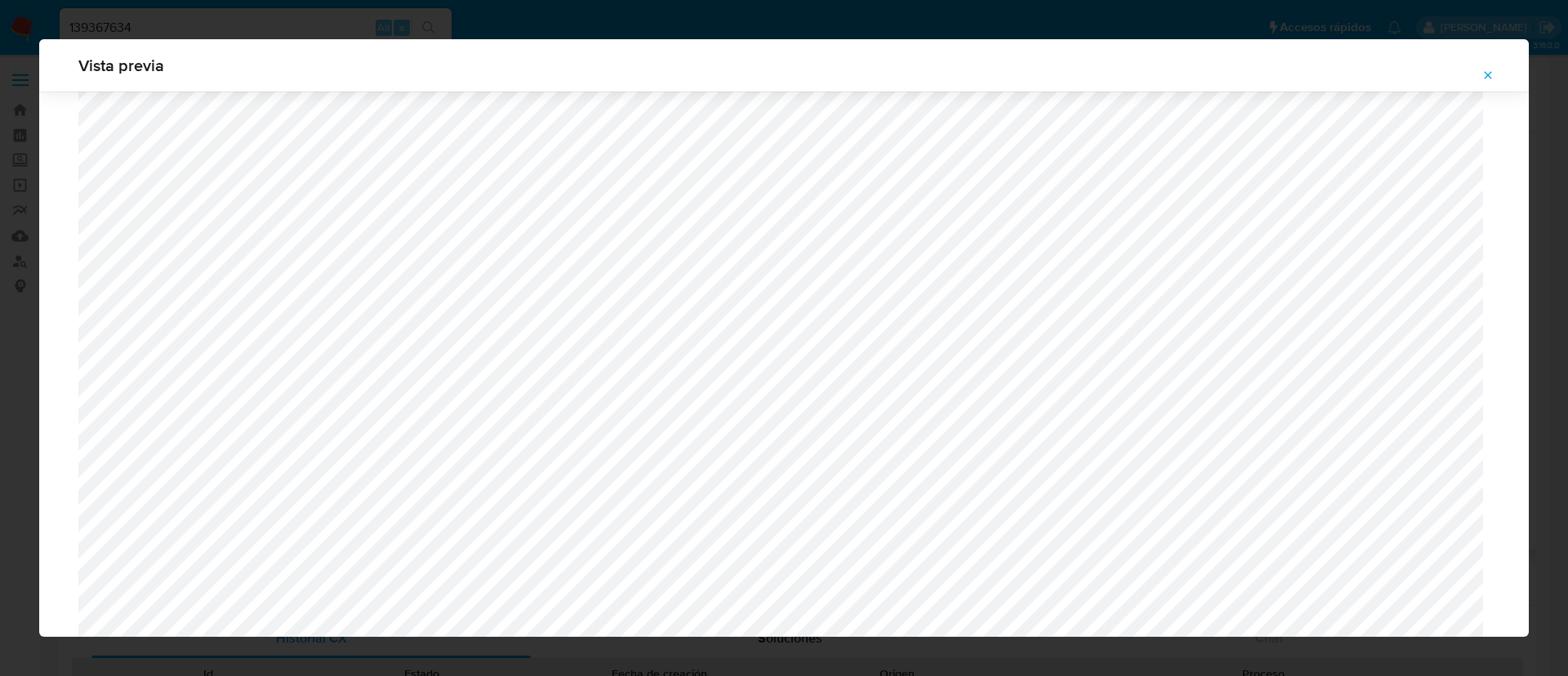
scroll to position [948, 0]
